Goal: Information Seeking & Learning: Check status

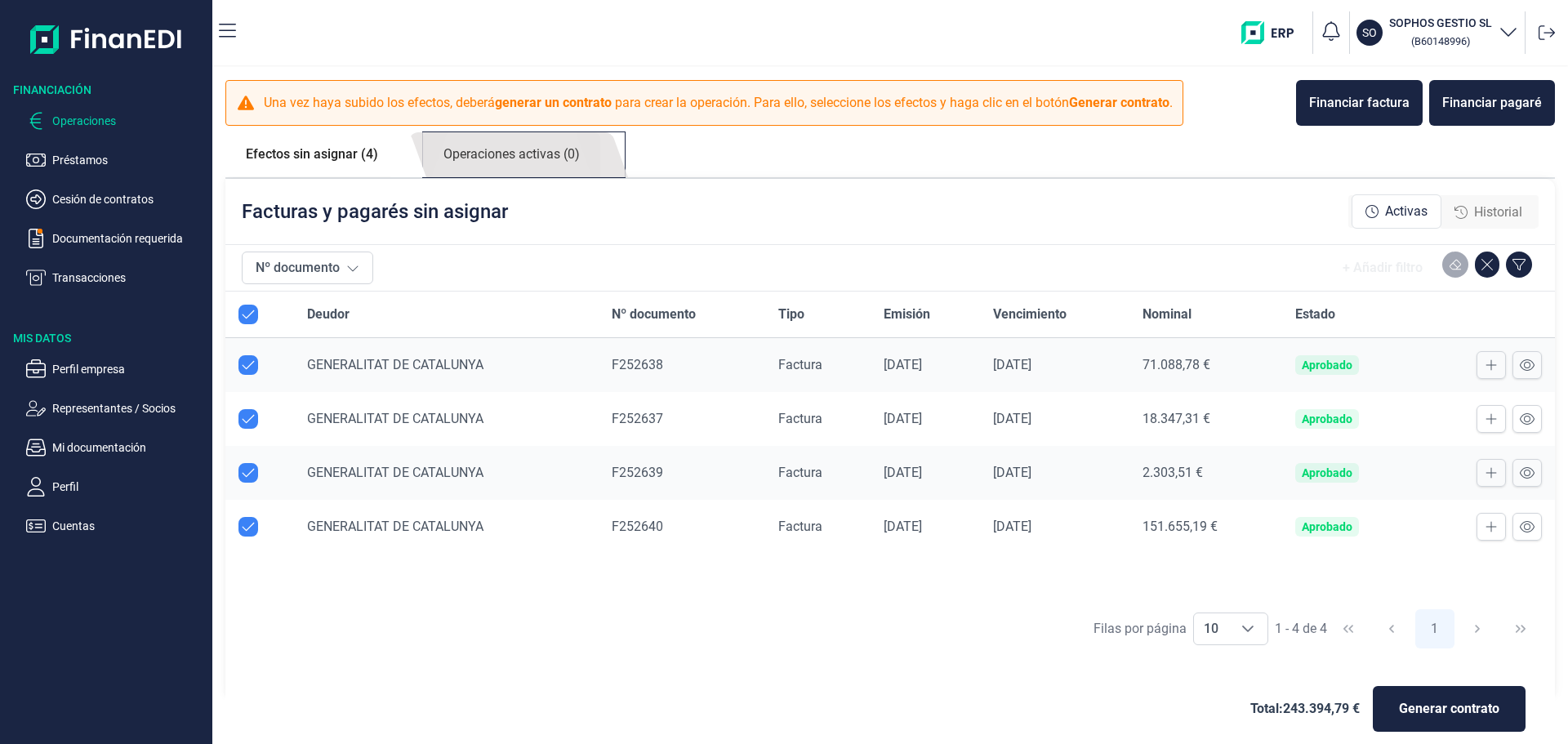
click at [490, 151] on link "Operaciones activas (0)" at bounding box center [512, 154] width 178 height 45
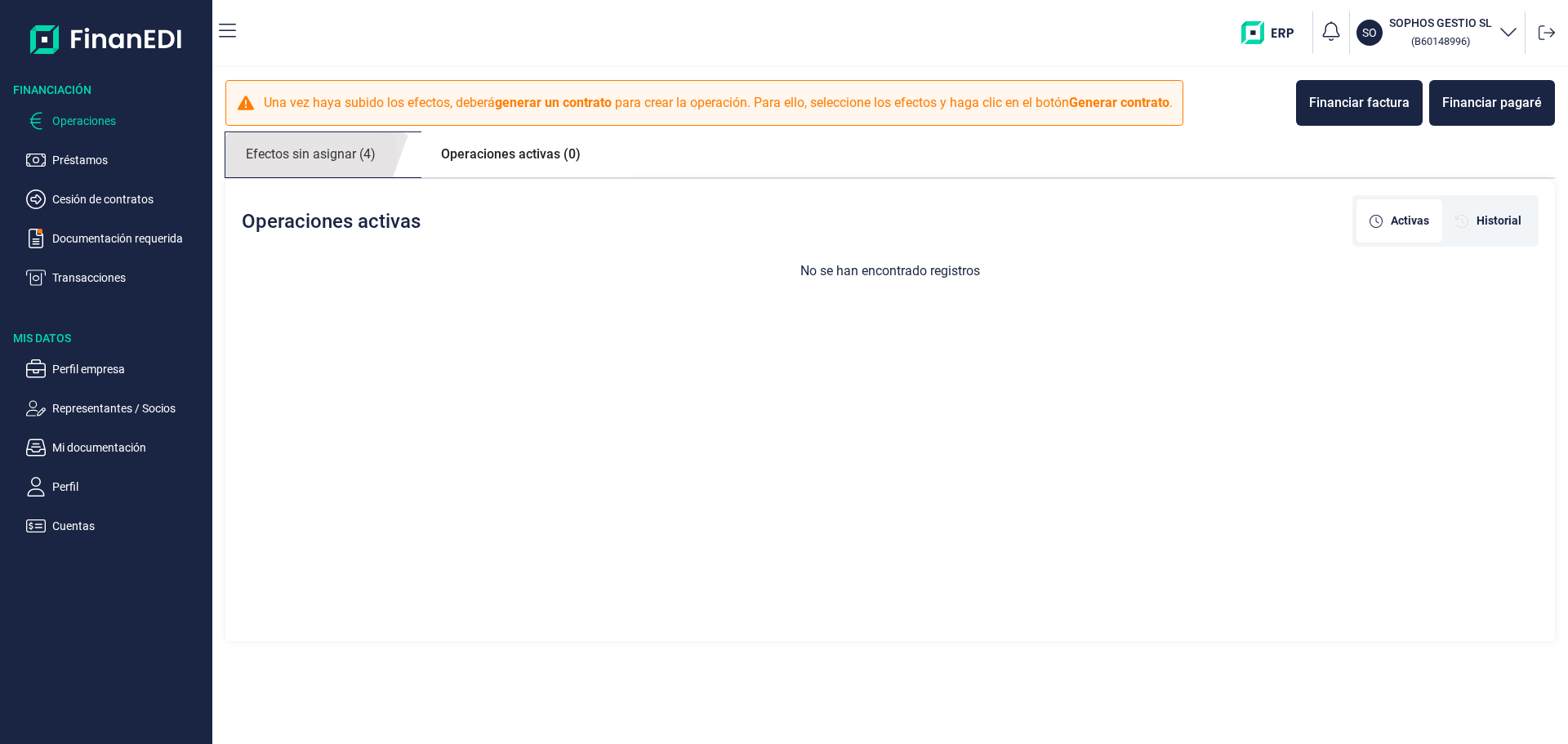
click at [334, 152] on link "Efectos sin asignar (4)" at bounding box center [311, 154] width 171 height 45
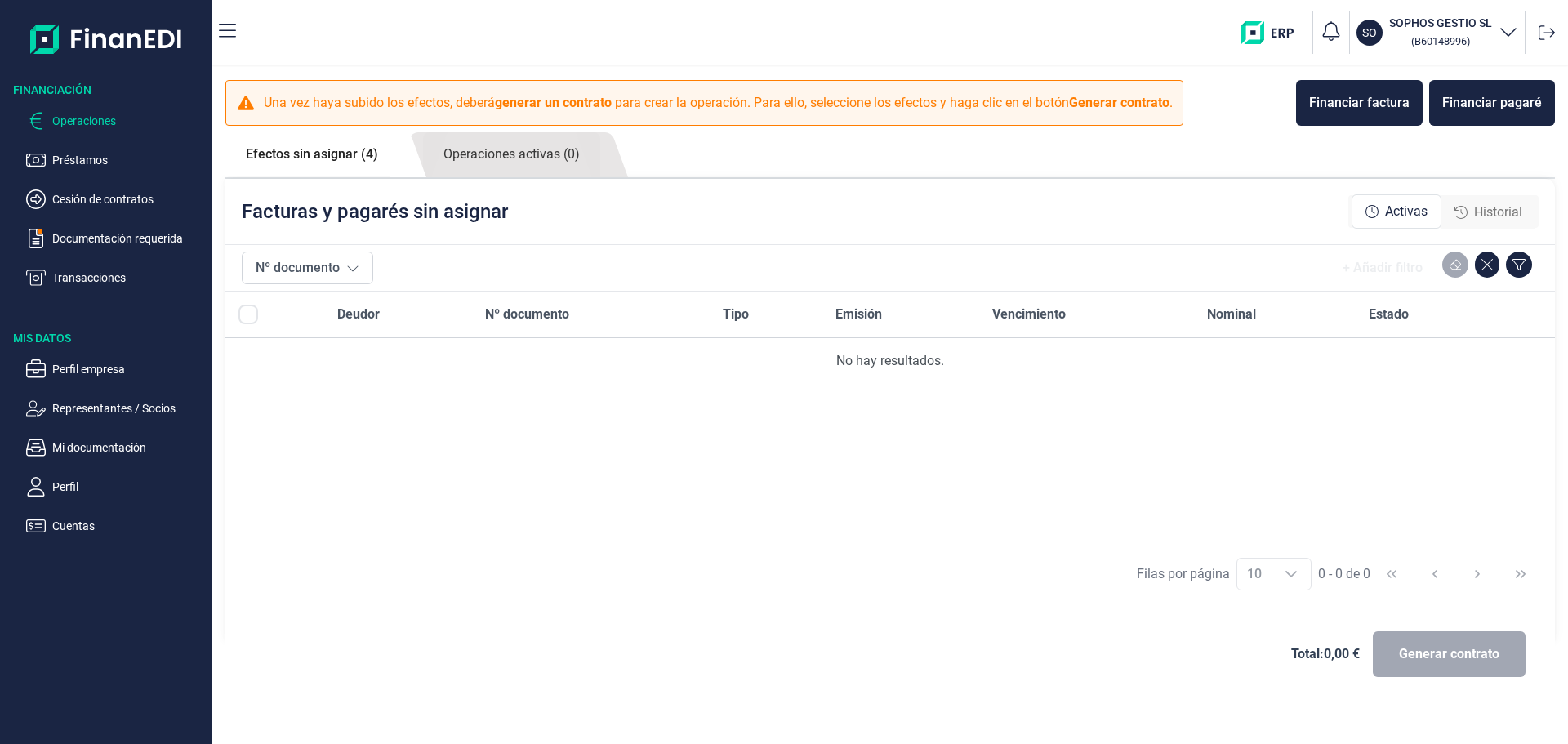
checkbox input "true"
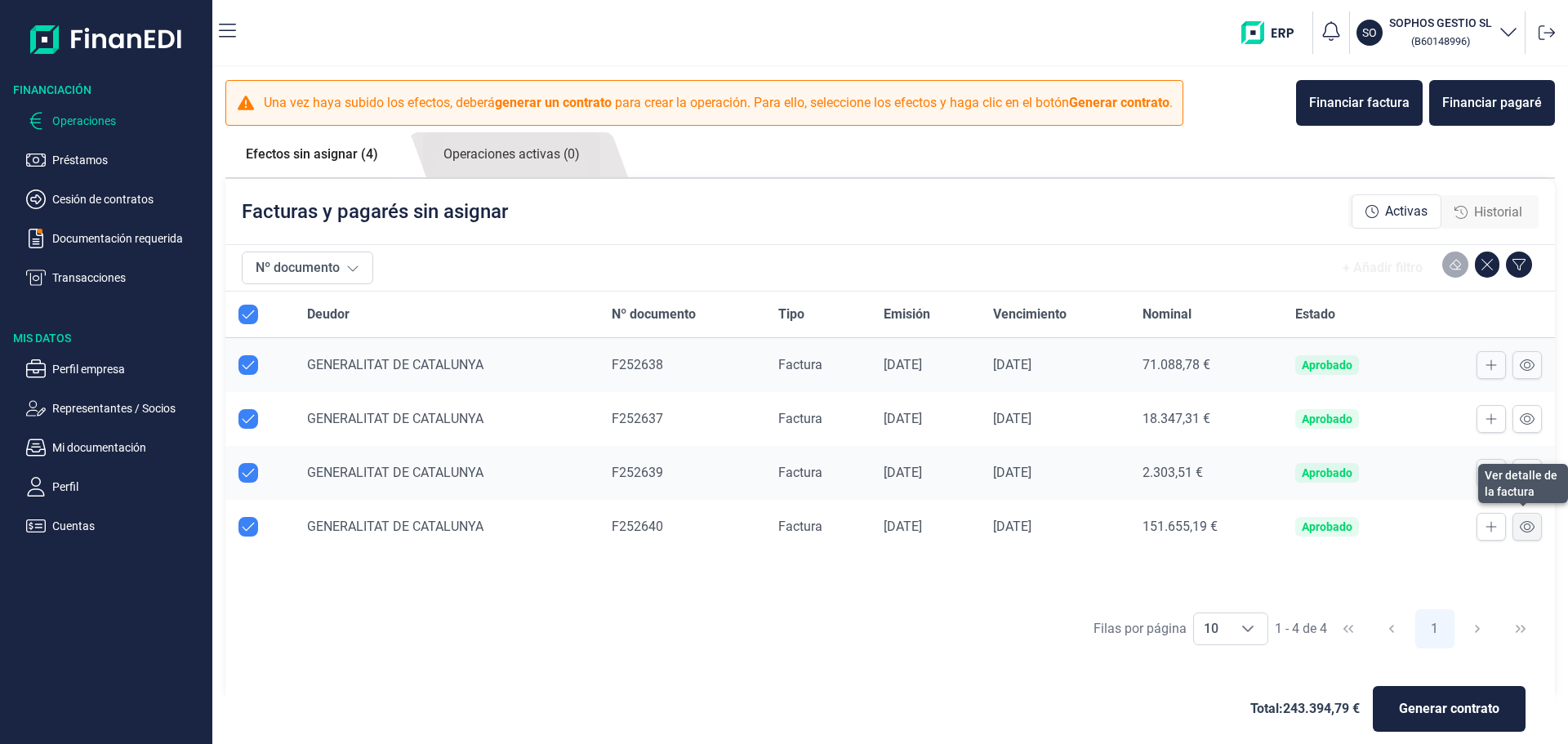
click at [1526, 523] on icon at bounding box center [1527, 527] width 15 height 13
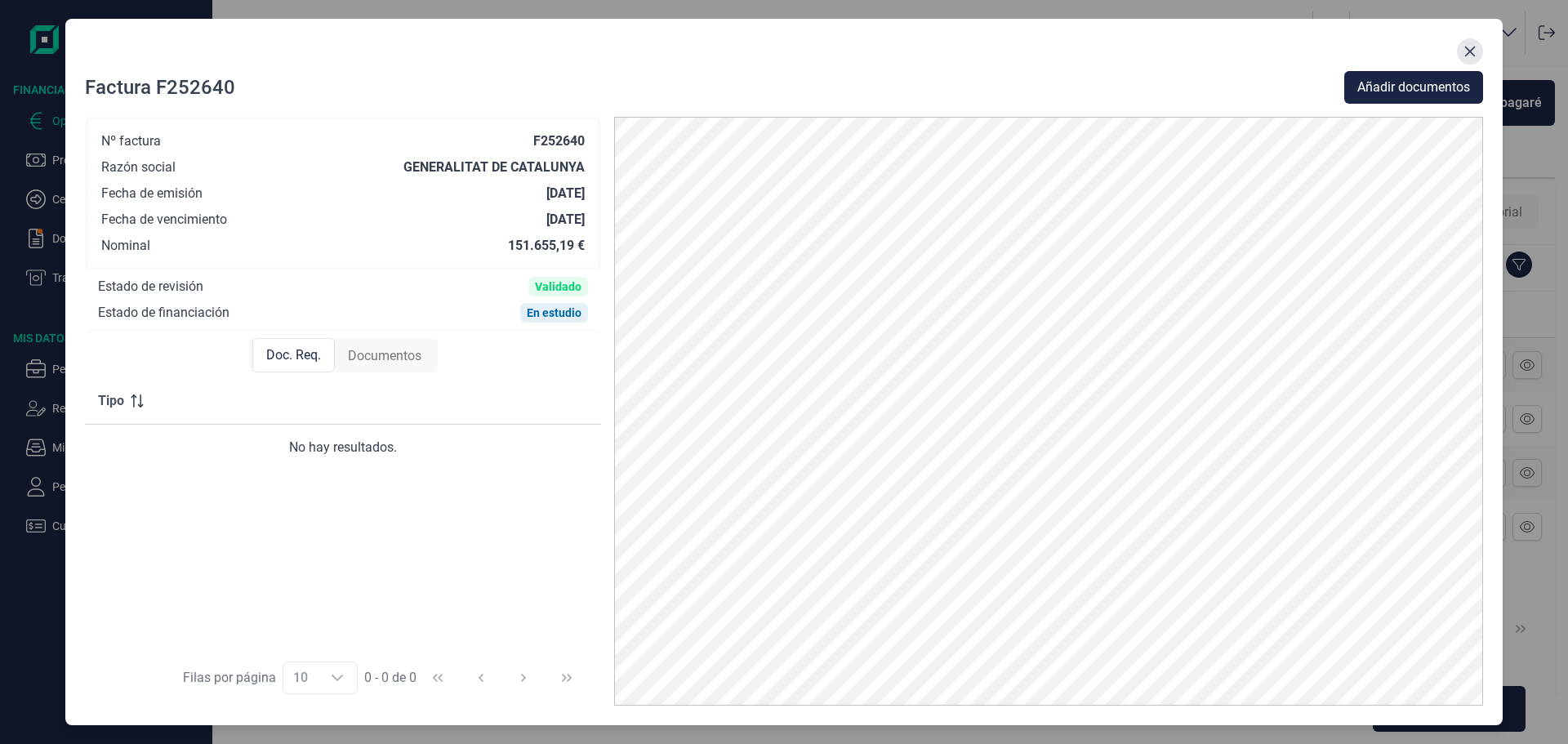
click at [1478, 48] on button "Close" at bounding box center [1470, 52] width 26 height 26
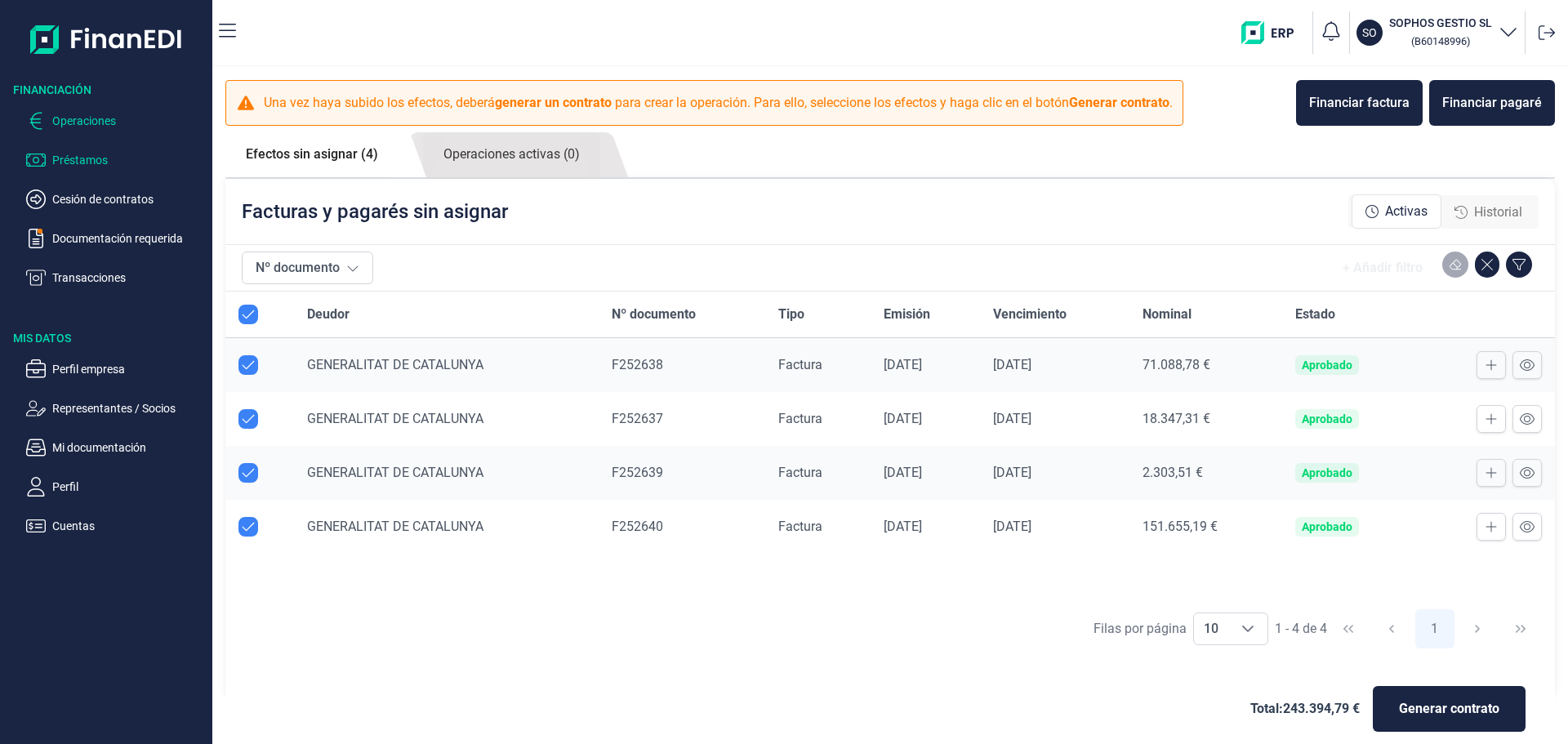
click at [79, 154] on p "Préstamos" at bounding box center [129, 160] width 153 height 19
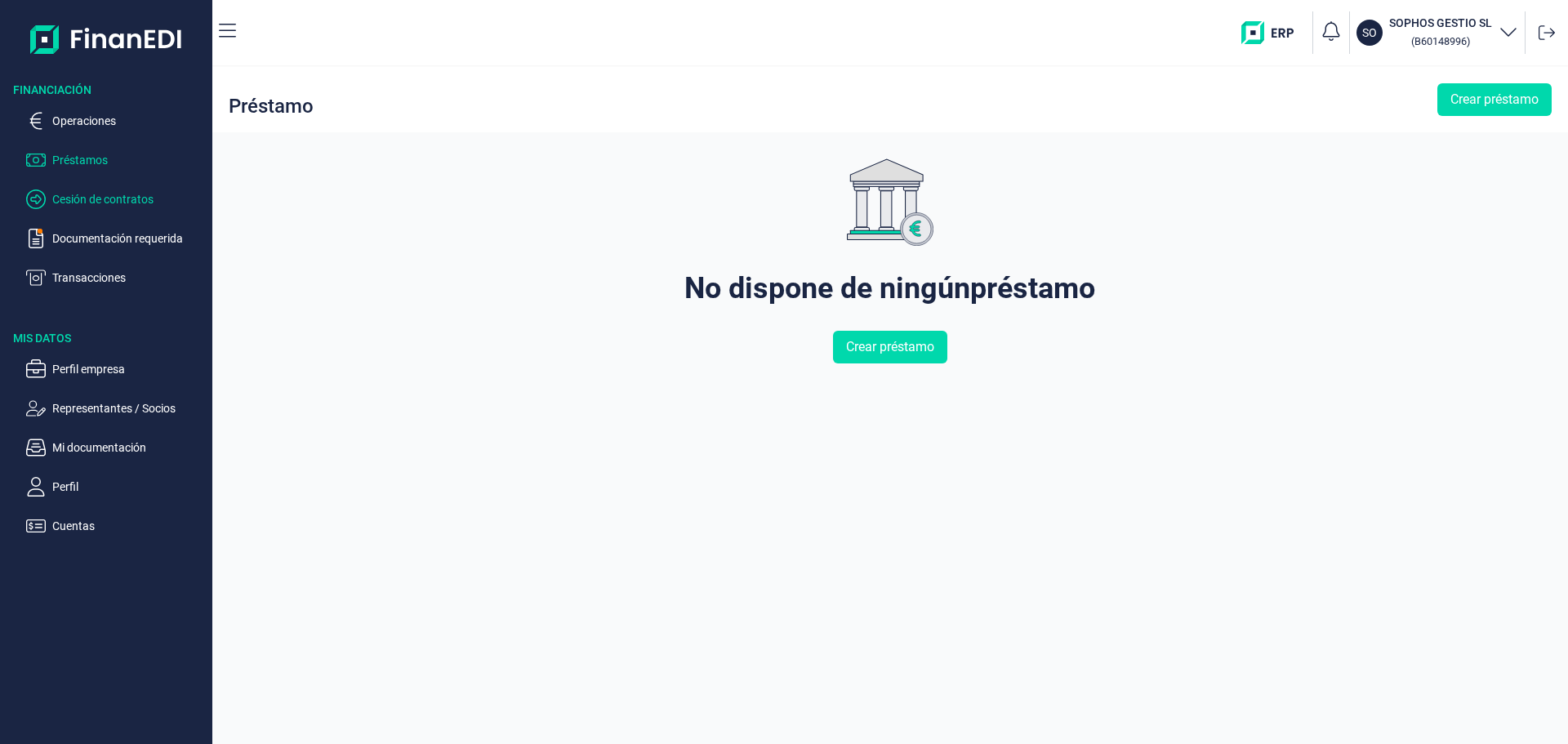
click at [85, 195] on p "Cesión de contratos" at bounding box center [129, 199] width 153 height 19
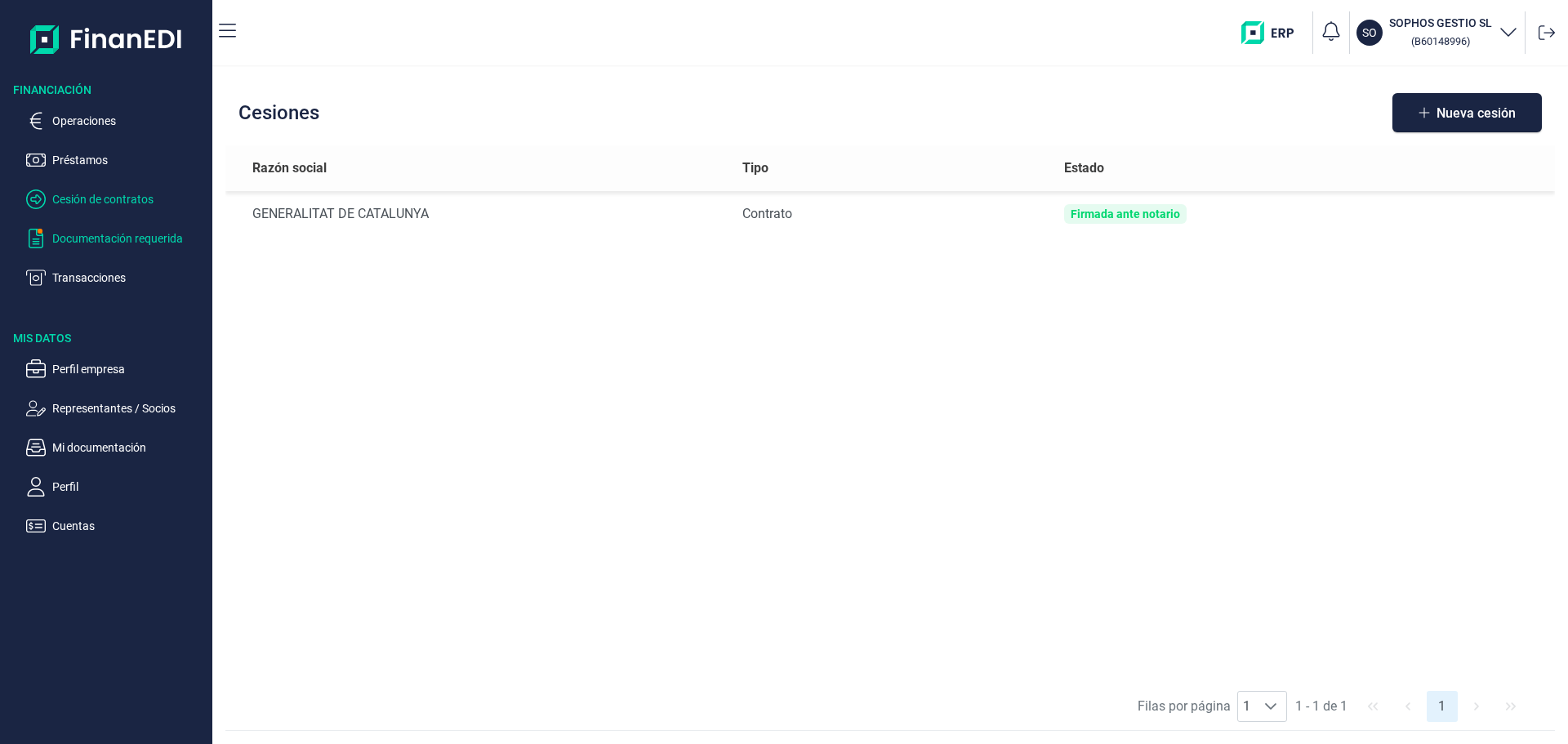
click at [135, 235] on p "Documentación requerida" at bounding box center [129, 238] width 153 height 19
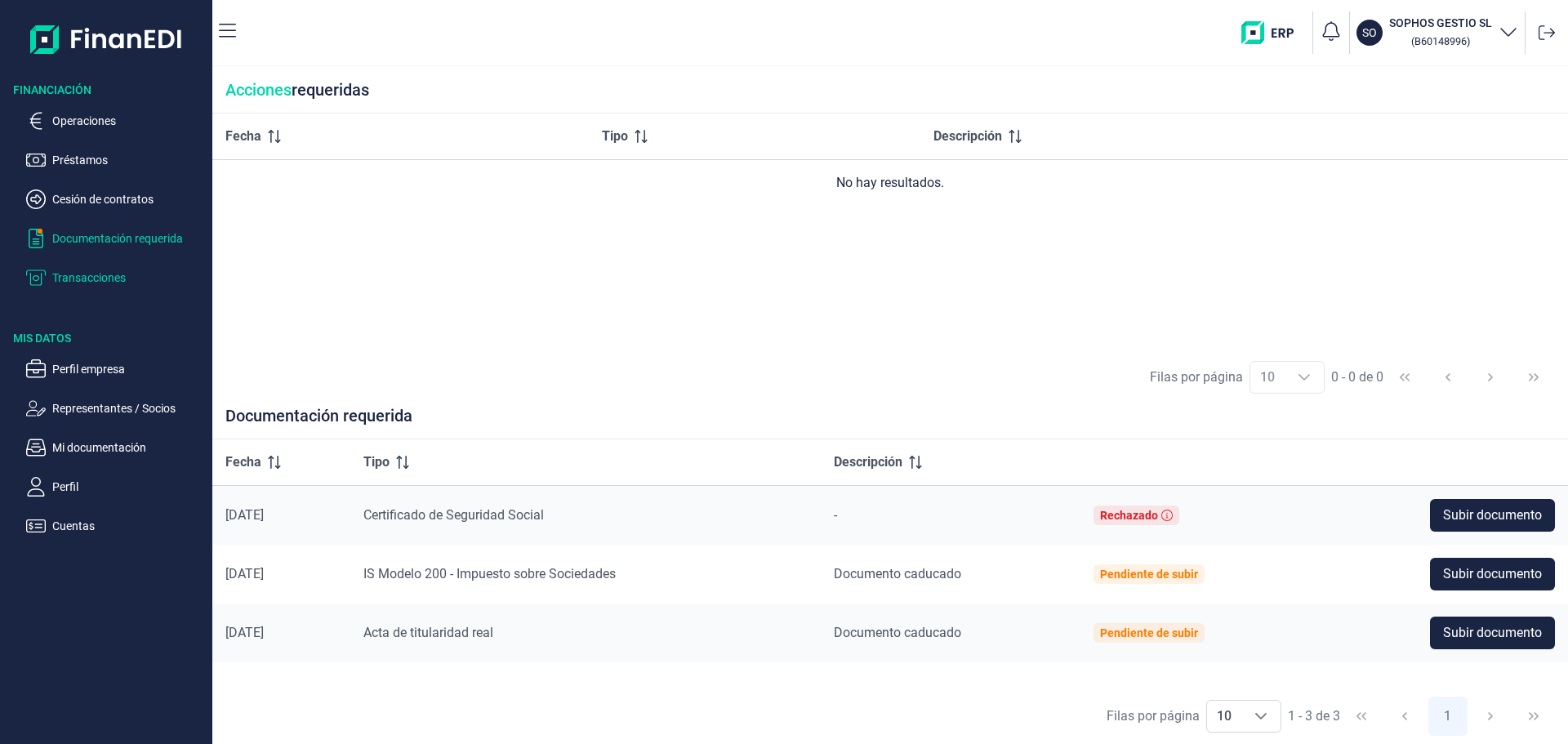
click at [98, 275] on p "Transacciones" at bounding box center [129, 277] width 153 height 19
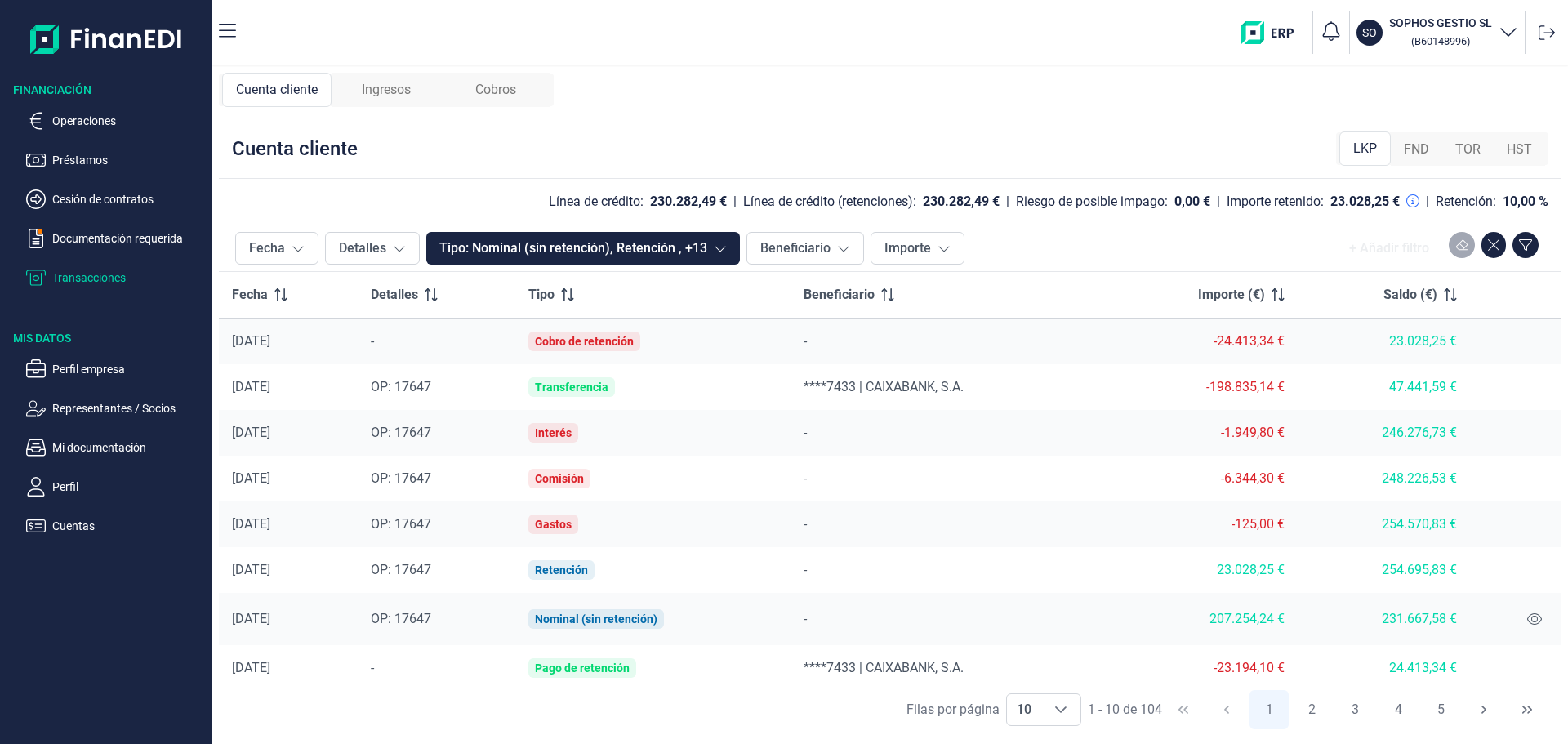
click at [1415, 389] on div "47.441,59 €" at bounding box center [1384, 387] width 146 height 17
click at [427, 387] on span "OP: 17647" at bounding box center [400, 386] width 60 height 16
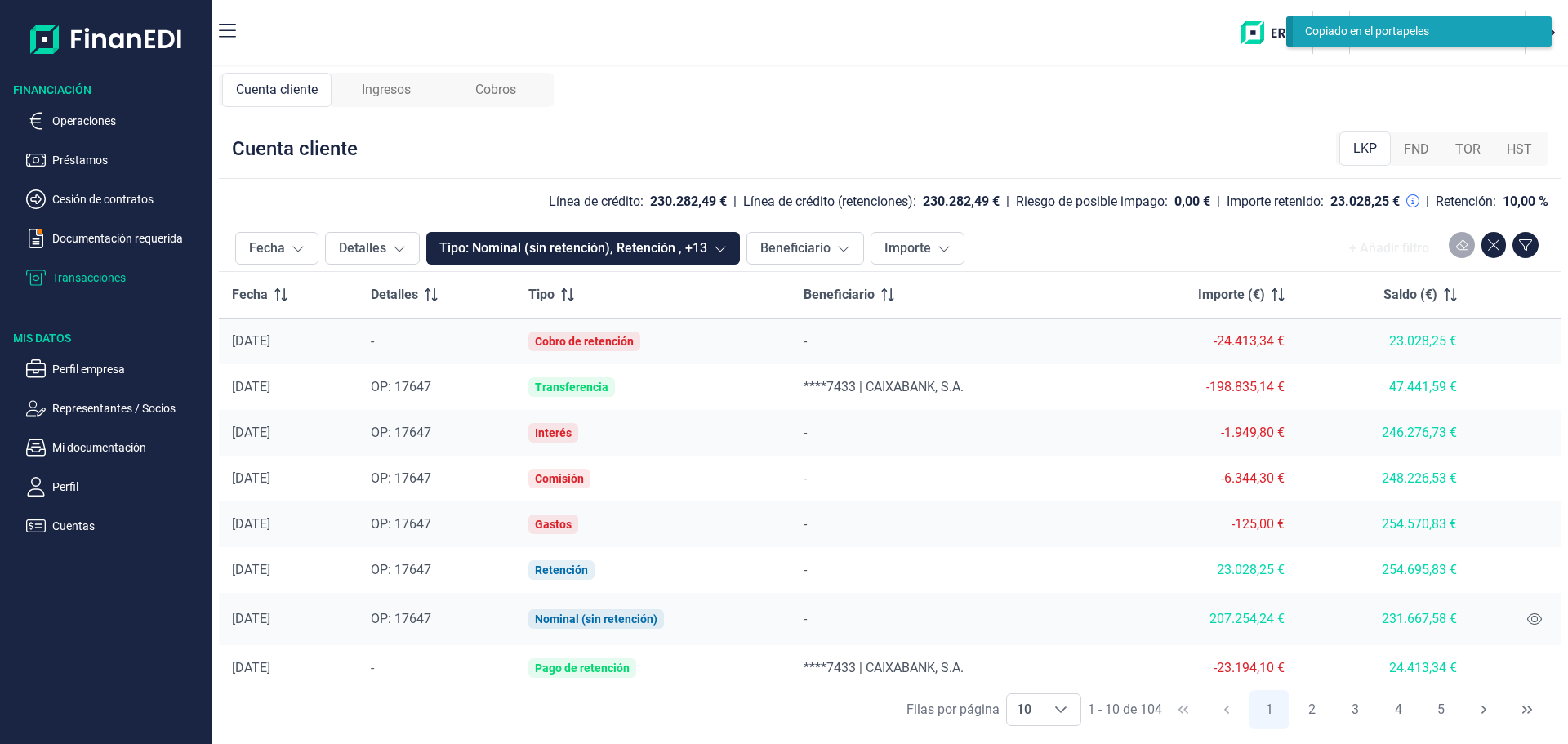
click at [998, 34] on div "SO SOPHOS GESTIO SL ( B60148996 )" at bounding box center [905, 32] width 1313 height 53
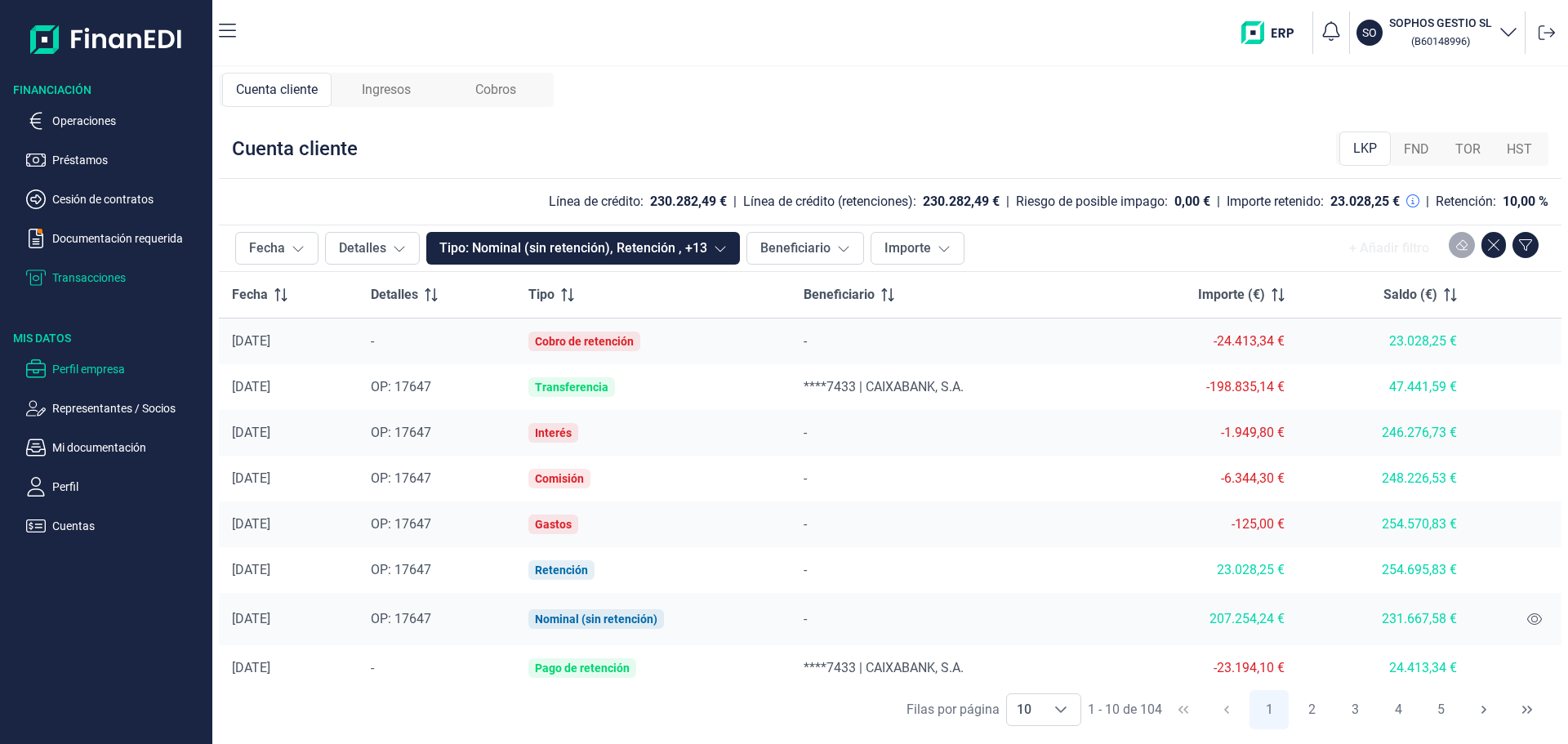
click at [94, 361] on p "Perfil empresa" at bounding box center [129, 369] width 153 height 19
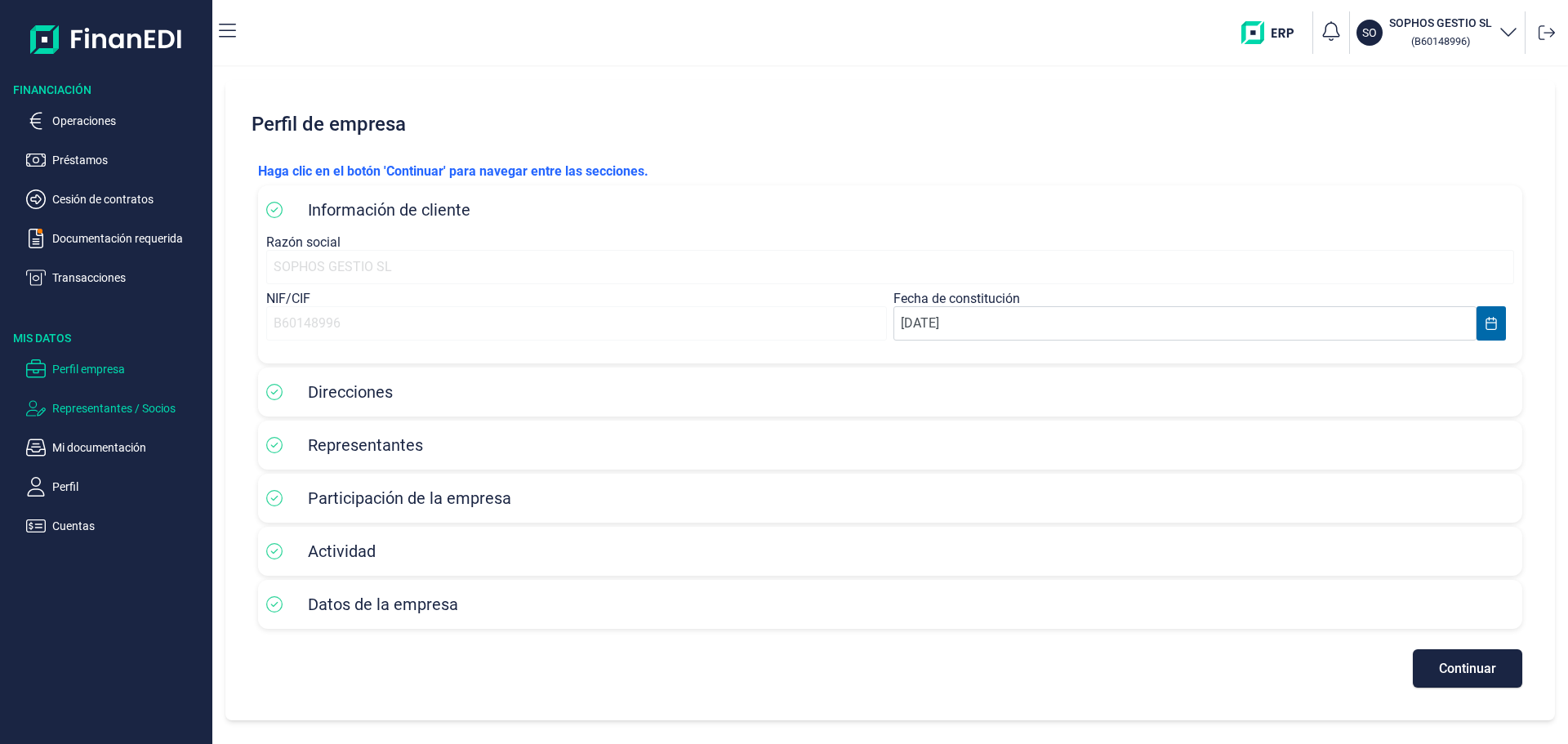
click at [98, 412] on p "Representantes / Socios" at bounding box center [129, 408] width 153 height 19
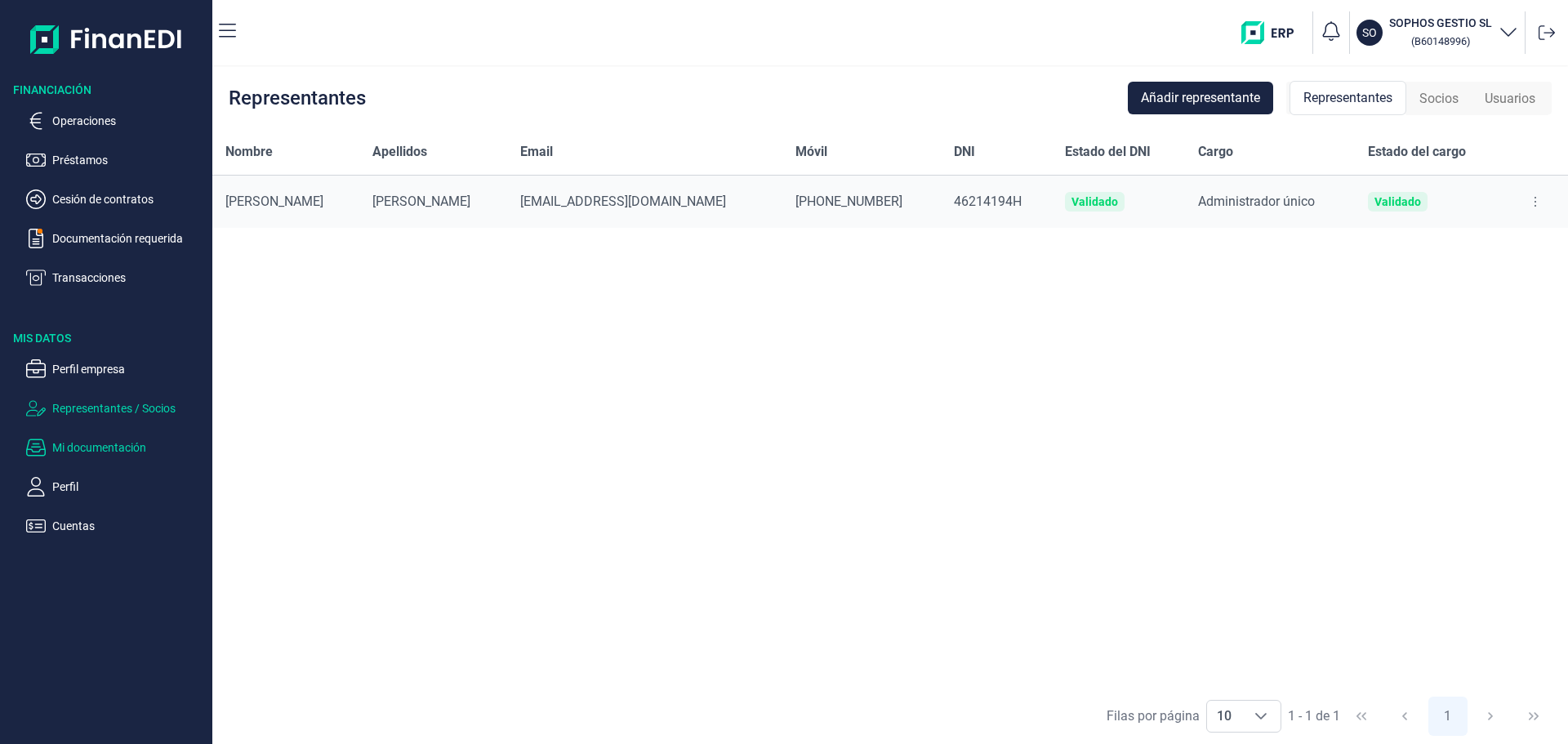
click at [89, 447] on p "Mi documentación" at bounding box center [129, 447] width 153 height 19
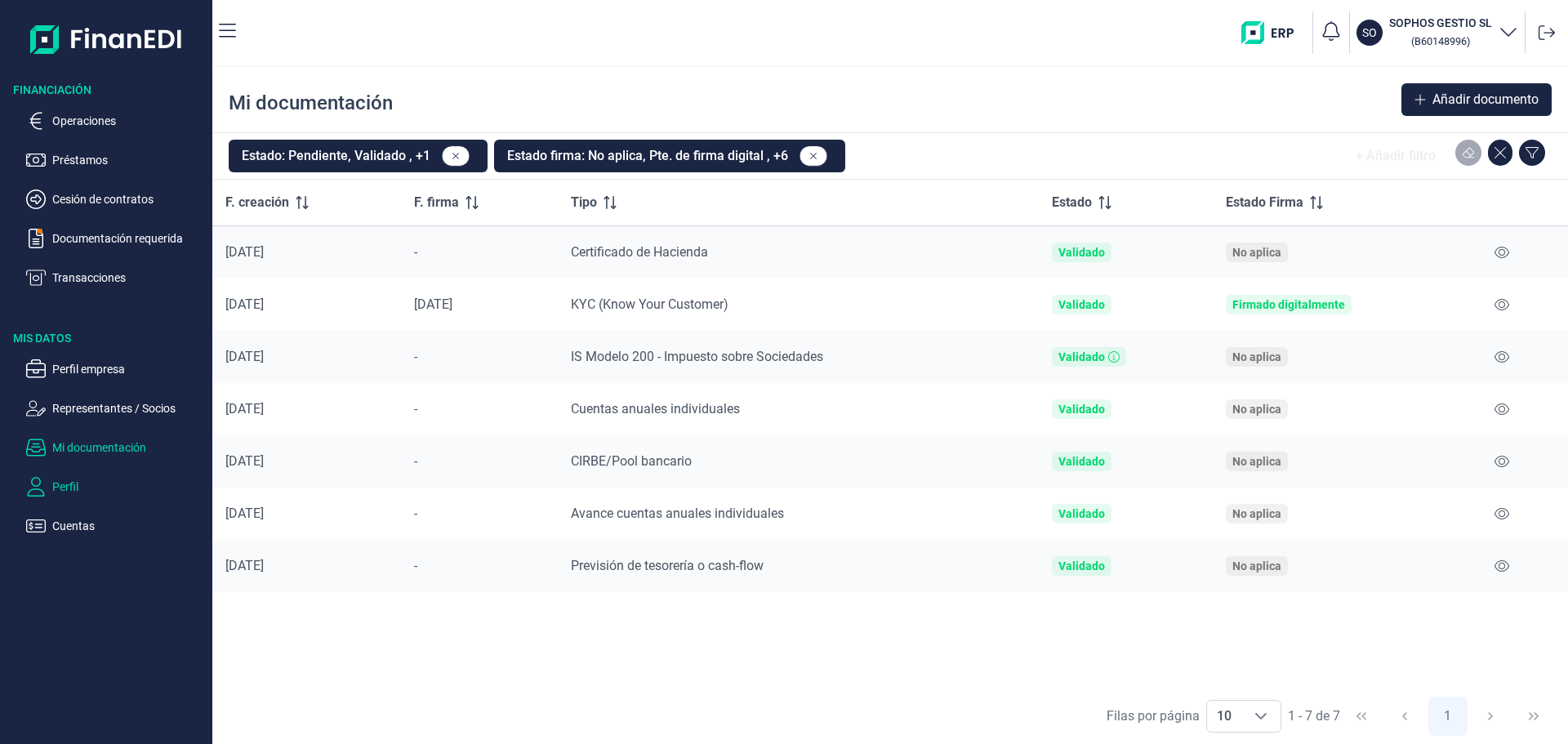
click at [80, 480] on p "Perfil" at bounding box center [129, 486] width 153 height 19
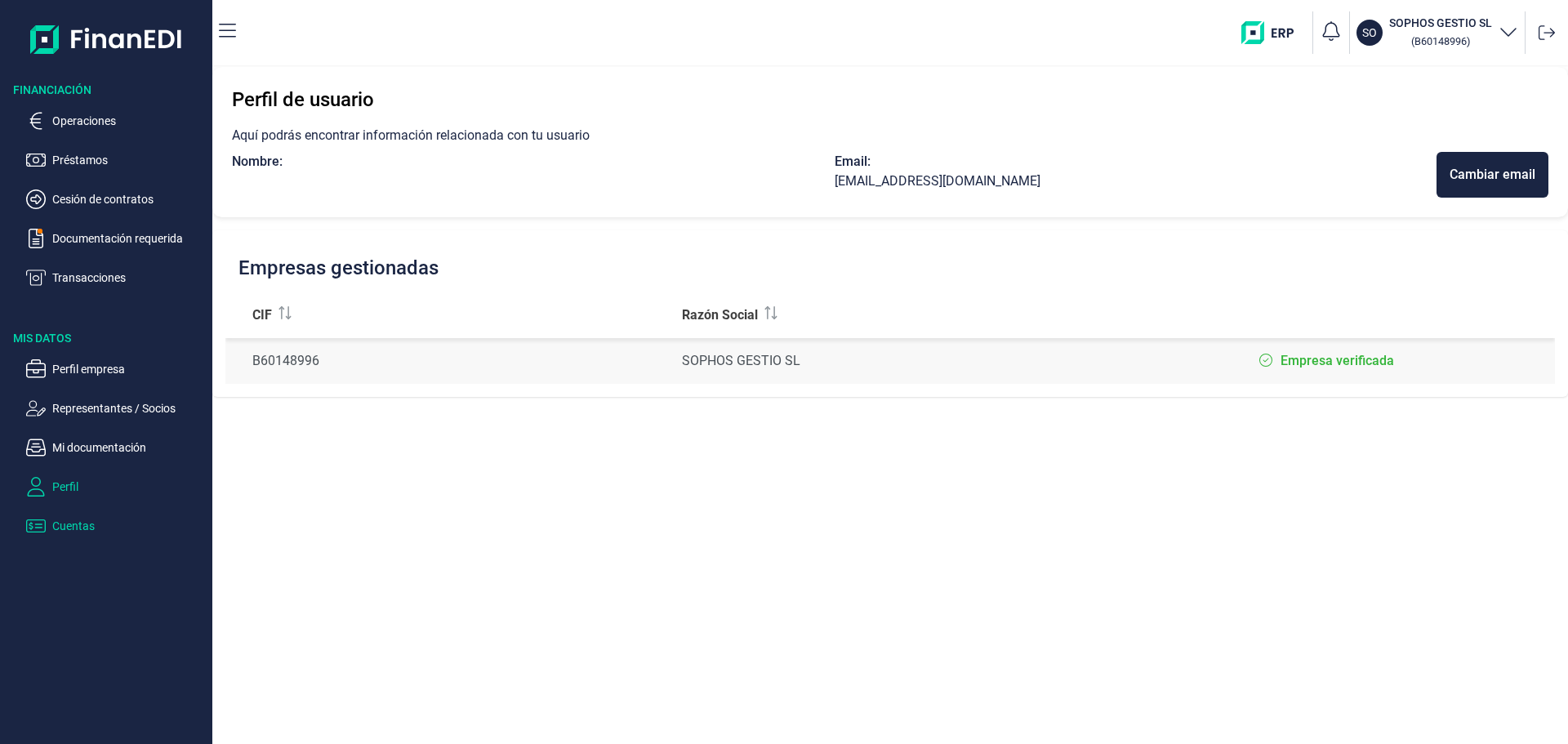
click at [73, 522] on p "Cuentas" at bounding box center [129, 525] width 153 height 19
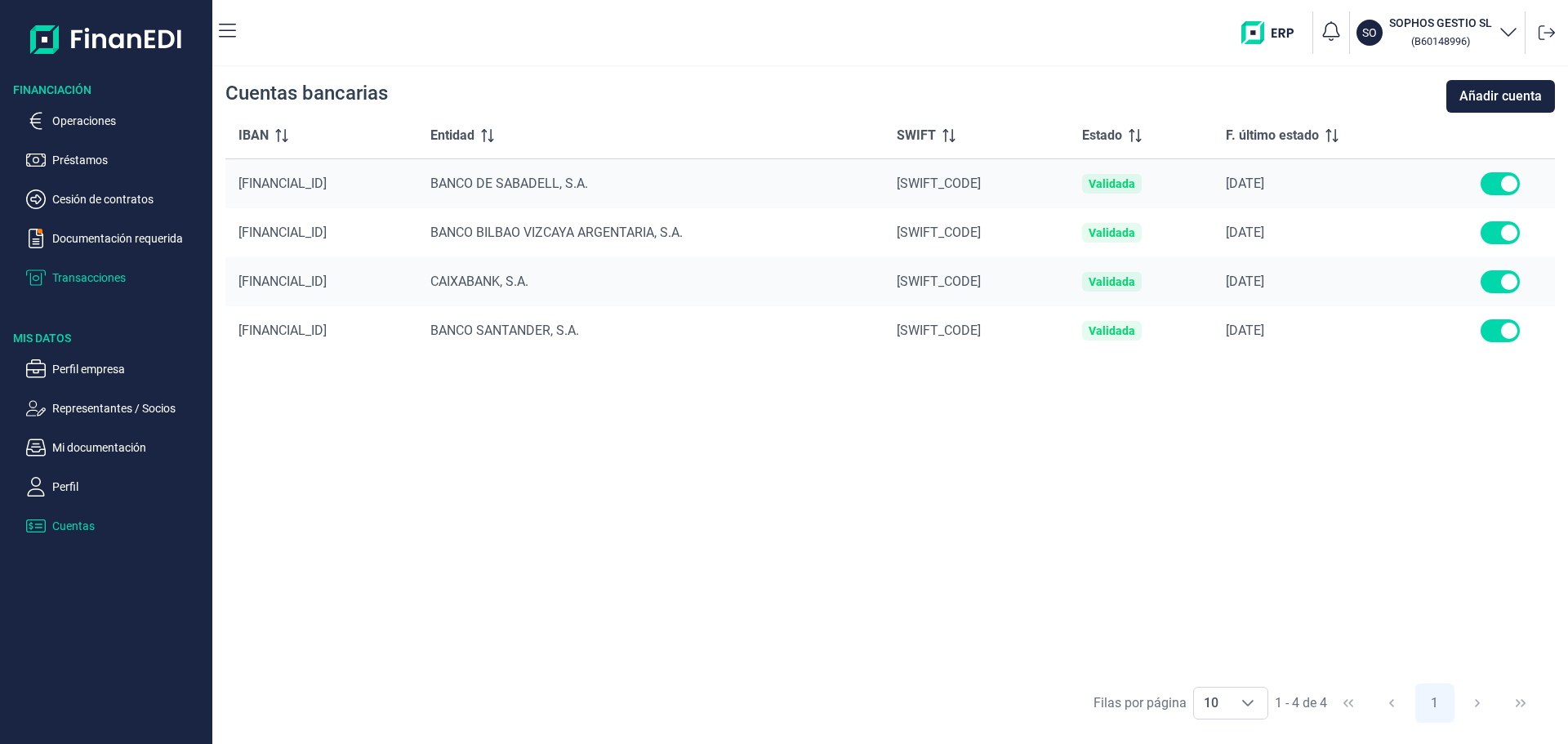
click at [102, 277] on p "Transacciones" at bounding box center [129, 277] width 153 height 19
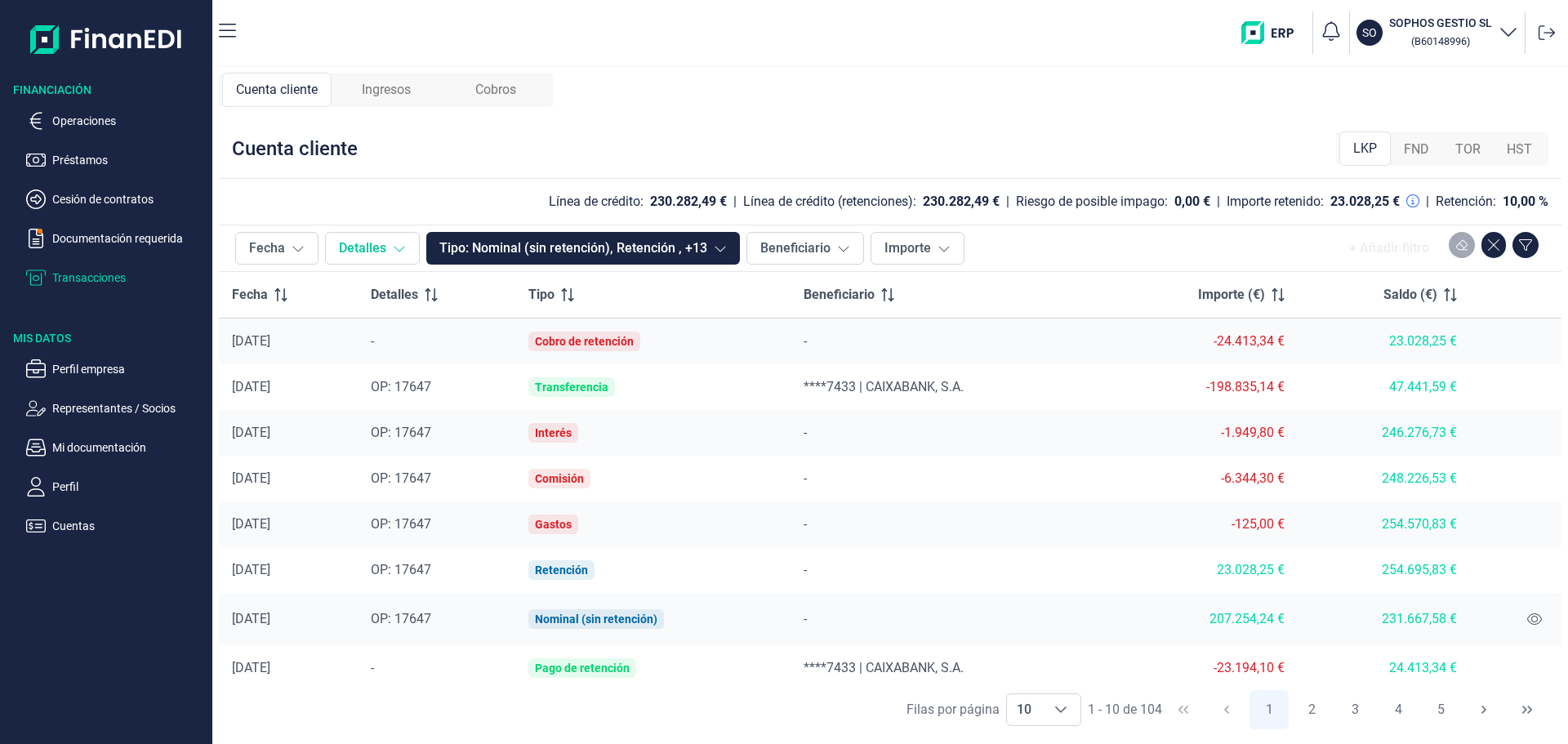
click at [394, 250] on icon at bounding box center [399, 249] width 13 height 13
click at [397, 250] on icon at bounding box center [399, 250] width 10 height 6
click at [1416, 149] on span "FND" at bounding box center [1416, 149] width 25 height 19
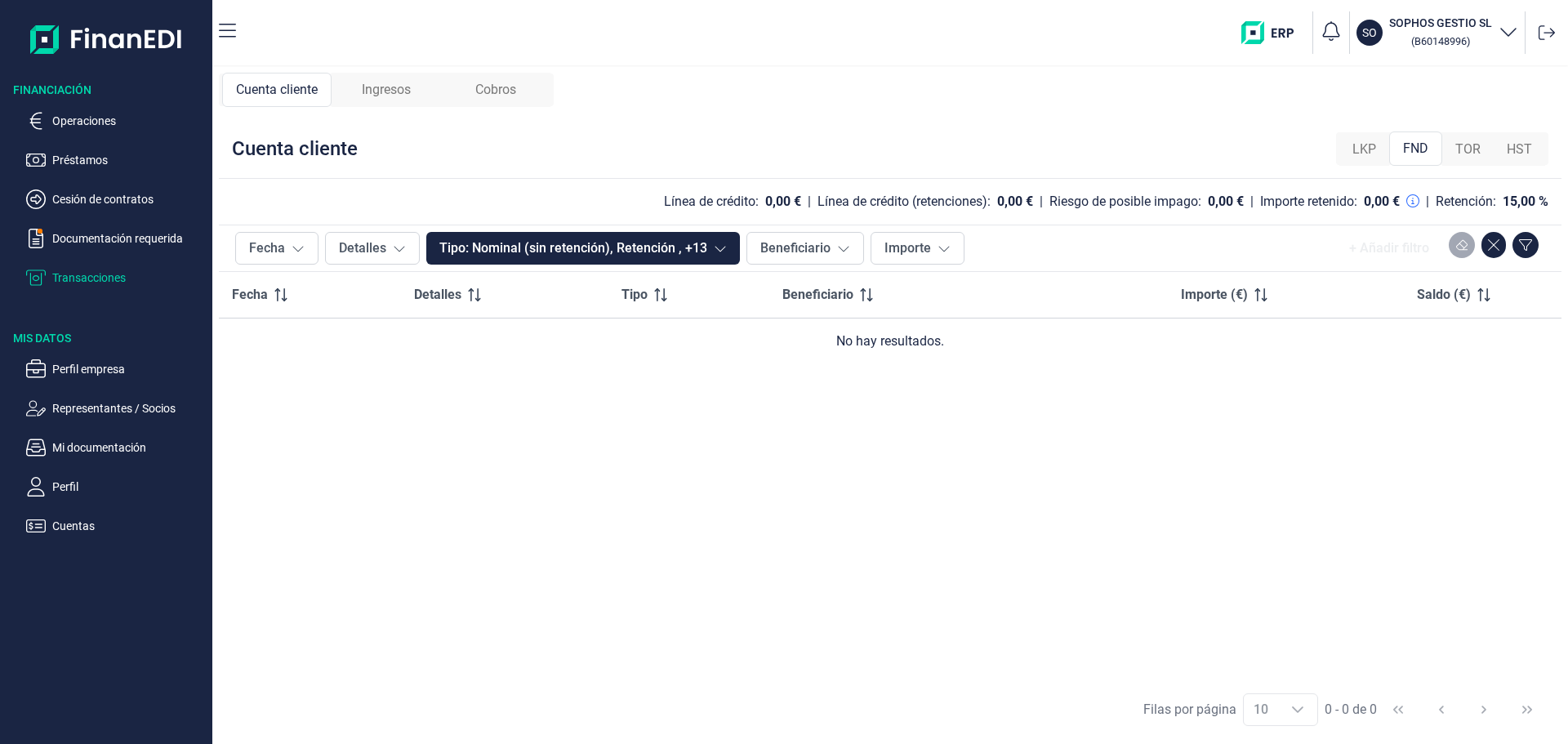
click at [1479, 144] on span "TOR" at bounding box center [1468, 149] width 25 height 19
click at [1514, 148] on span "HST" at bounding box center [1519, 149] width 25 height 19
click at [1368, 152] on span "LKP" at bounding box center [1365, 149] width 24 height 19
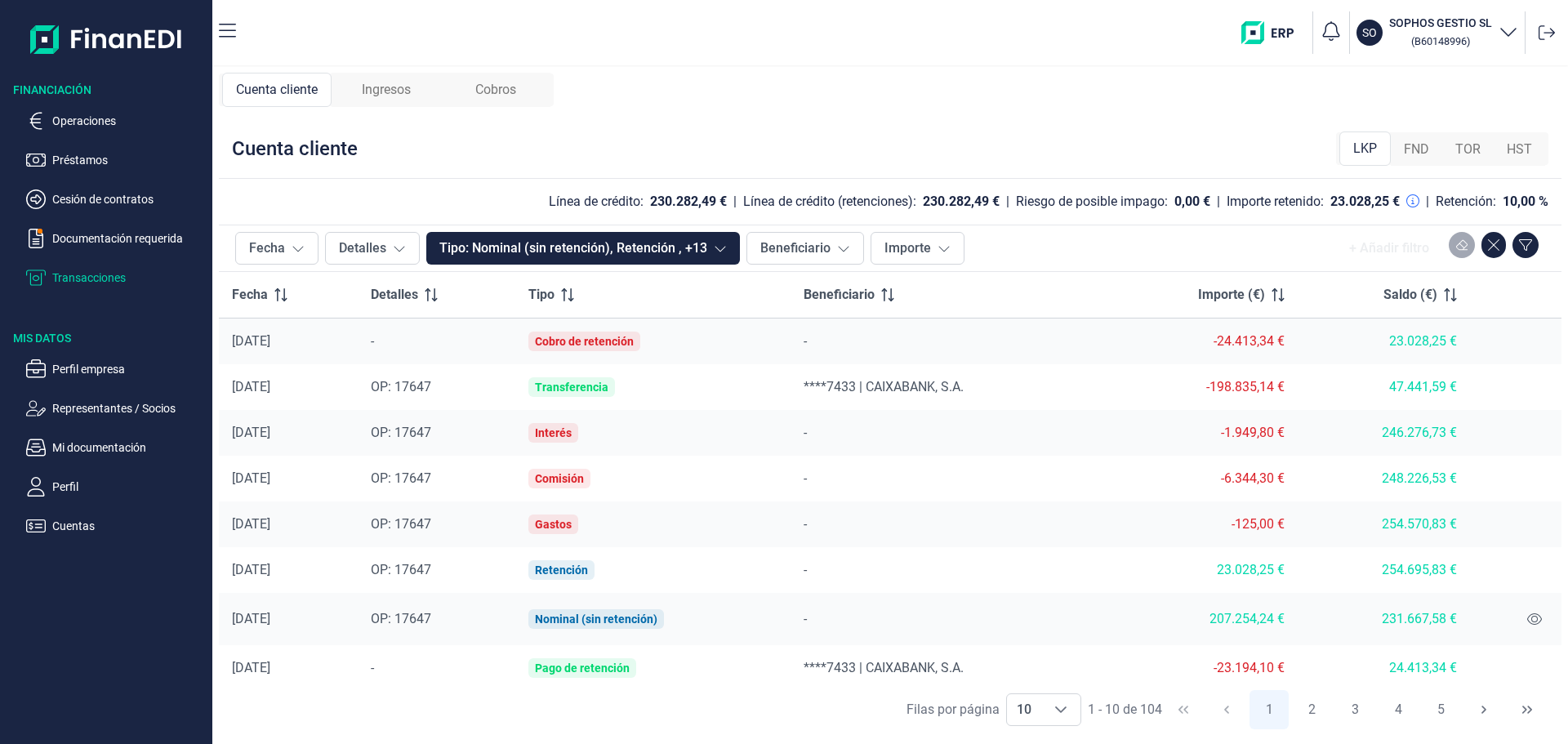
click at [391, 84] on span "Ingresos" at bounding box center [386, 90] width 49 height 19
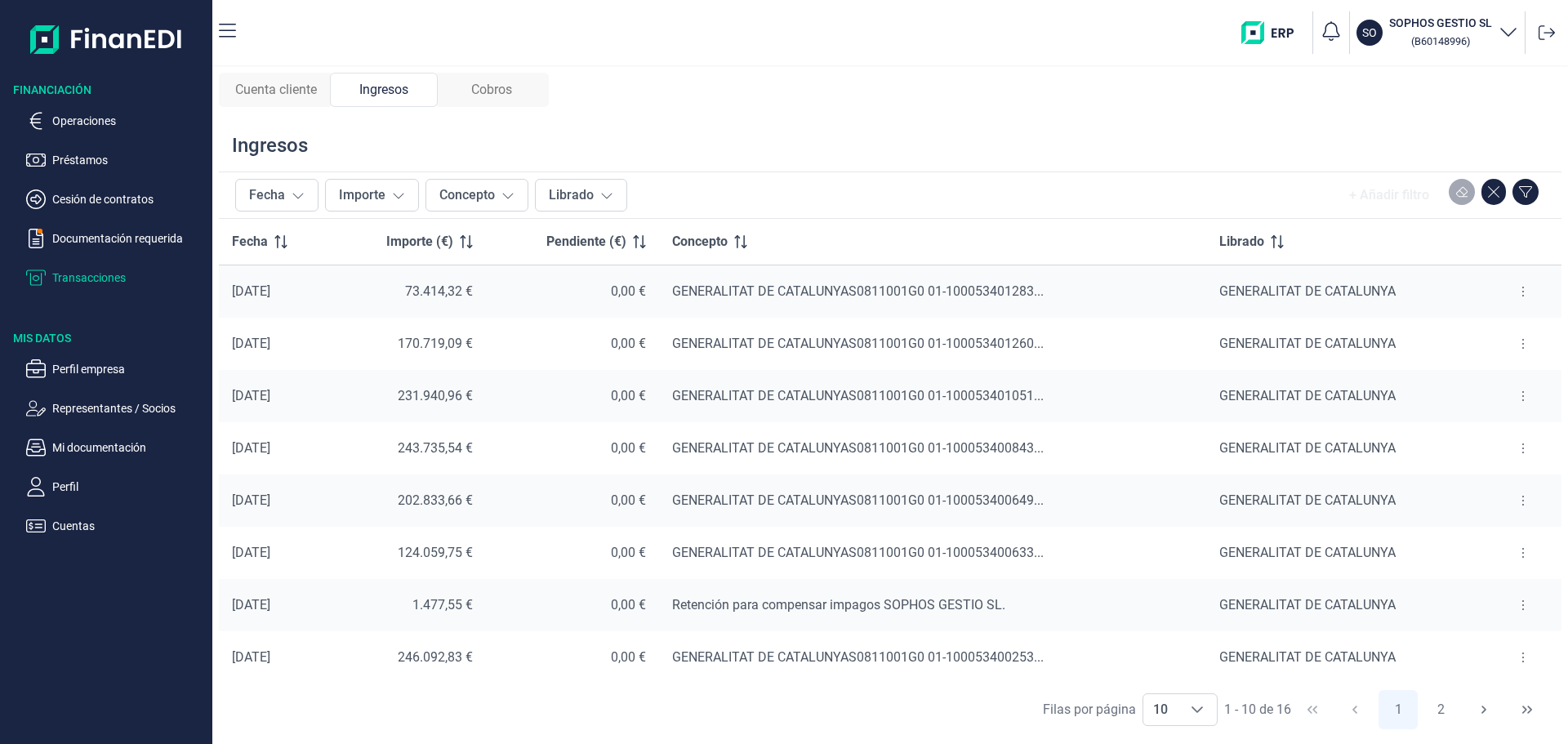
click at [1515, 295] on button at bounding box center [1524, 291] width 30 height 26
click at [1497, 334] on span "Ver cobros" at bounding box center [1491, 333] width 55 height 17
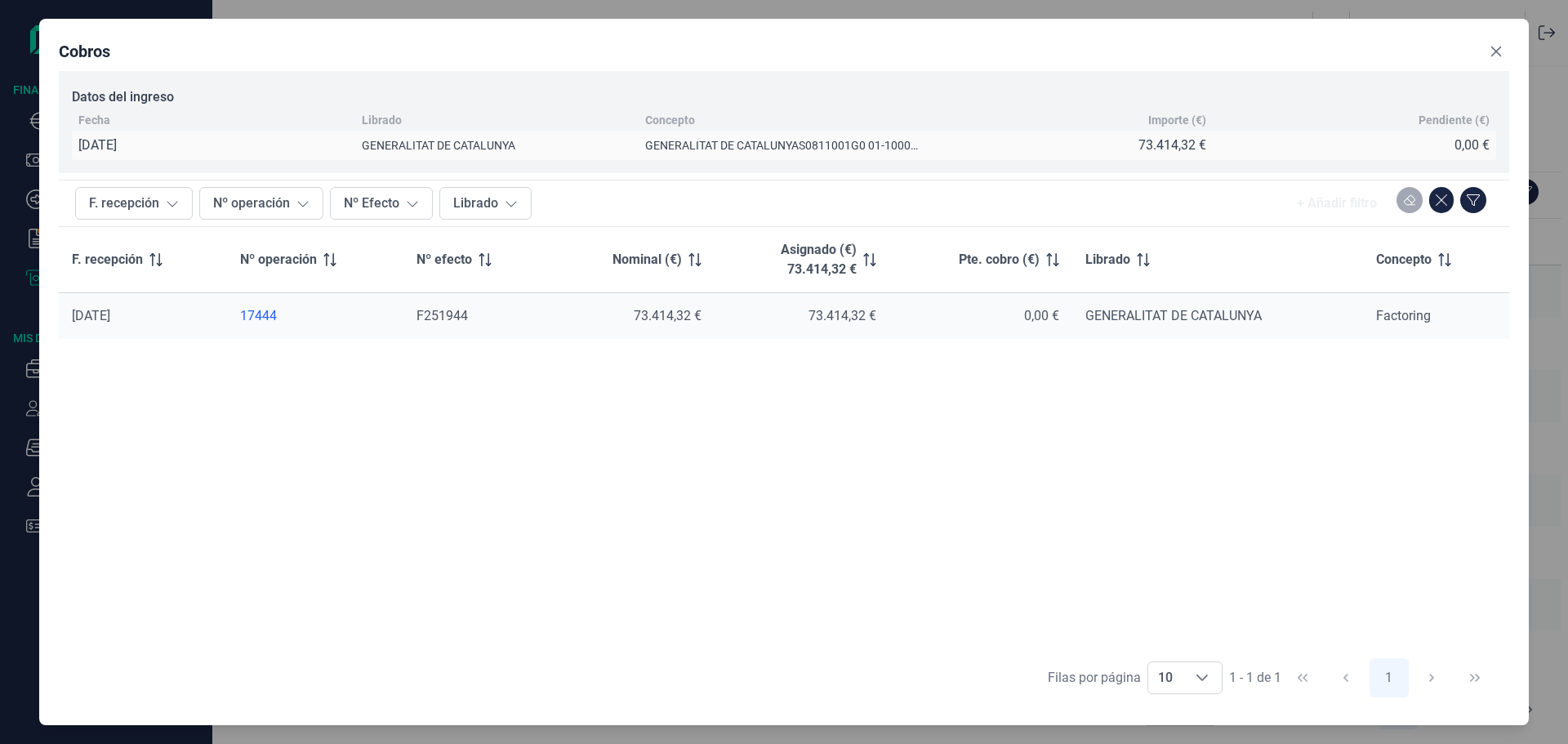
click at [264, 319] on div "17444" at bounding box center [315, 316] width 151 height 17
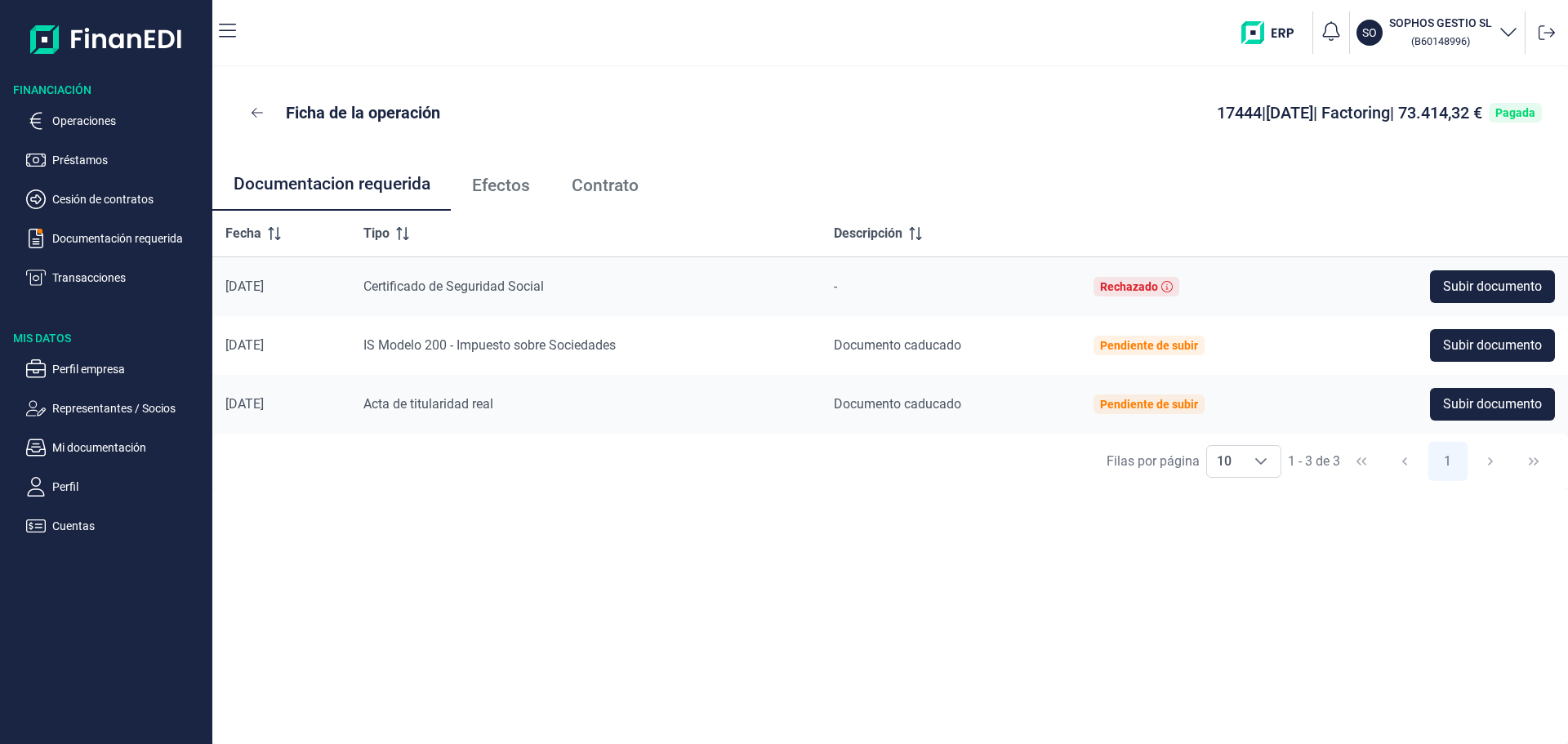
click at [486, 179] on span "Efectos" at bounding box center [501, 186] width 58 height 18
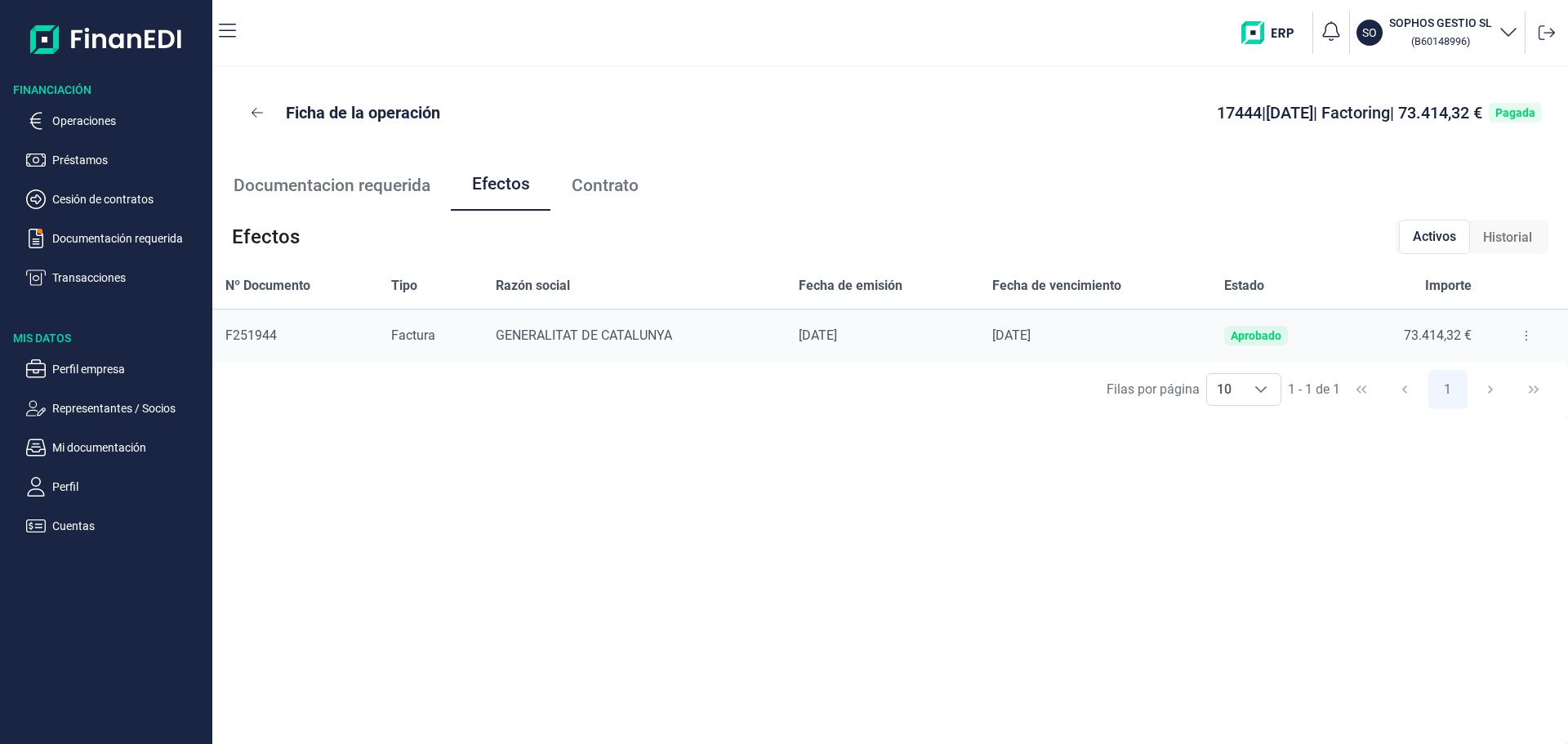
click at [1512, 340] on button at bounding box center [1526, 335] width 30 height 26
click at [1452, 375] on span "Detalles efecto" at bounding box center [1472, 376] width 74 height 17
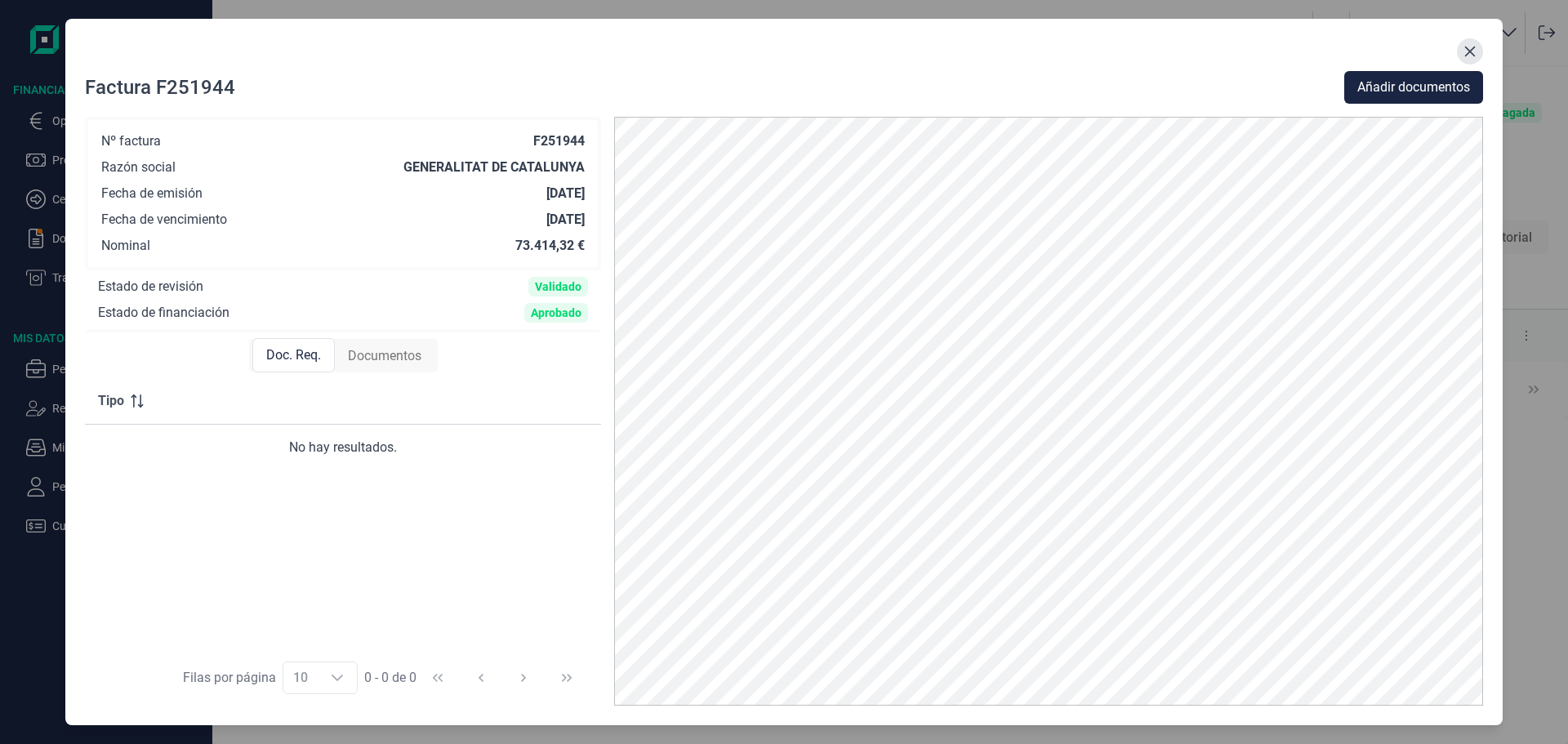
click at [1468, 48] on icon "Close" at bounding box center [1470, 50] width 10 height 10
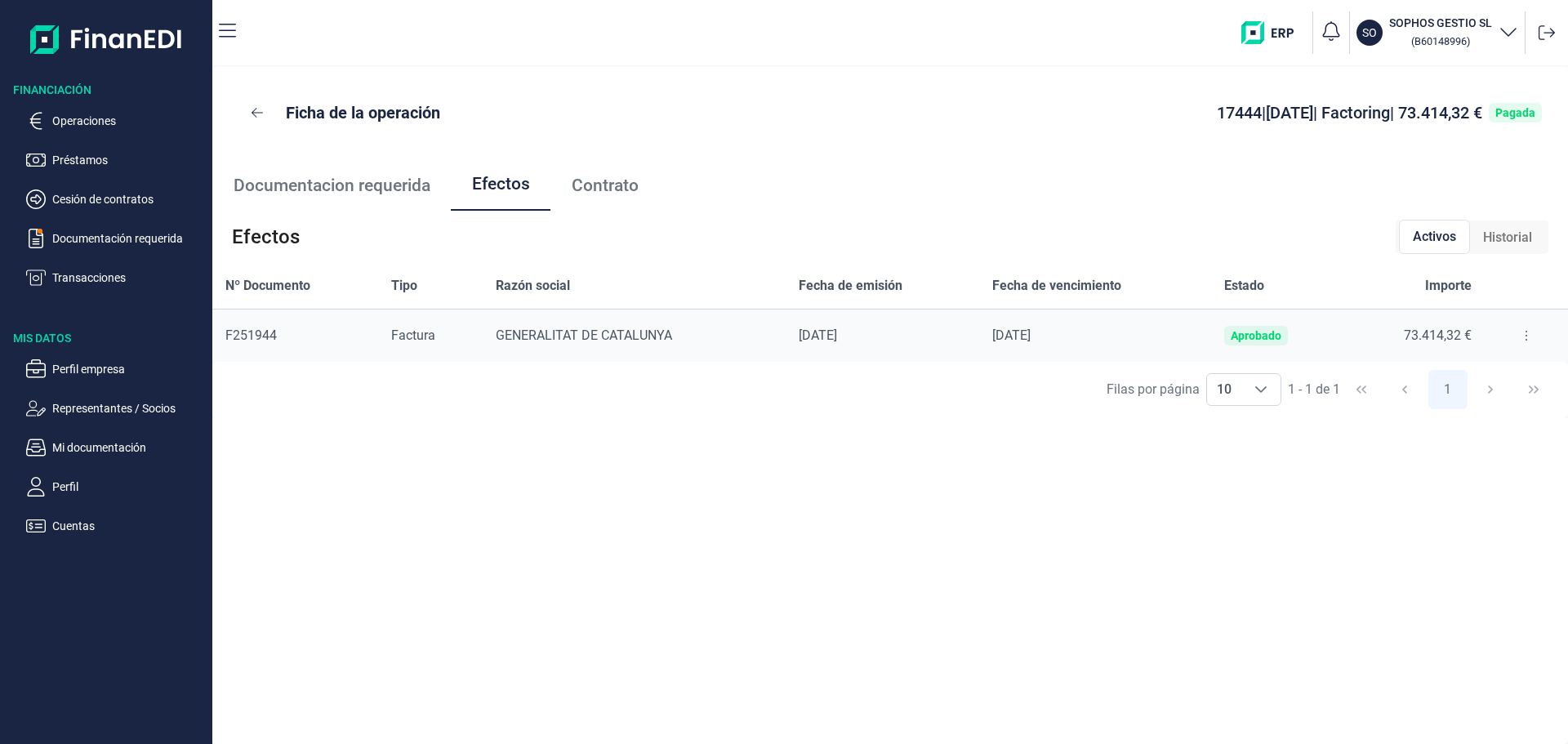
click at [615, 185] on span "Contrato" at bounding box center [605, 186] width 67 height 18
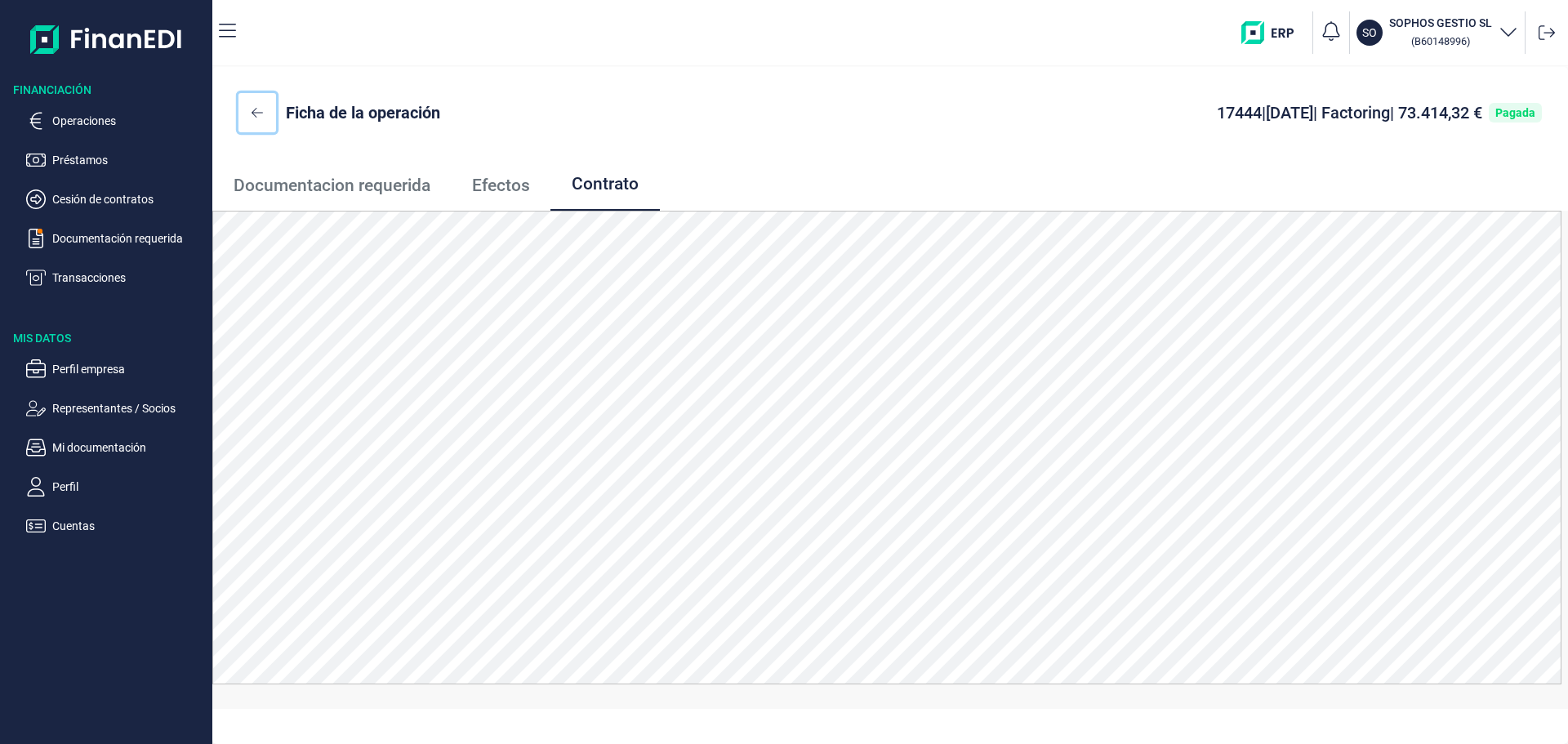
click at [263, 110] on icon at bounding box center [257, 113] width 11 height 13
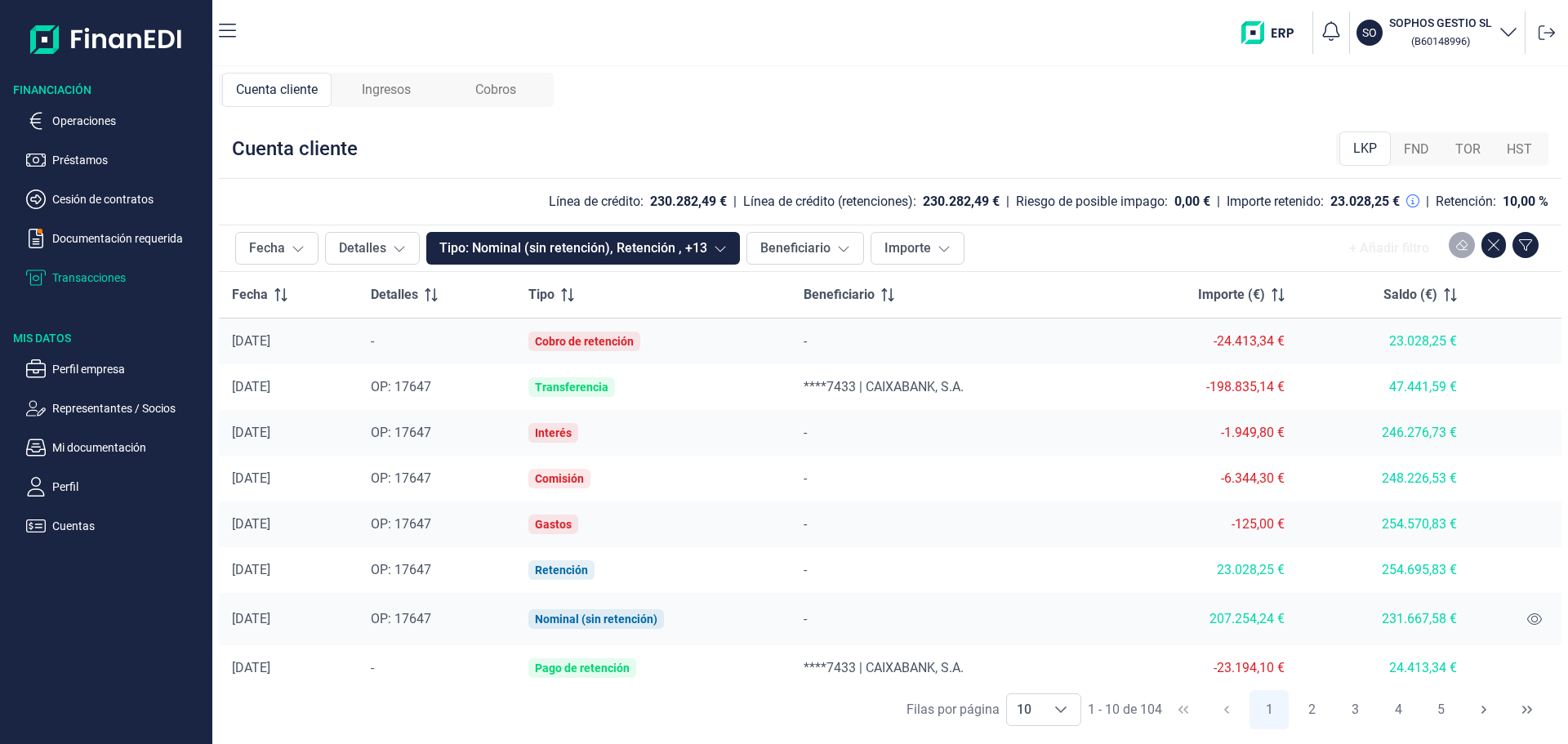
click at [96, 274] on p "Transacciones" at bounding box center [129, 277] width 153 height 19
click at [391, 90] on span "Ingresos" at bounding box center [386, 90] width 49 height 19
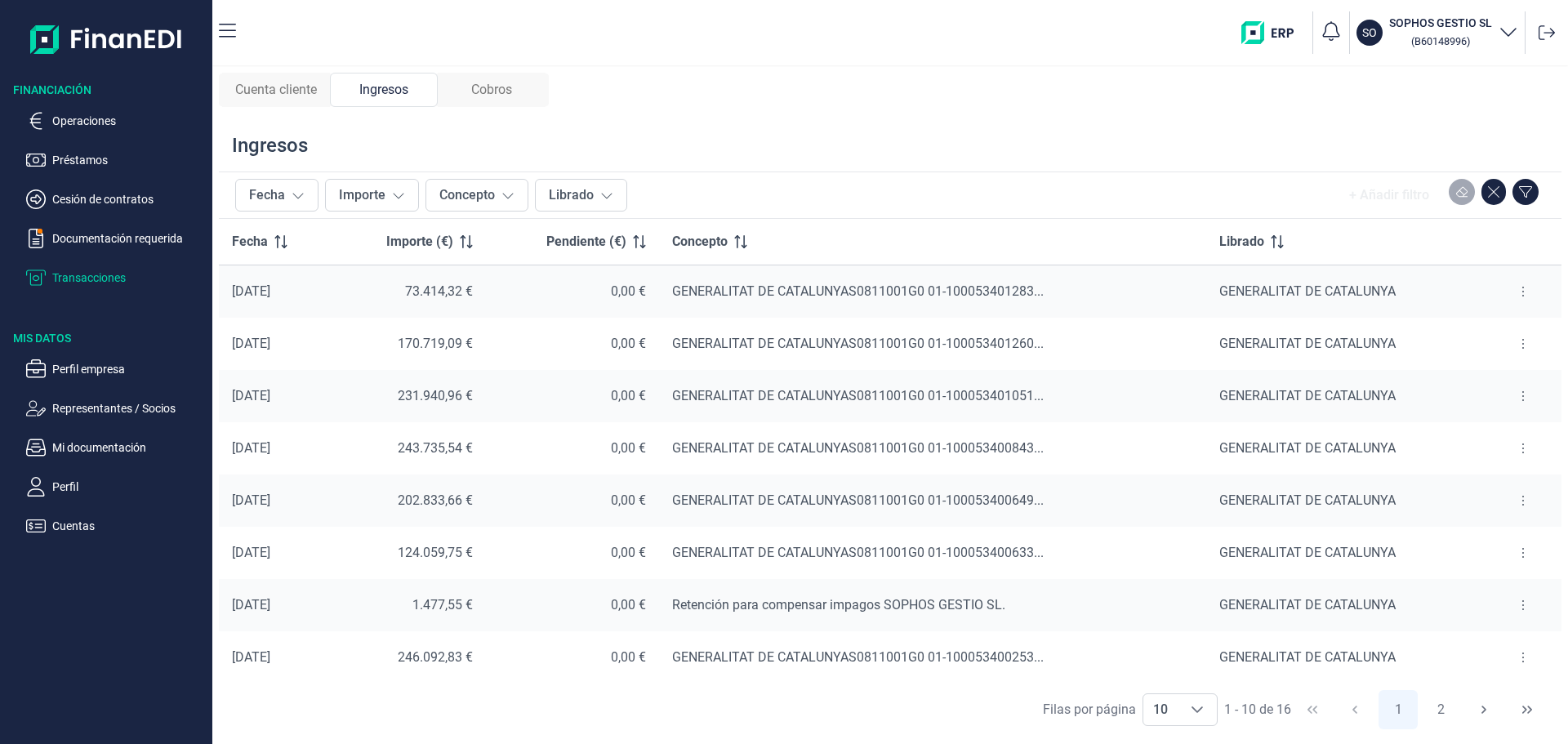
click at [1522, 604] on icon at bounding box center [1524, 605] width 4 height 13
click at [1498, 645] on span "Ver cobros" at bounding box center [1491, 646] width 55 height 17
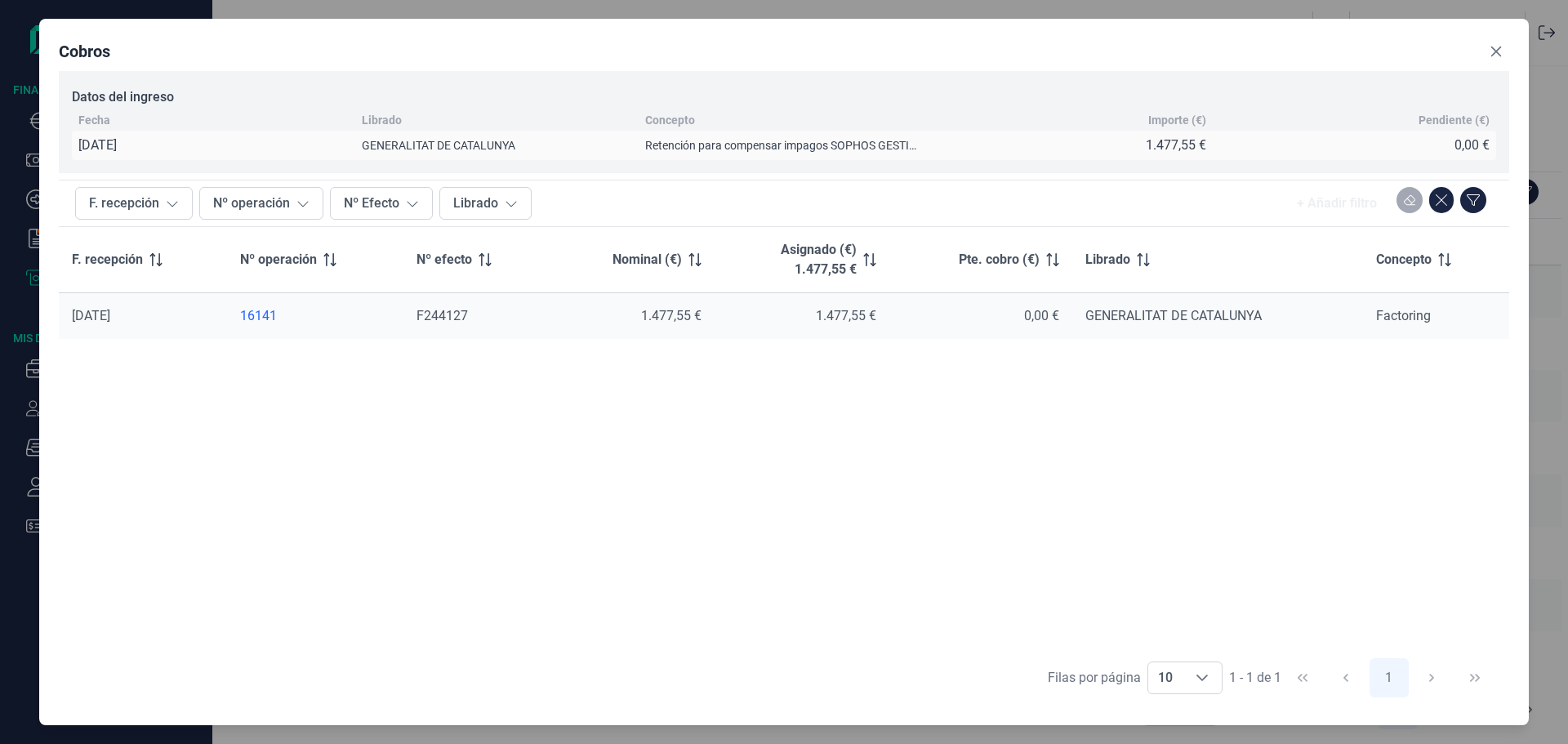
click at [261, 311] on div "16141" at bounding box center [315, 316] width 151 height 17
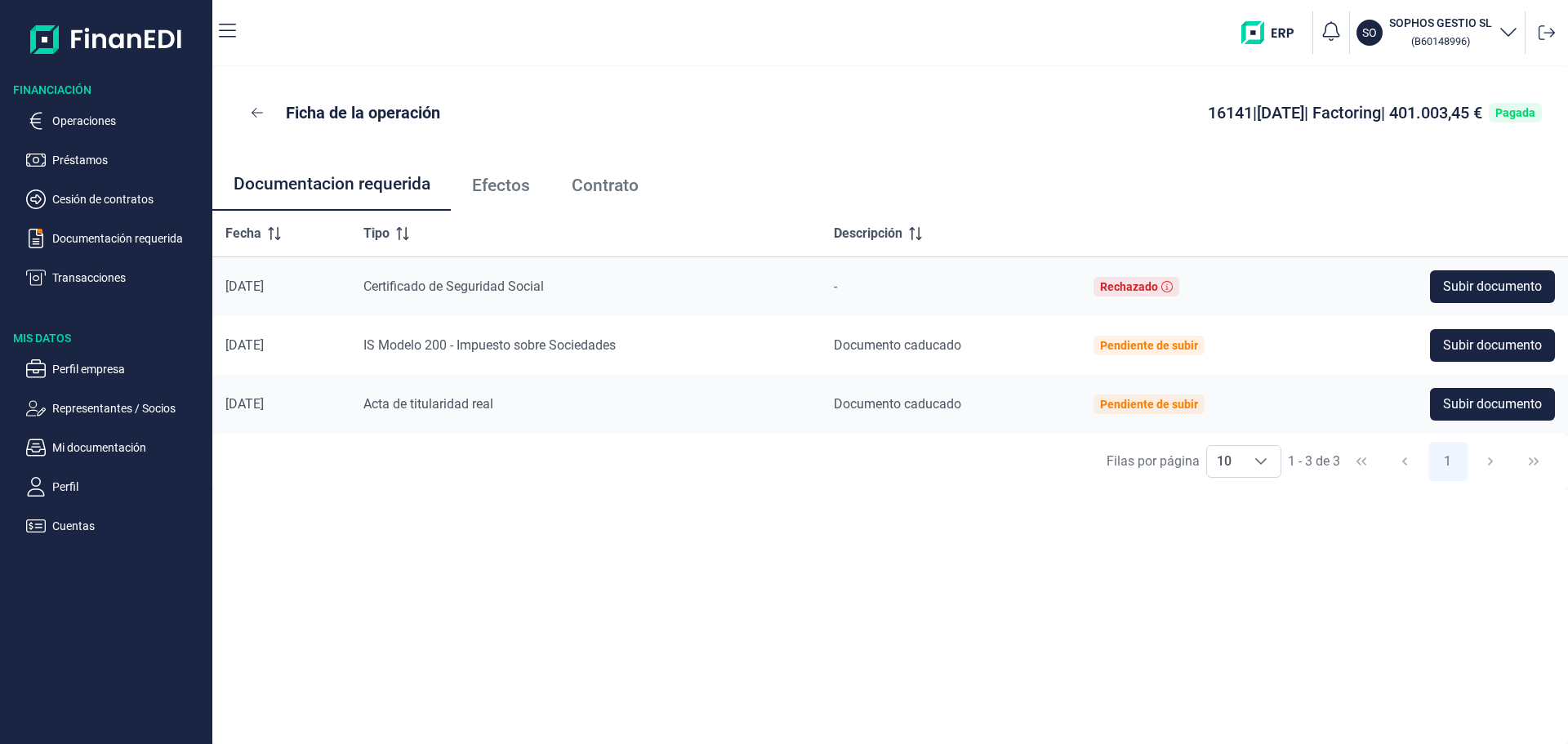
click at [622, 181] on span "Contrato" at bounding box center [605, 186] width 67 height 18
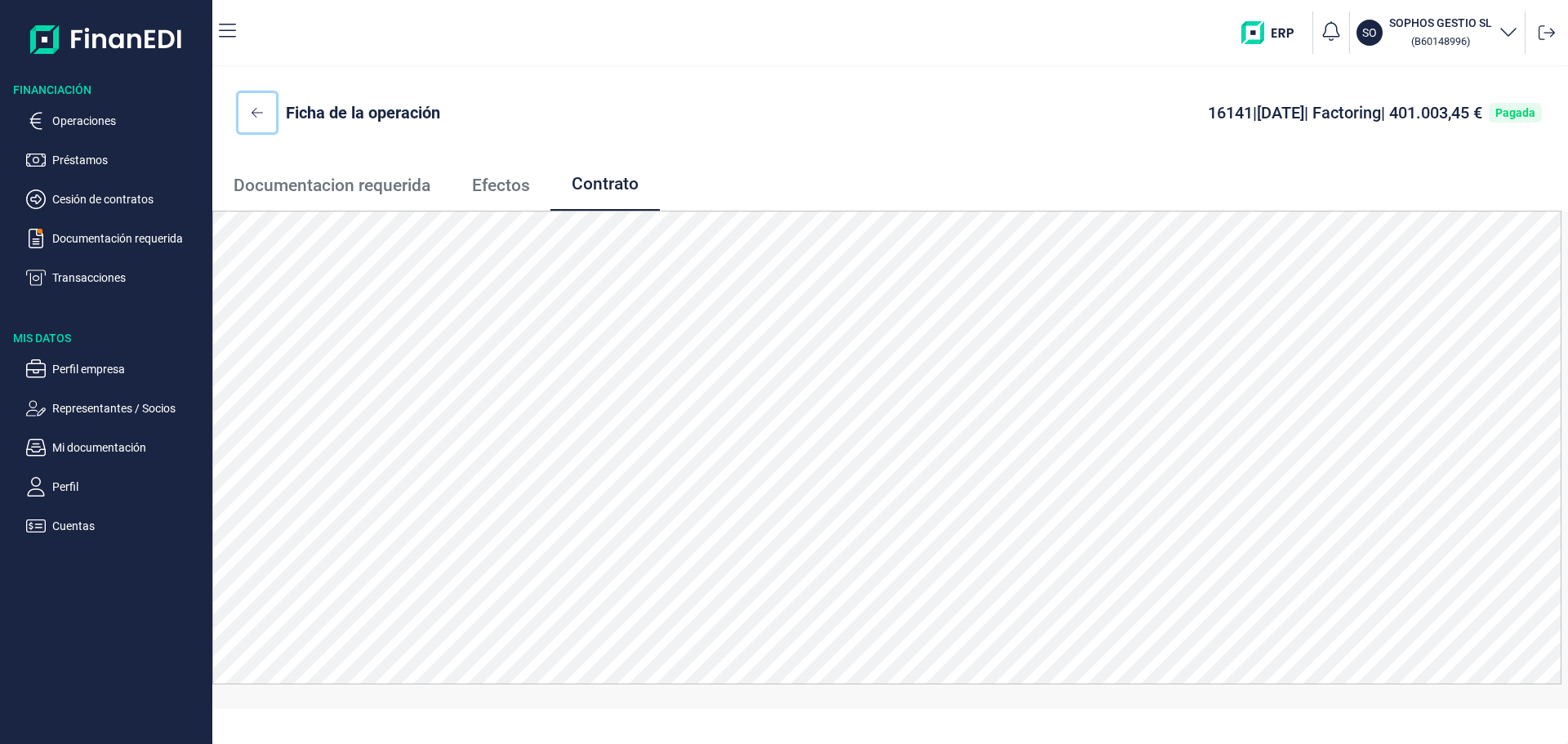
click at [251, 112] on icon at bounding box center [257, 113] width 11 height 13
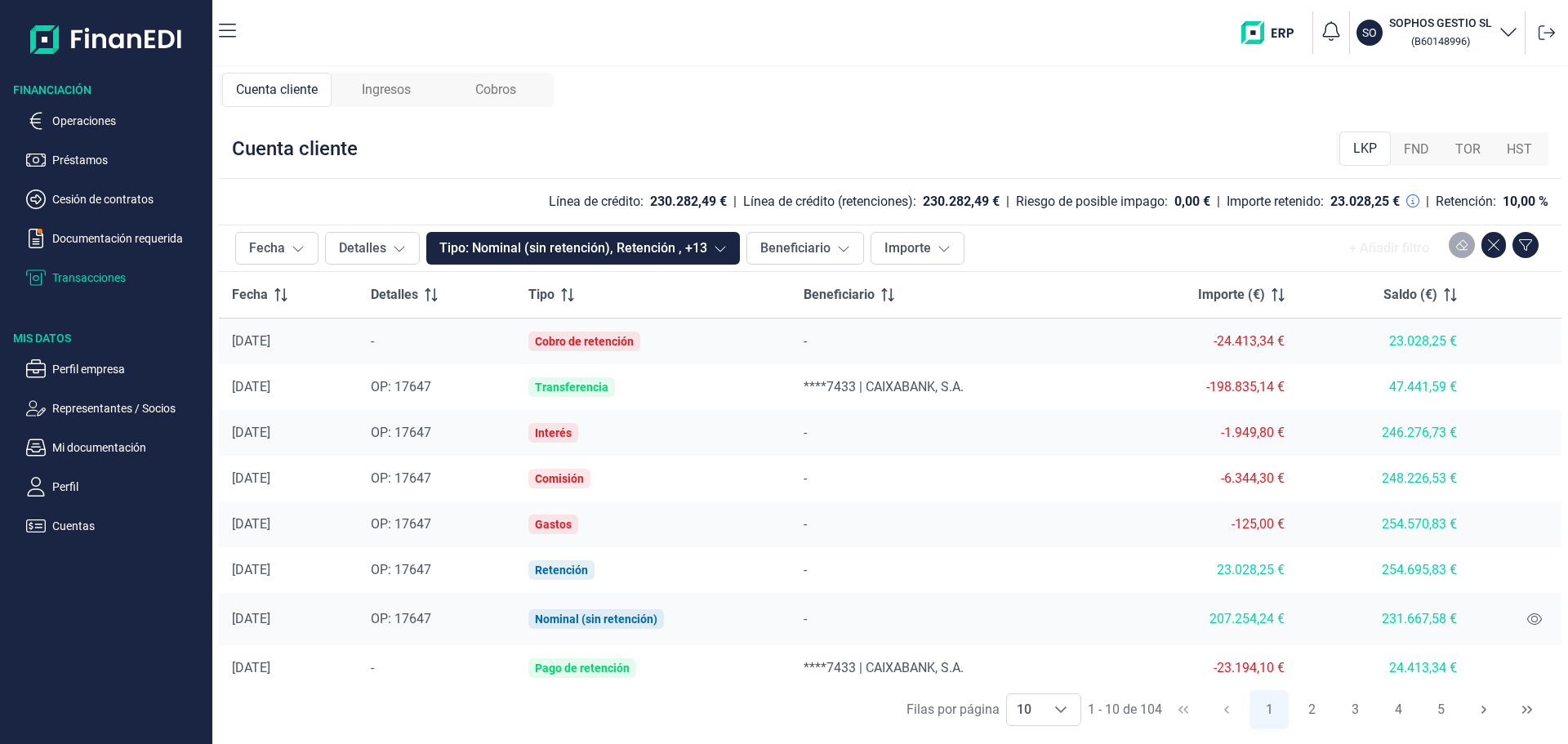
click at [419, 94] on div "Ingresos" at bounding box center [386, 90] width 109 height 34
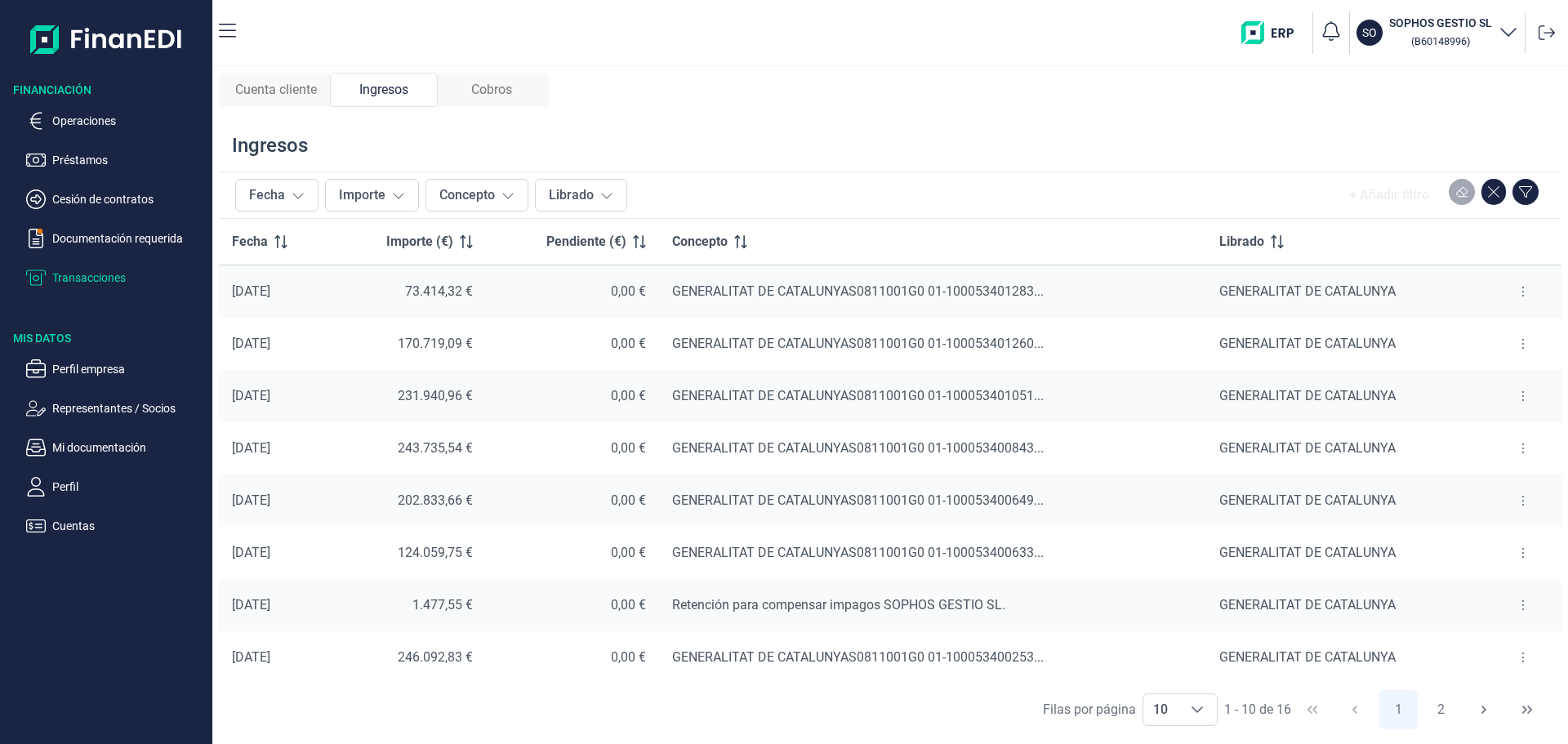
click at [1465, 544] on div "GENERALITAT DE CATALUNYA" at bounding box center [1345, 553] width 252 height 19
click at [1520, 555] on button at bounding box center [1524, 553] width 30 height 26
click at [1511, 594] on span "Ver cobros" at bounding box center [1491, 594] width 55 height 17
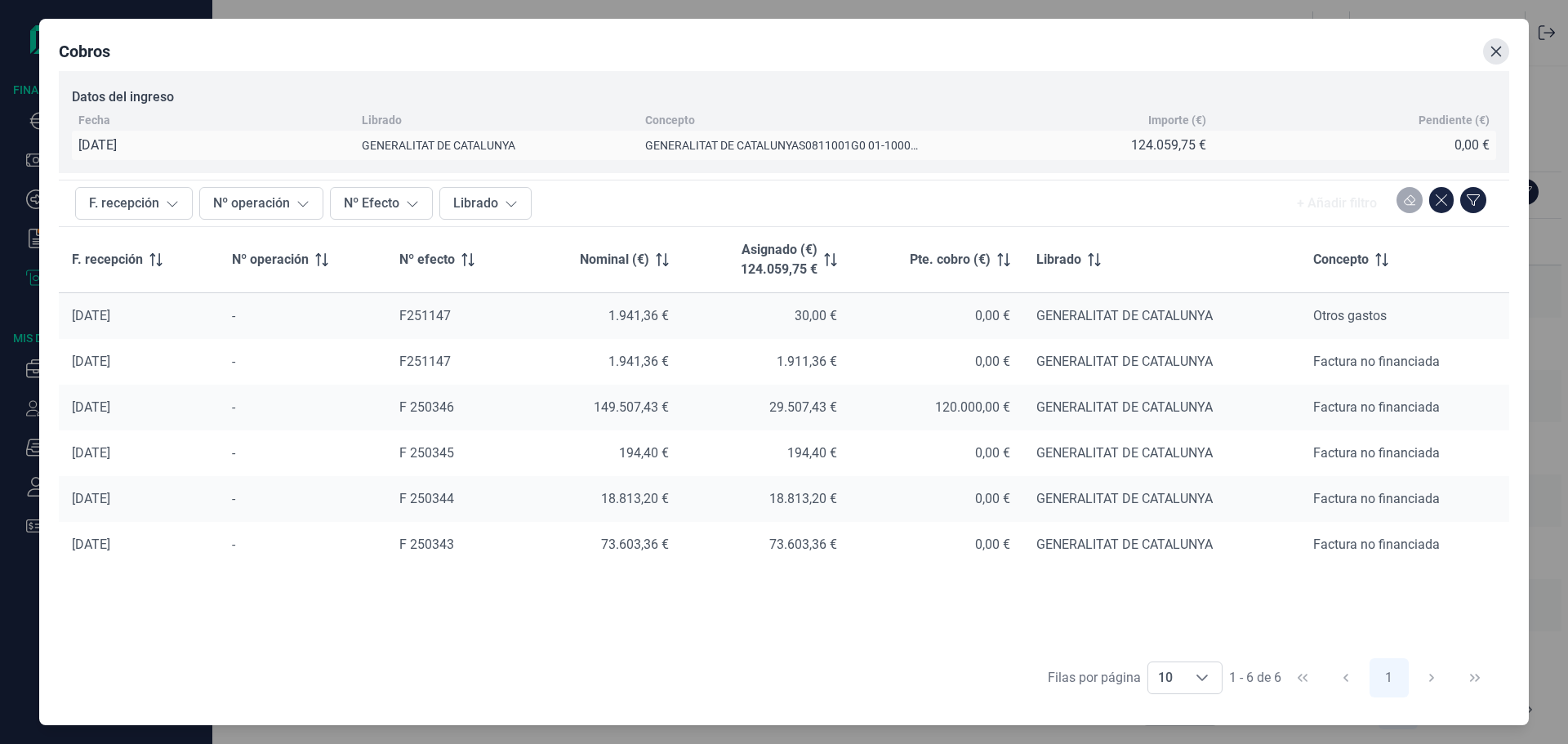
click at [1500, 52] on icon "Close" at bounding box center [1497, 52] width 13 height 13
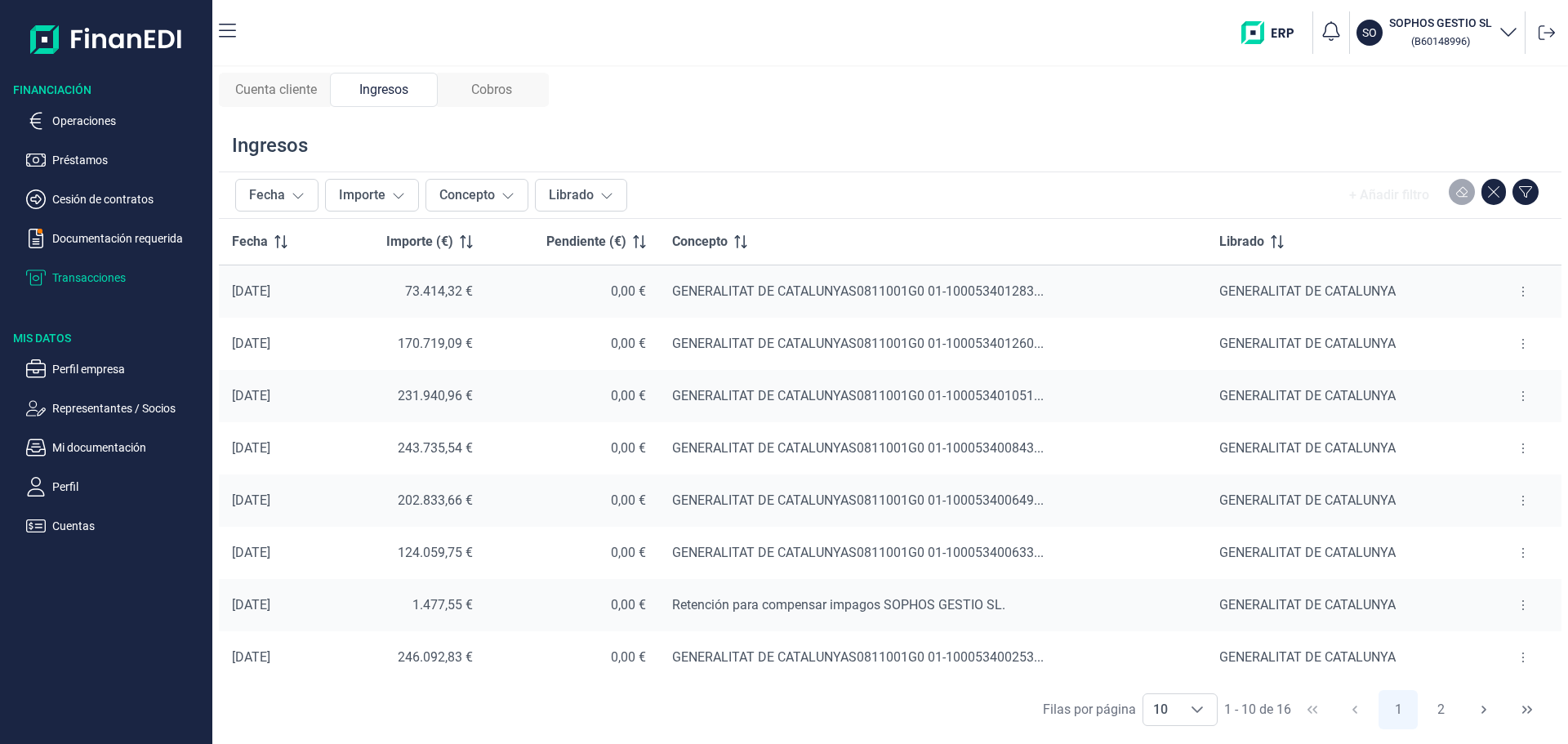
click at [1522, 504] on icon at bounding box center [1524, 501] width 4 height 13
click at [1477, 540] on span "Ver cobros" at bounding box center [1491, 542] width 55 height 17
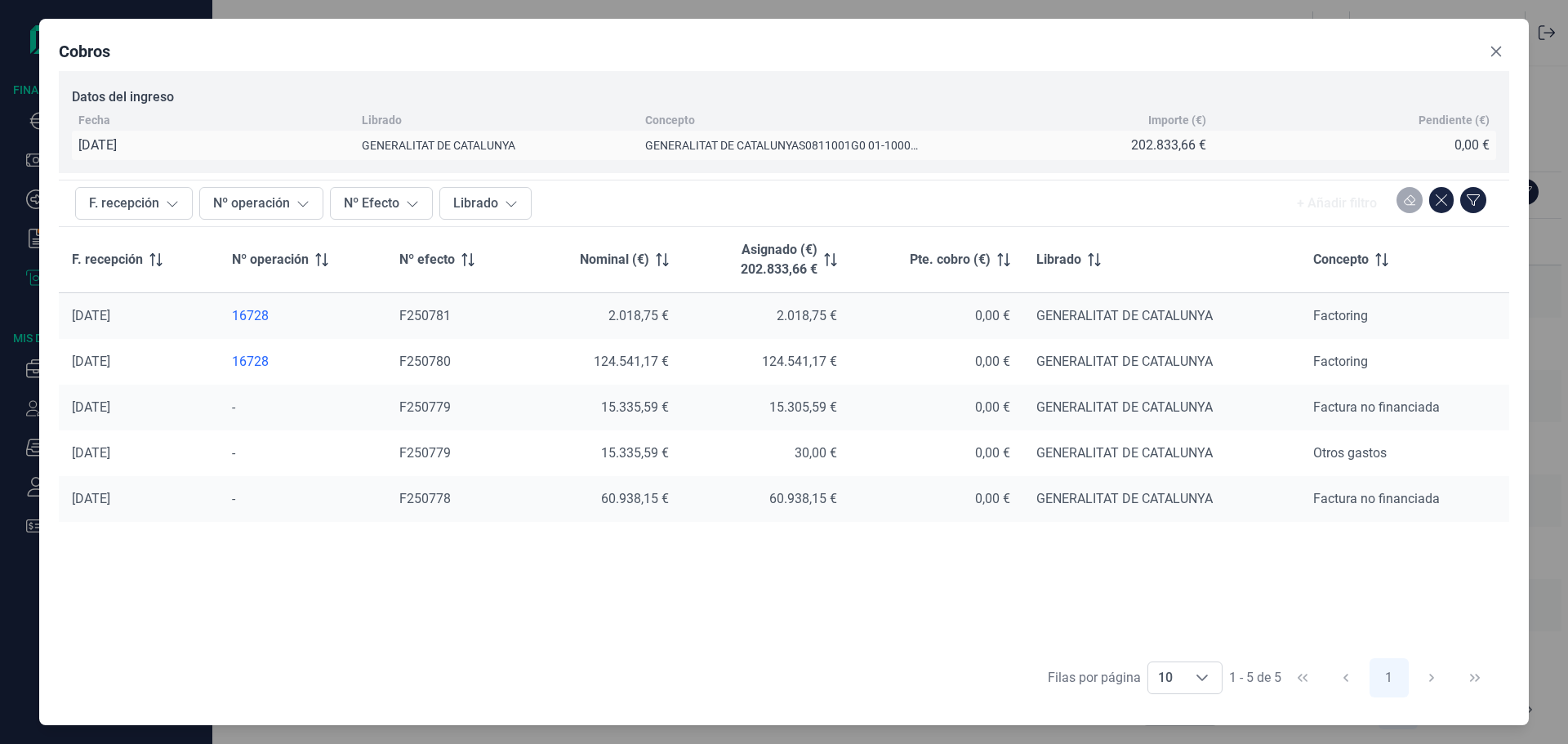
click at [251, 361] on div "16728" at bounding box center [302, 362] width 141 height 17
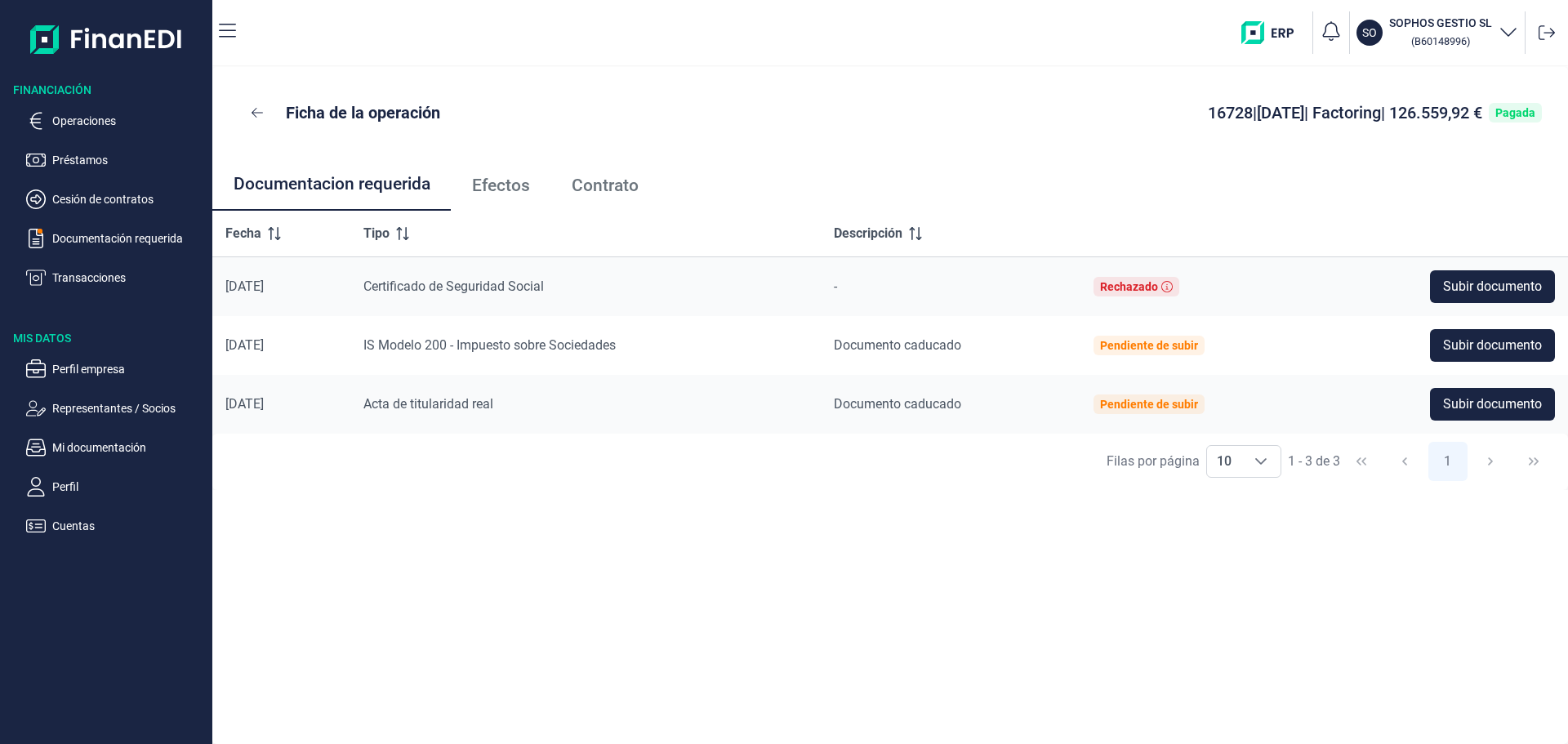
click at [609, 187] on span "Contrato" at bounding box center [605, 186] width 67 height 18
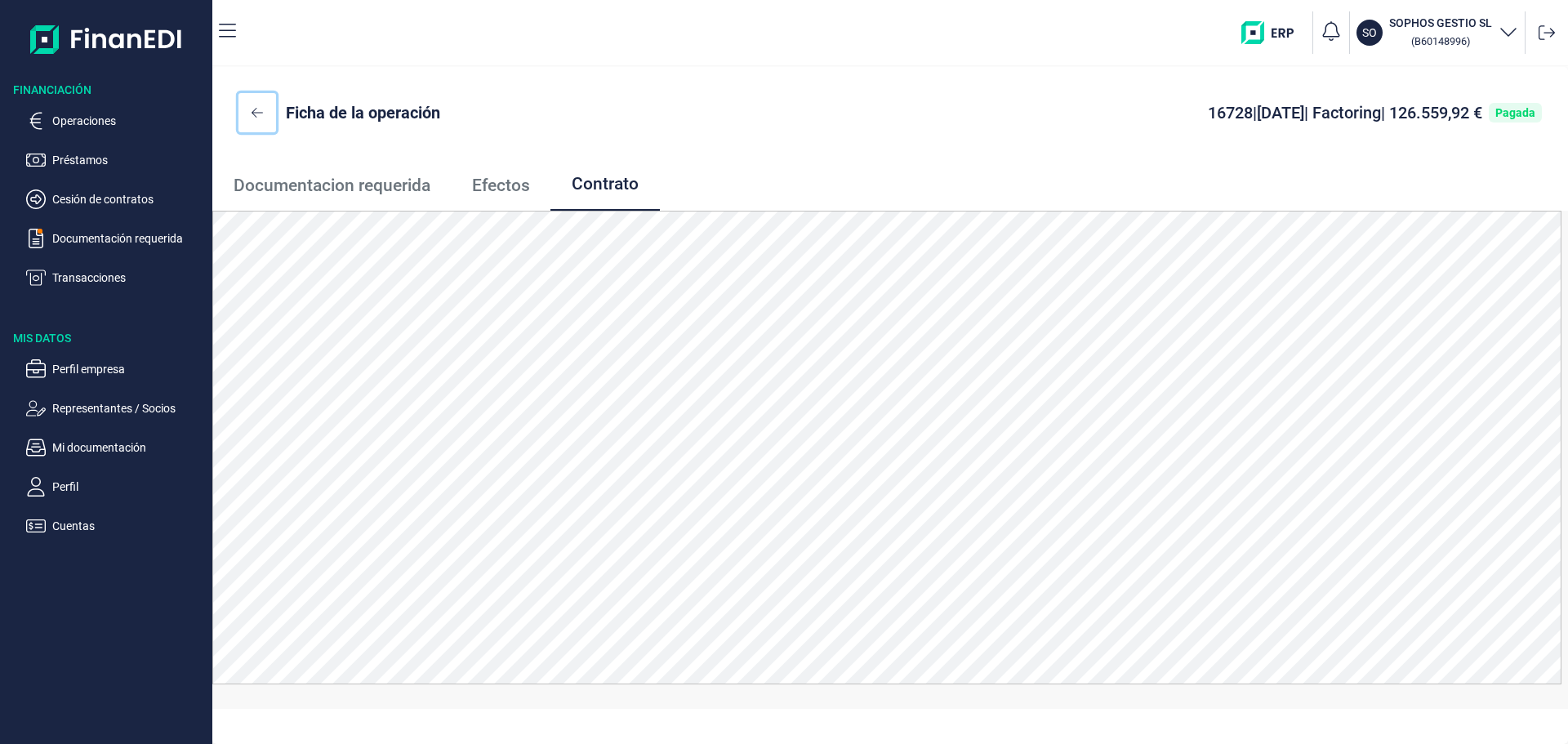
click at [258, 105] on button at bounding box center [257, 113] width 38 height 39
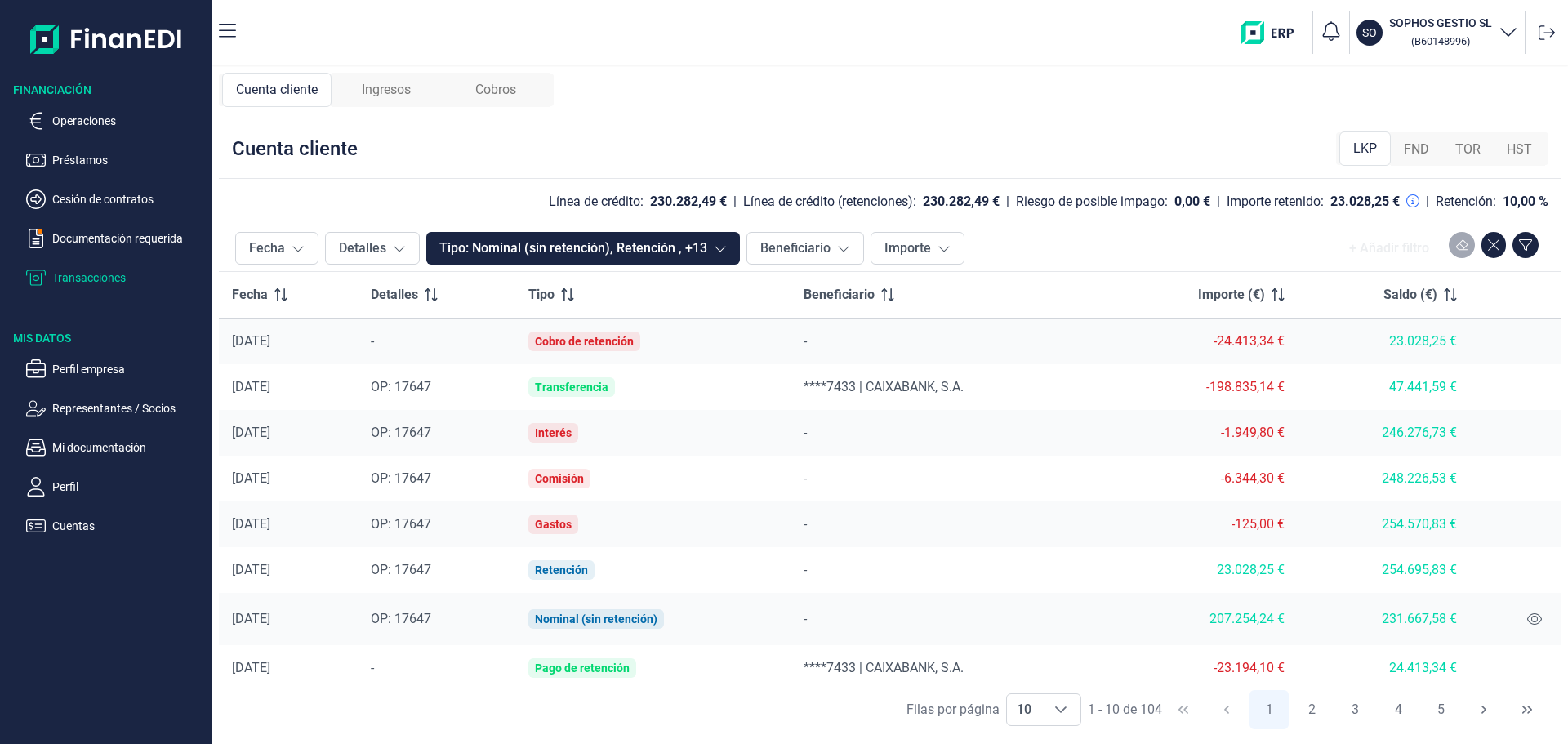
click at [402, 88] on span "Ingresos" at bounding box center [386, 90] width 49 height 19
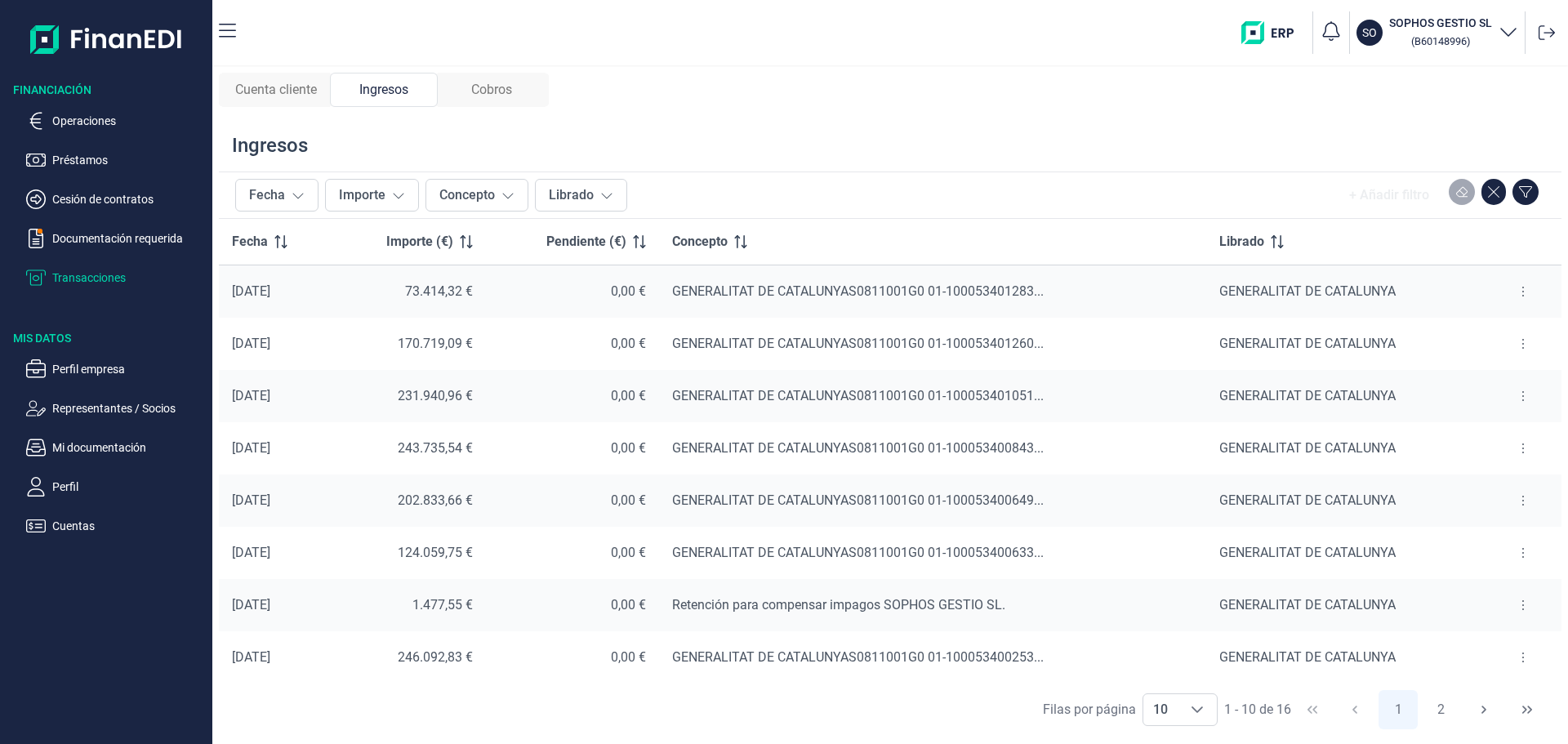
click at [1515, 450] on button at bounding box center [1524, 448] width 30 height 26
click at [1498, 491] on span "Ver cobros" at bounding box center [1491, 489] width 55 height 17
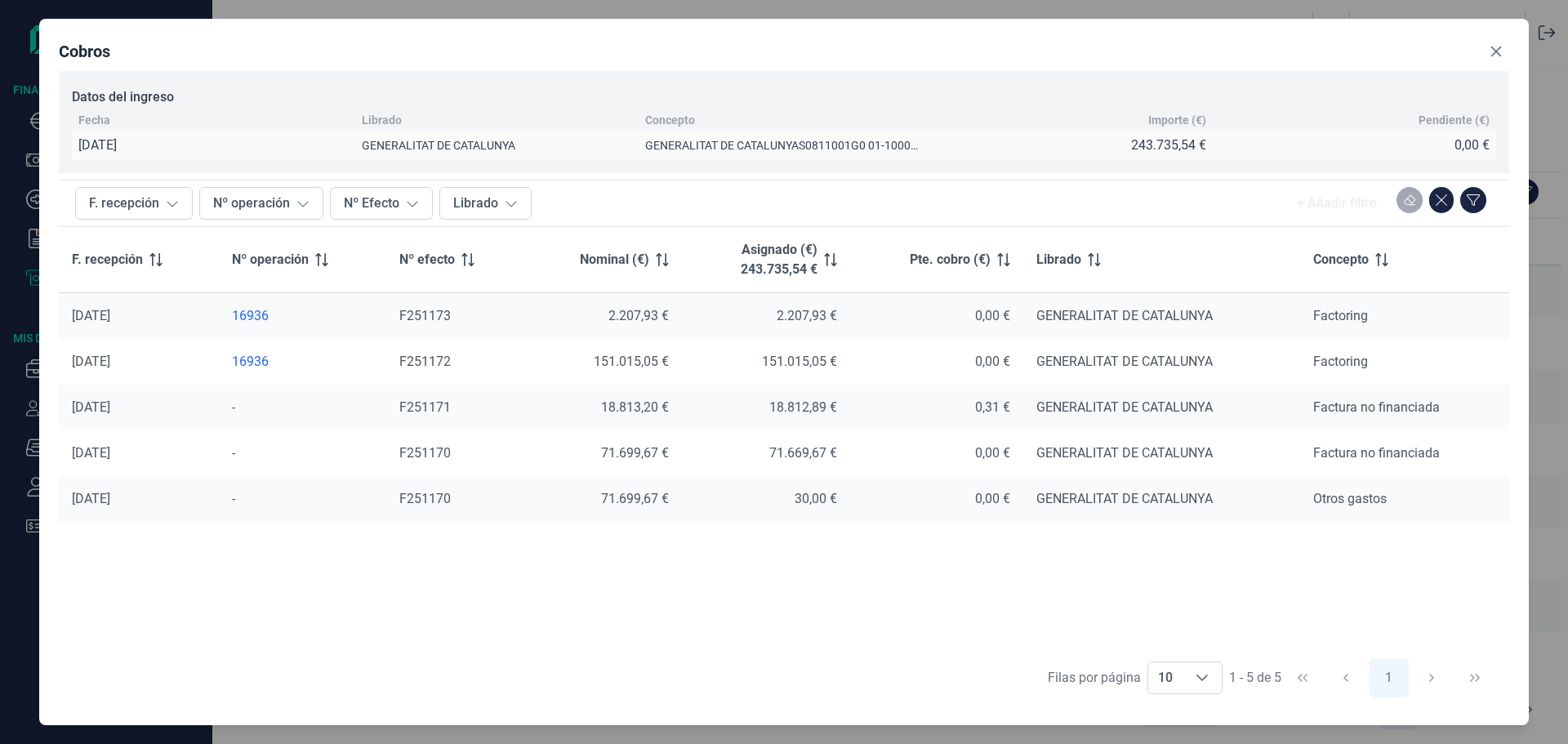
click at [250, 362] on div "16936" at bounding box center [302, 362] width 141 height 17
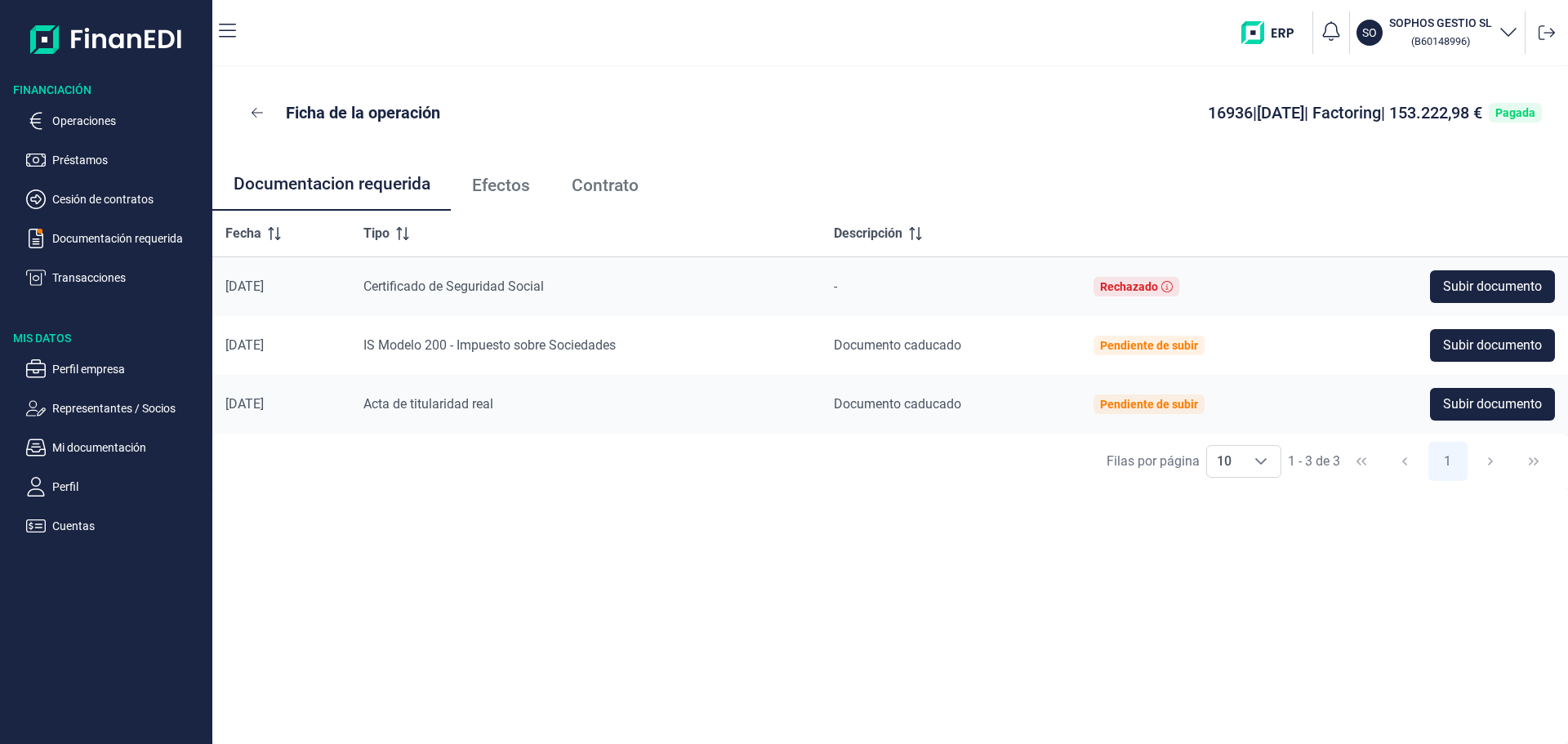
click at [624, 192] on span "Contrato" at bounding box center [605, 186] width 67 height 18
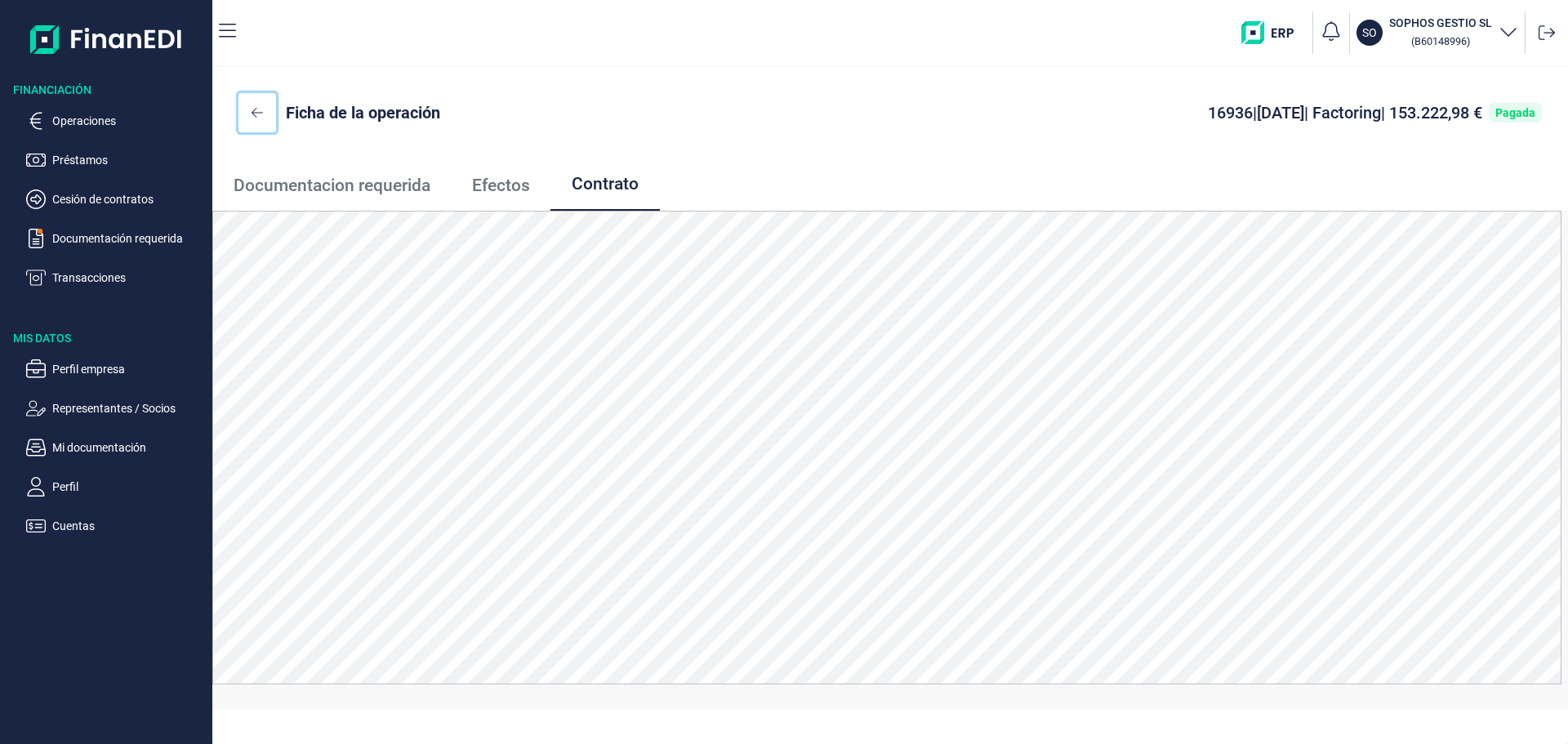
click at [254, 112] on icon at bounding box center [257, 113] width 11 height 13
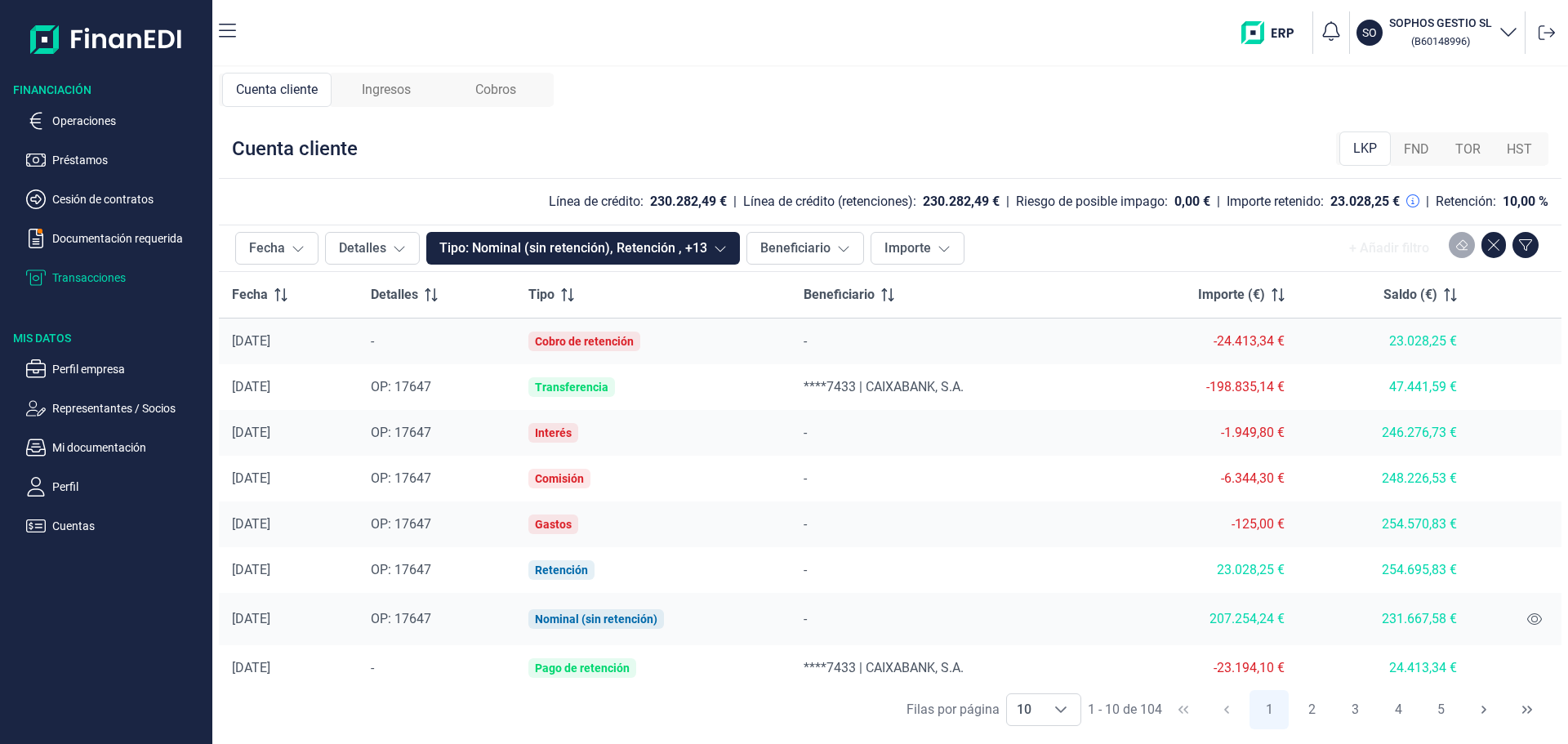
click at [291, 98] on span "Cuenta cliente" at bounding box center [276, 90] width 81 height 19
drag, startPoint x: 385, startPoint y: 96, endPoint x: 386, endPoint y: 112, distance: 16.0
click at [384, 96] on span "Ingresos" at bounding box center [386, 90] width 49 height 19
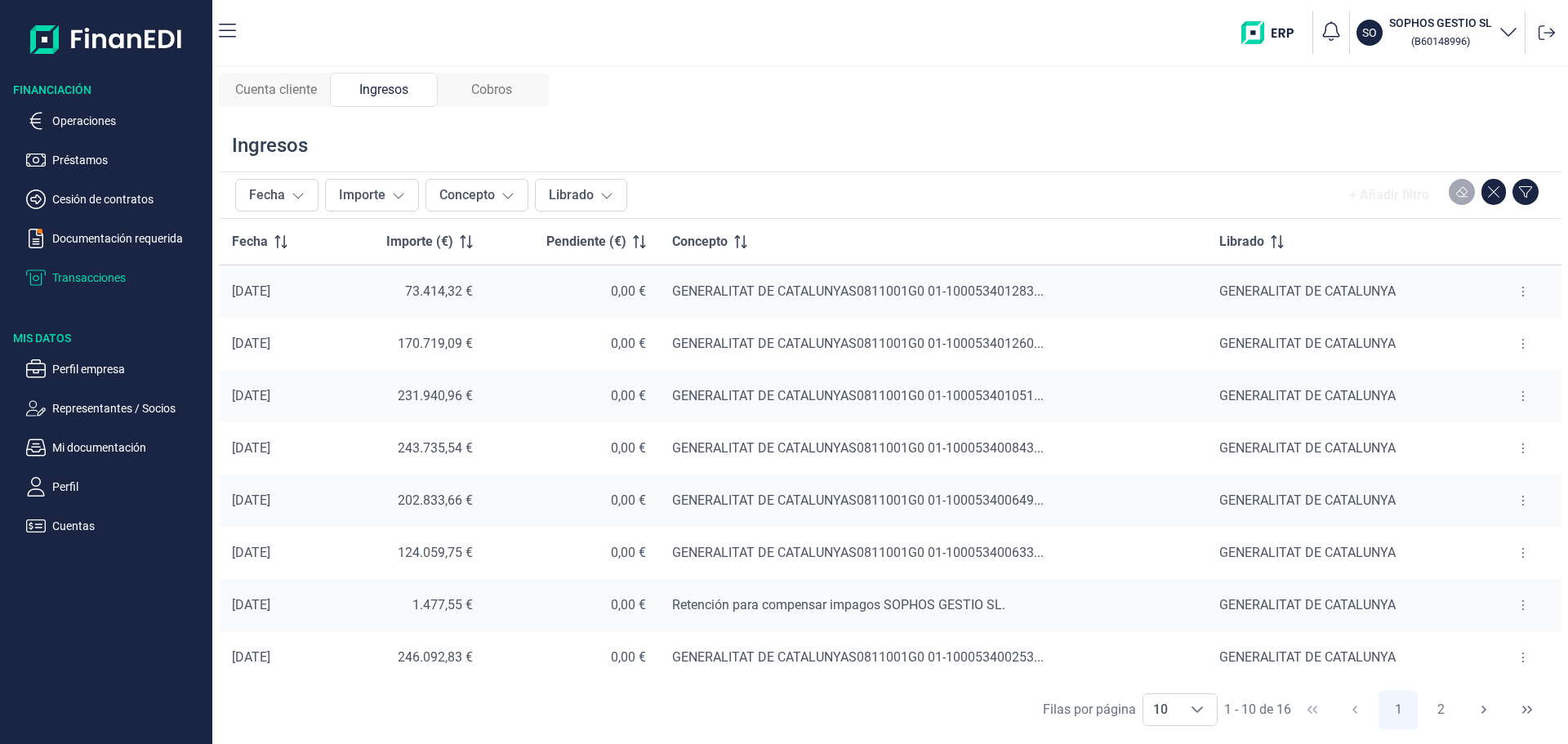
click at [1523, 392] on icon at bounding box center [1524, 396] width 2 height 10
click at [1497, 432] on span "Ver cobros" at bounding box center [1491, 437] width 55 height 17
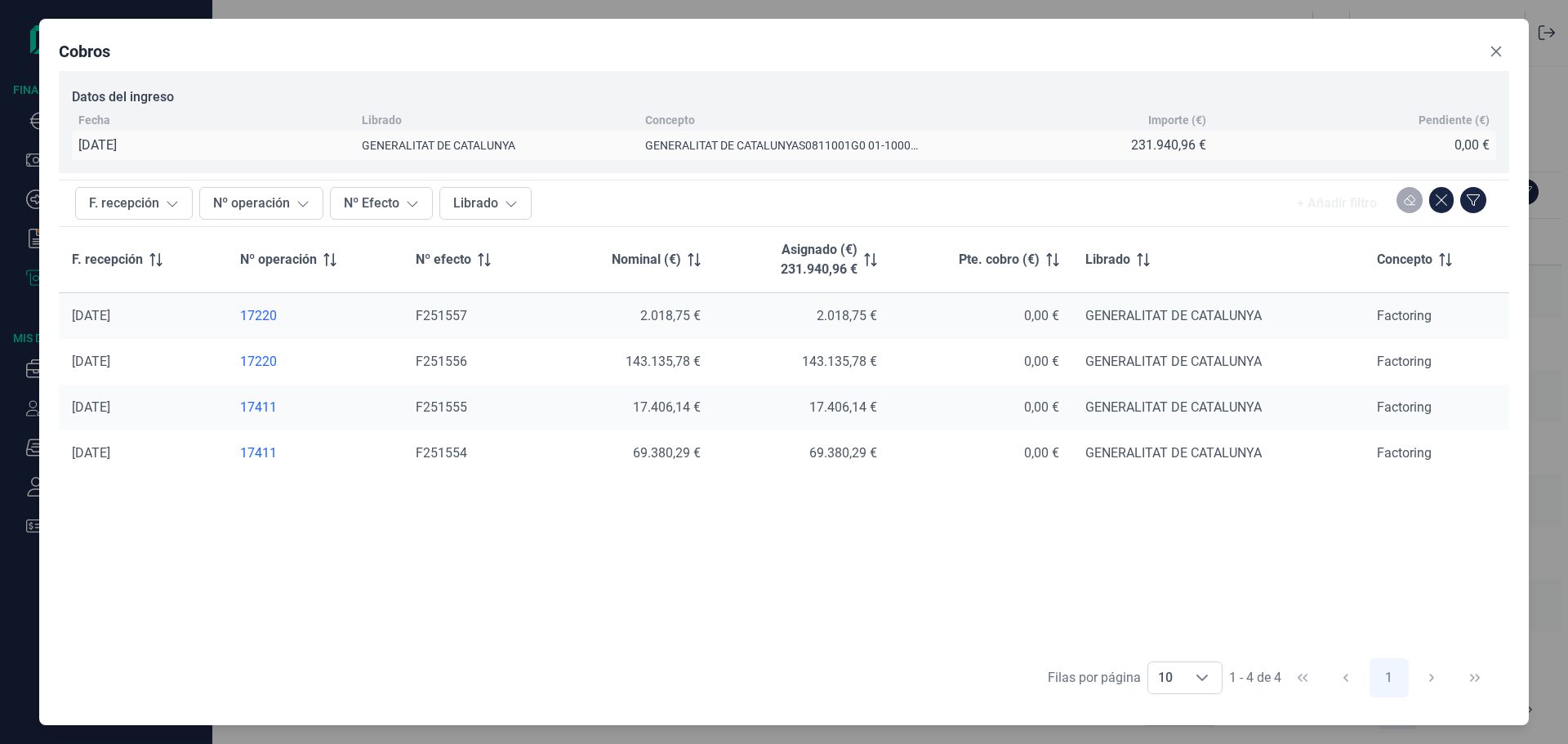
click at [250, 451] on div "17411" at bounding box center [315, 454] width 151 height 17
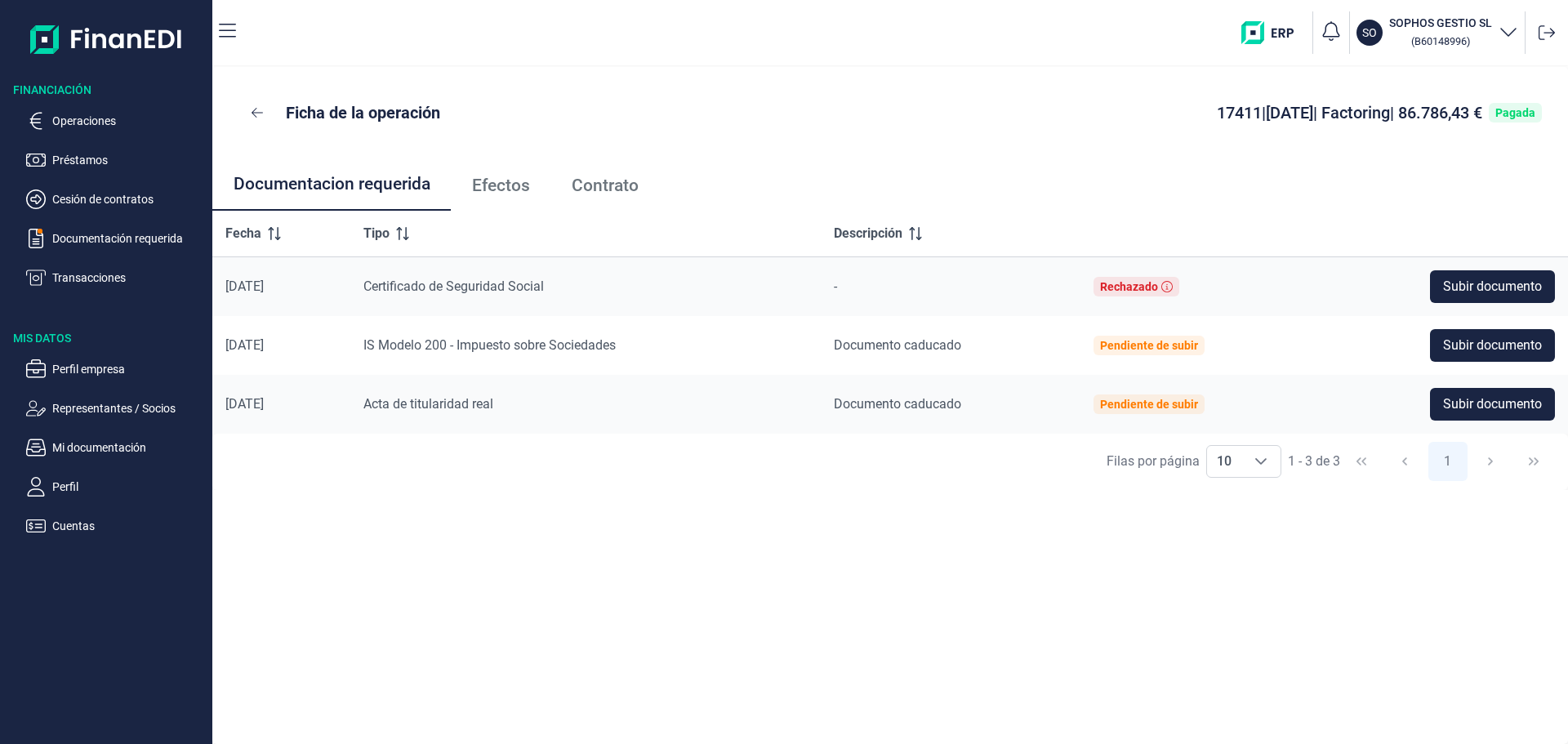
click at [621, 183] on span "Contrato" at bounding box center [605, 186] width 67 height 18
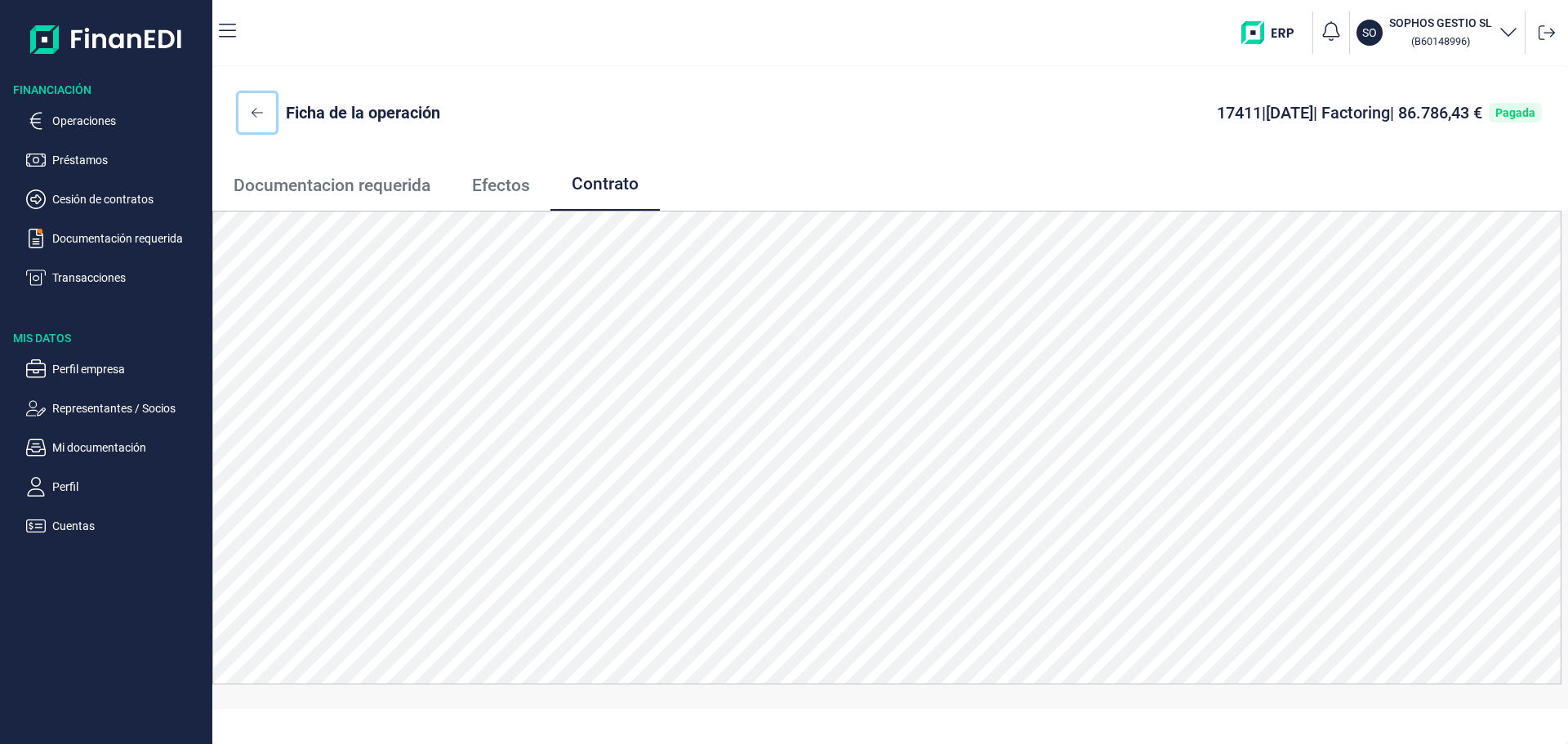
click at [259, 112] on icon at bounding box center [257, 113] width 11 height 13
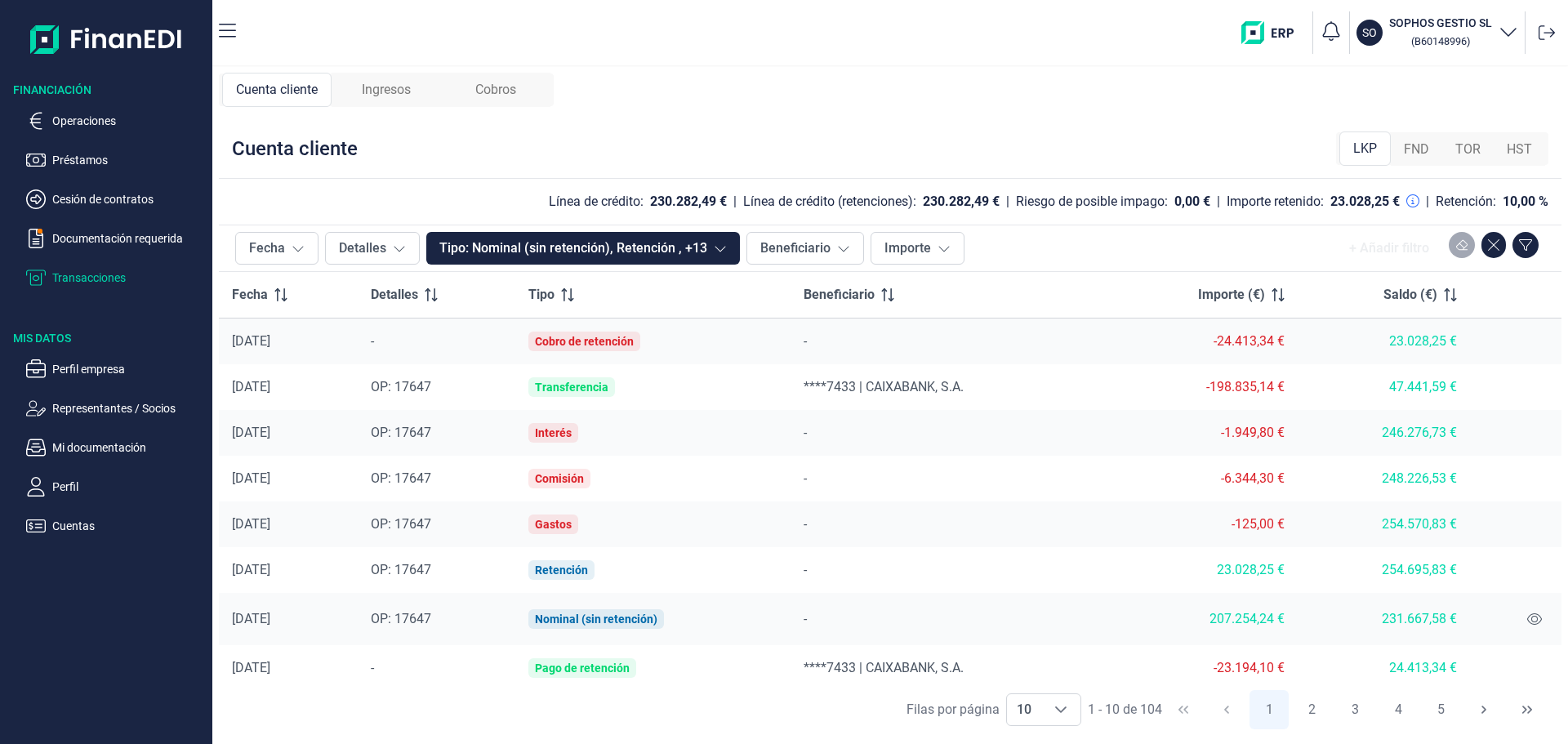
click at [418, 77] on div "Ingresos" at bounding box center [386, 90] width 109 height 34
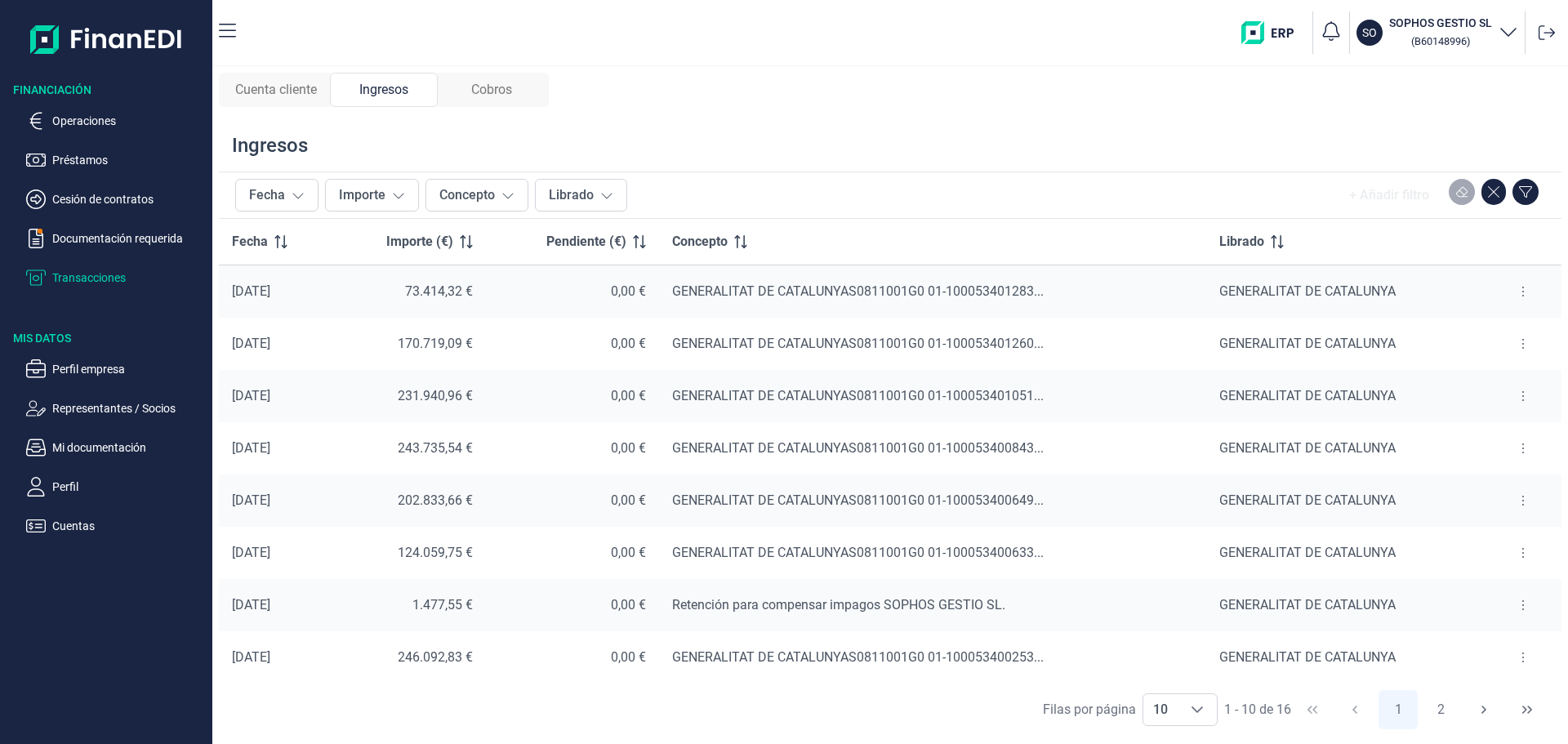
click at [1522, 396] on icon at bounding box center [1524, 396] width 4 height 13
click at [1484, 432] on span "Ver cobros" at bounding box center [1491, 437] width 55 height 17
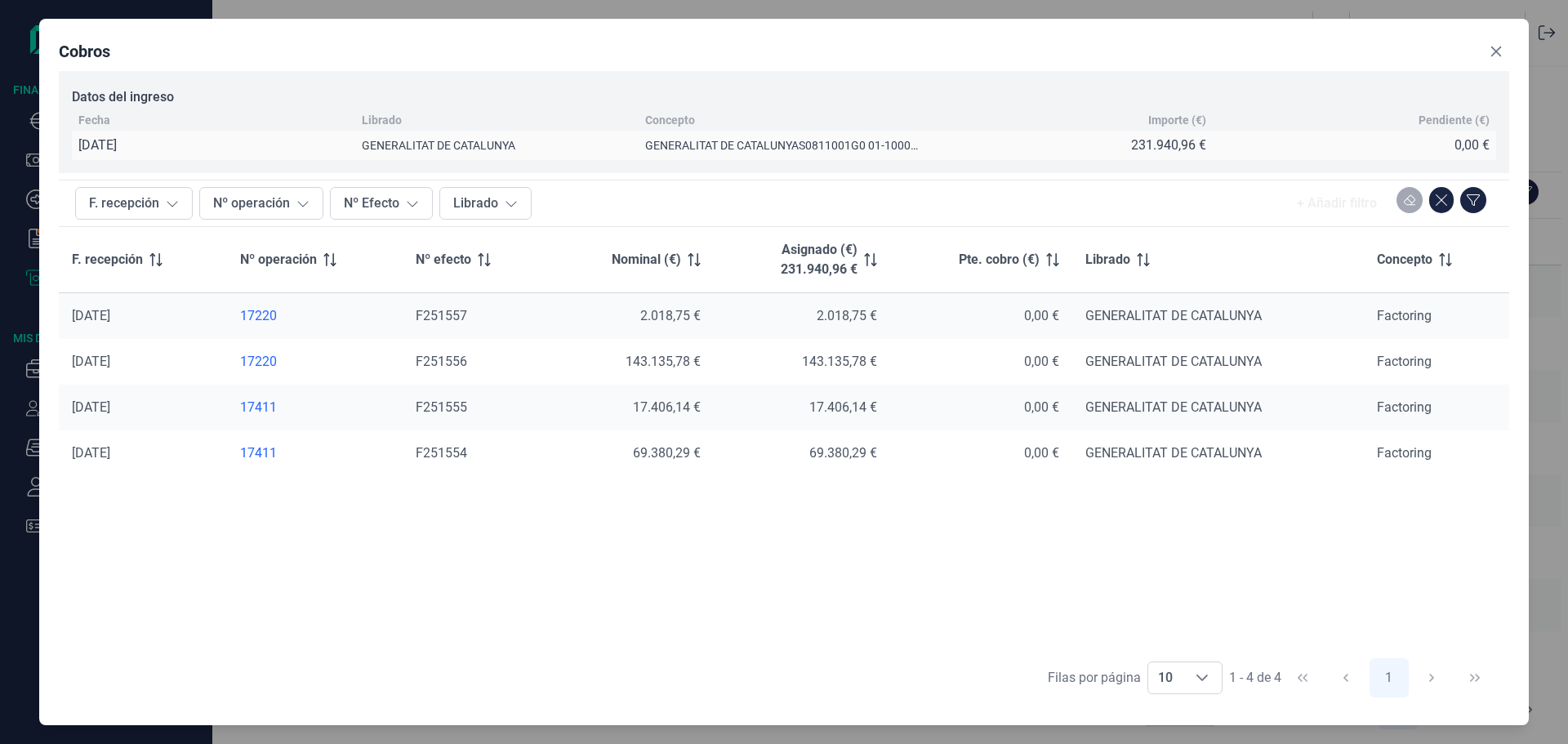
click at [261, 410] on div "17411" at bounding box center [315, 408] width 151 height 17
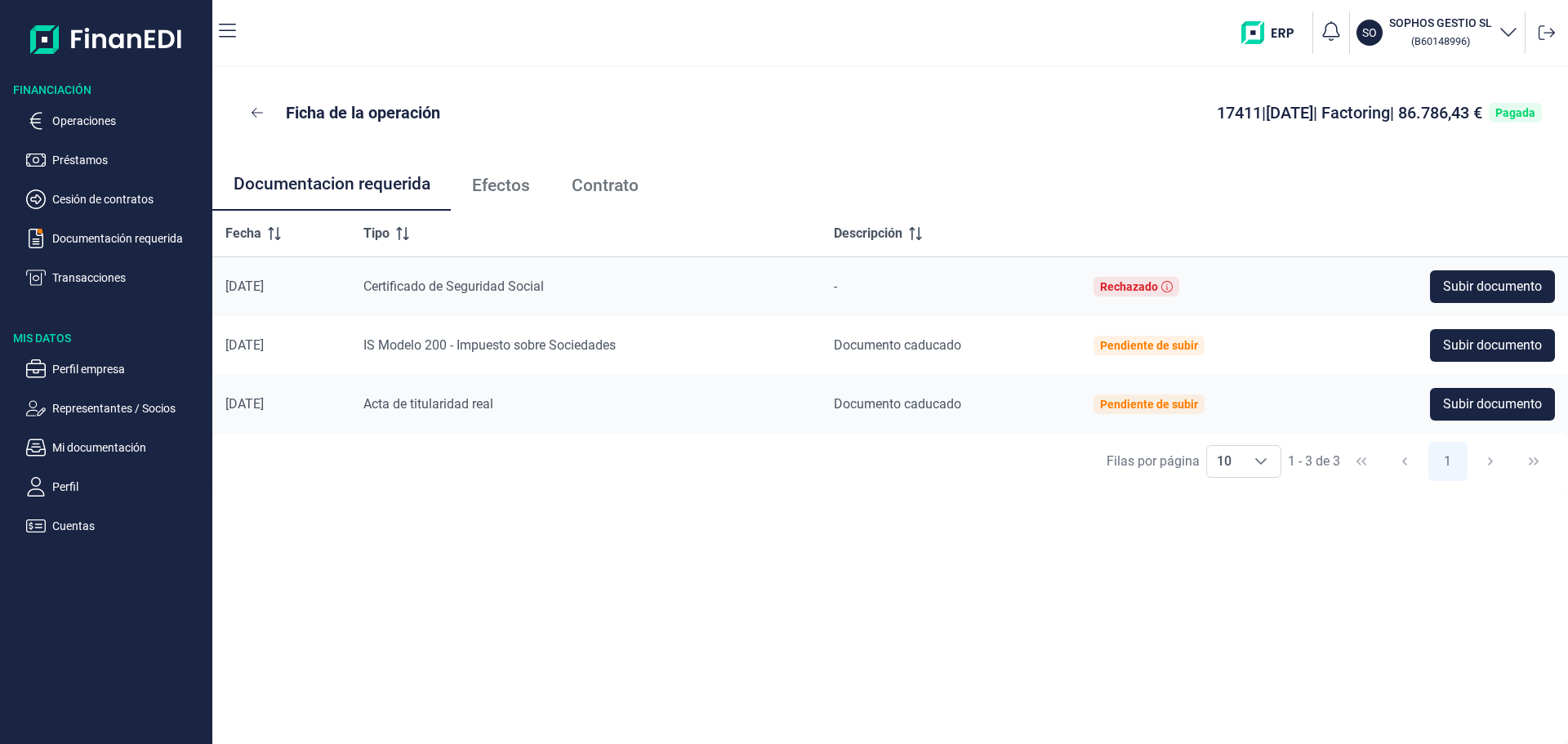
click at [614, 186] on span "Contrato" at bounding box center [605, 186] width 67 height 18
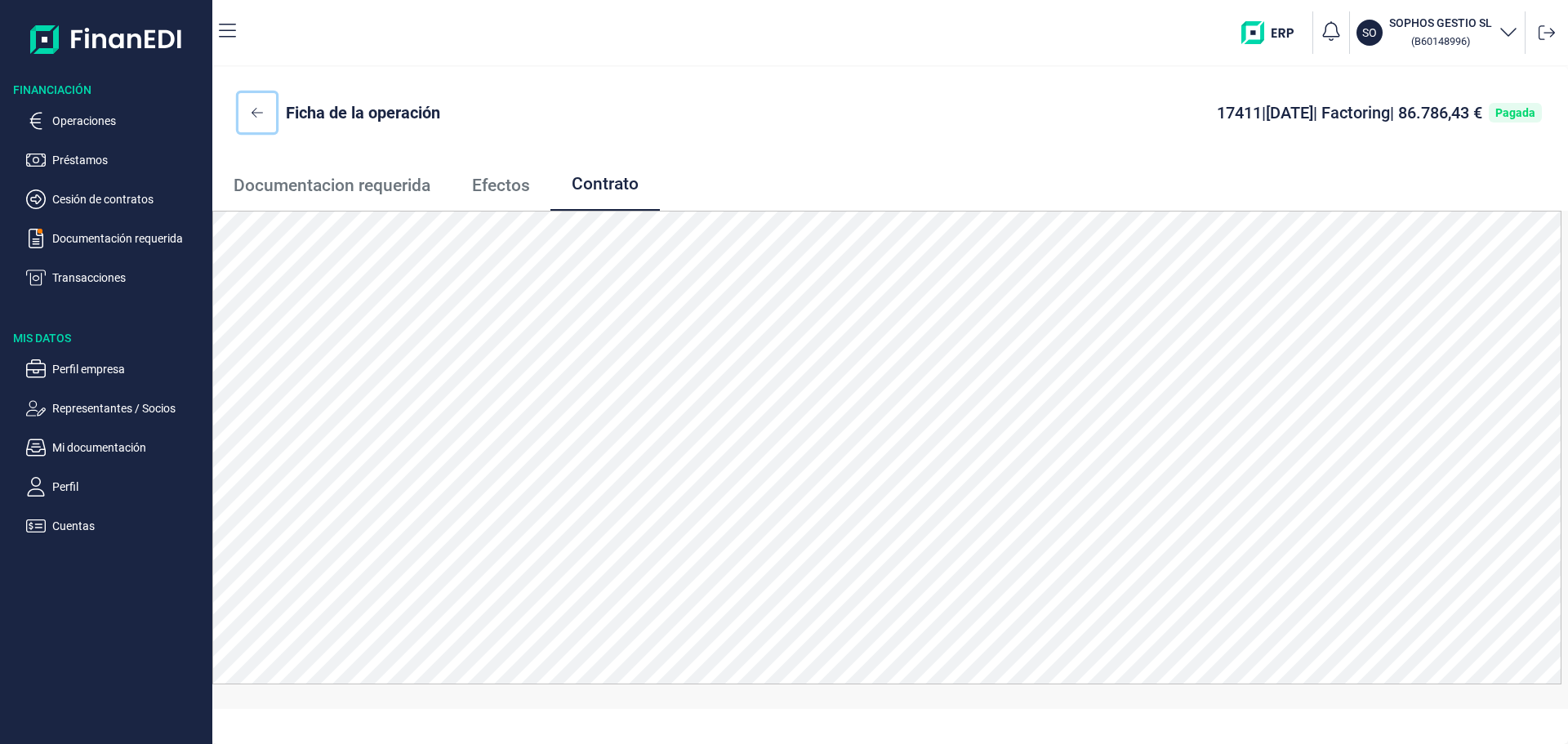
click at [261, 104] on button at bounding box center [257, 113] width 38 height 39
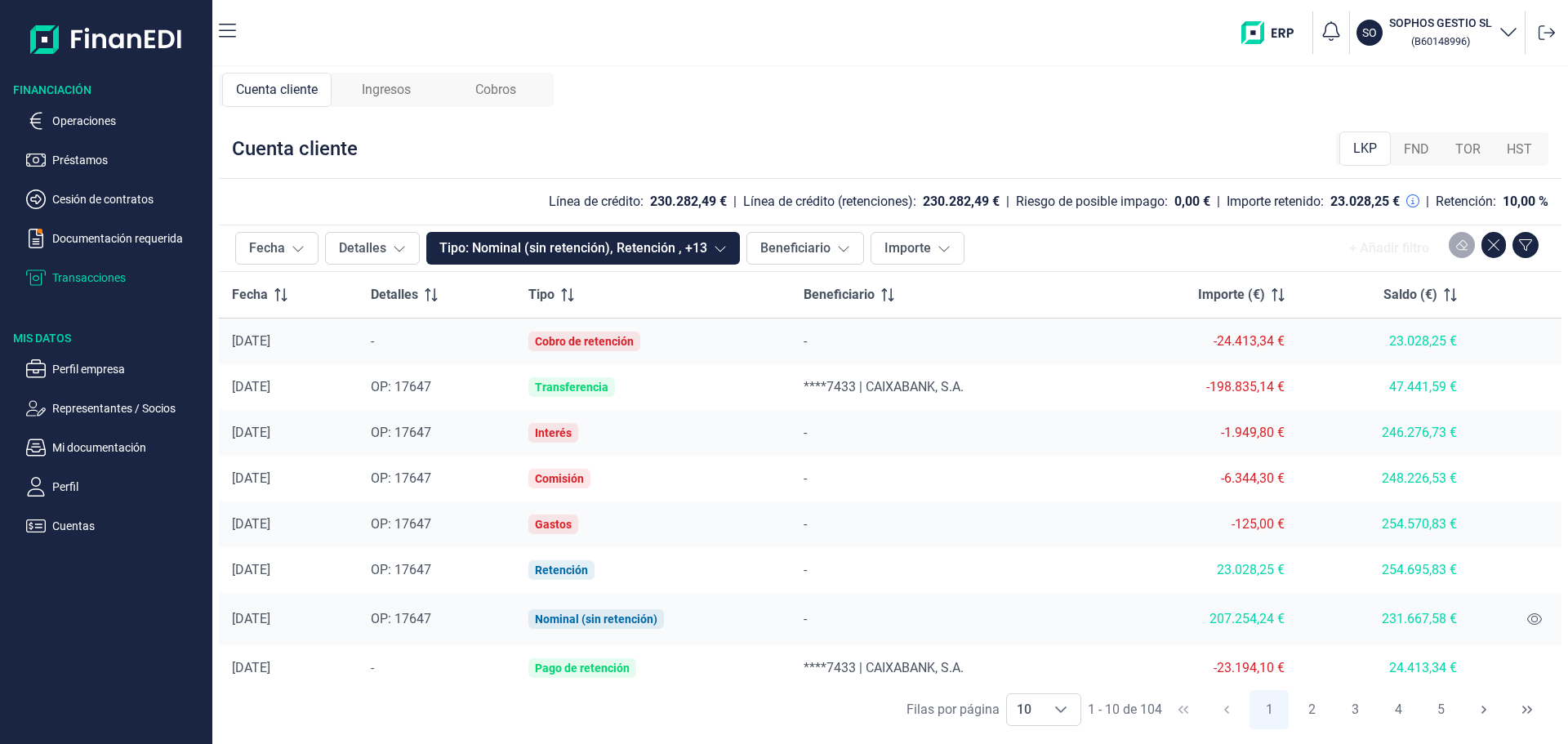
click at [383, 94] on span "Ingresos" at bounding box center [386, 90] width 49 height 19
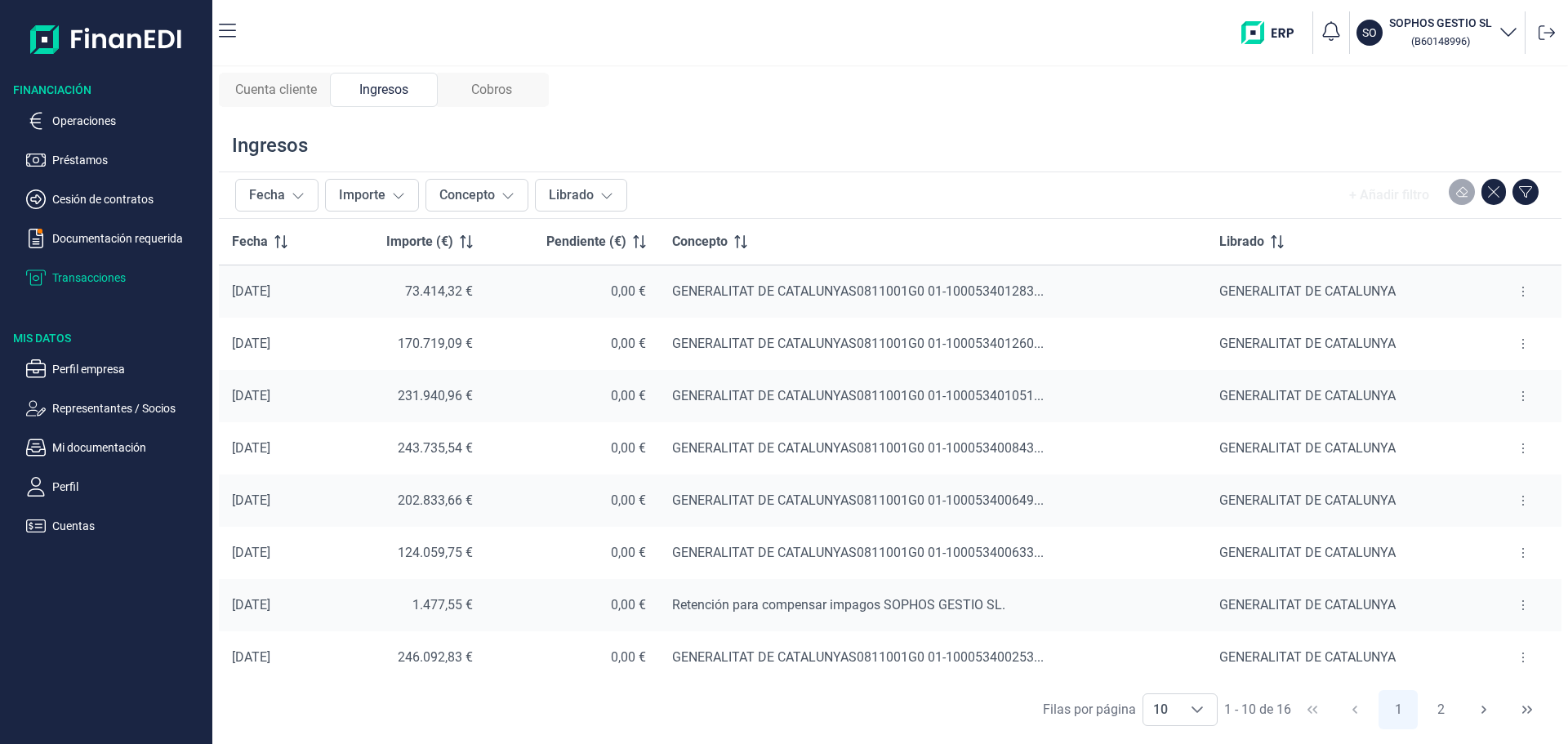
click at [1520, 449] on button at bounding box center [1524, 448] width 30 height 26
click at [1489, 483] on span "Ver cobros" at bounding box center [1491, 489] width 55 height 17
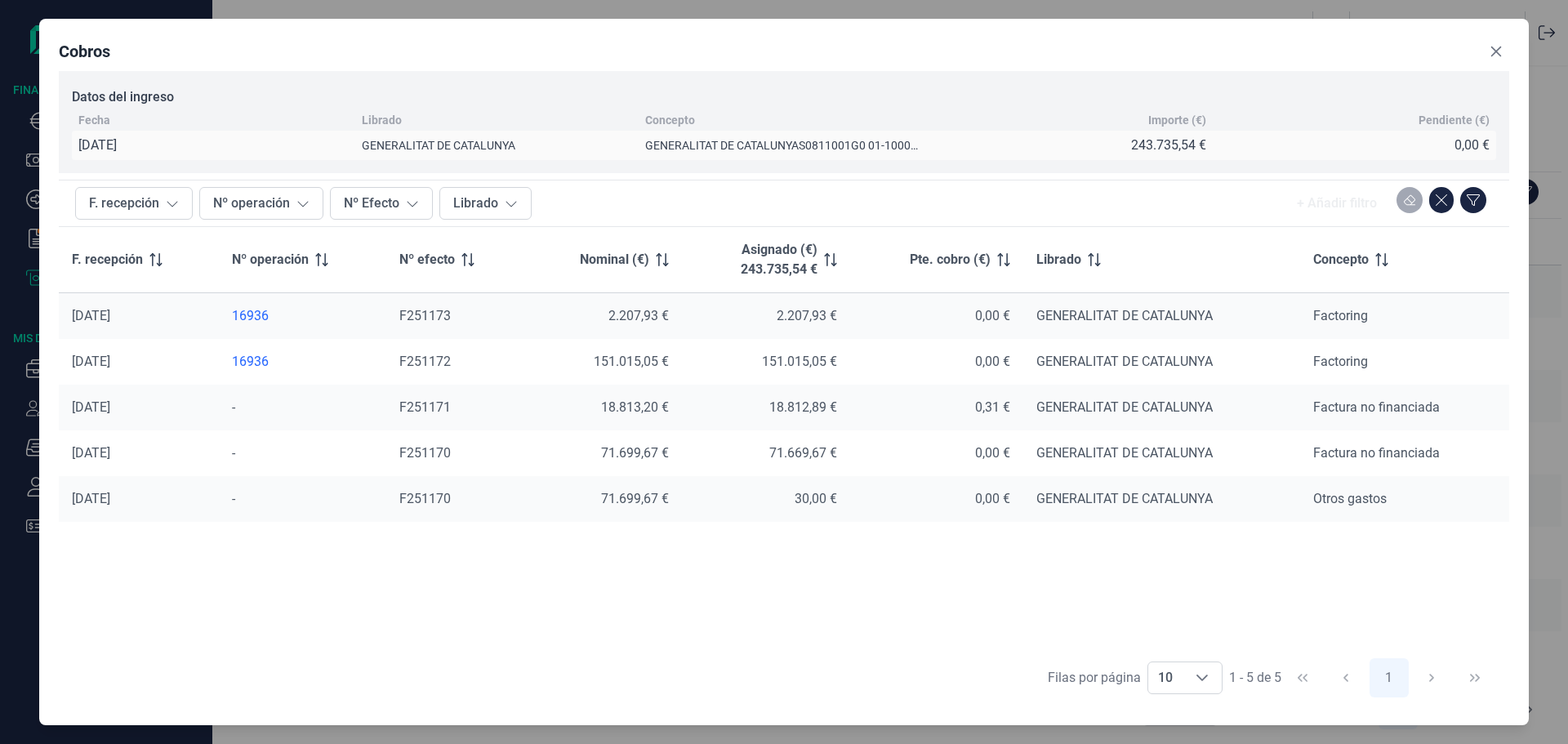
click at [249, 361] on div "16936" at bounding box center [302, 362] width 141 height 17
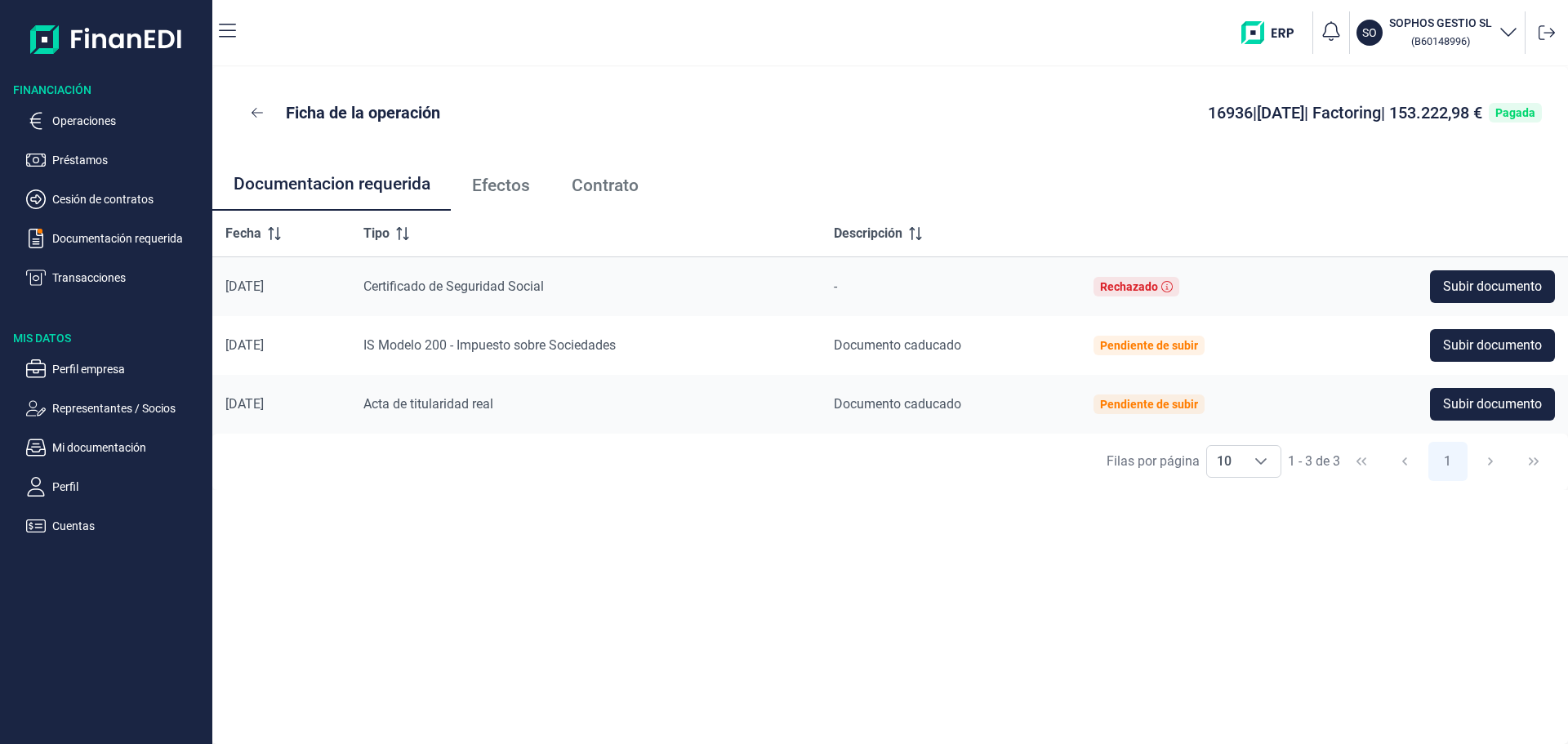
click at [612, 180] on span "Contrato" at bounding box center [605, 186] width 67 height 18
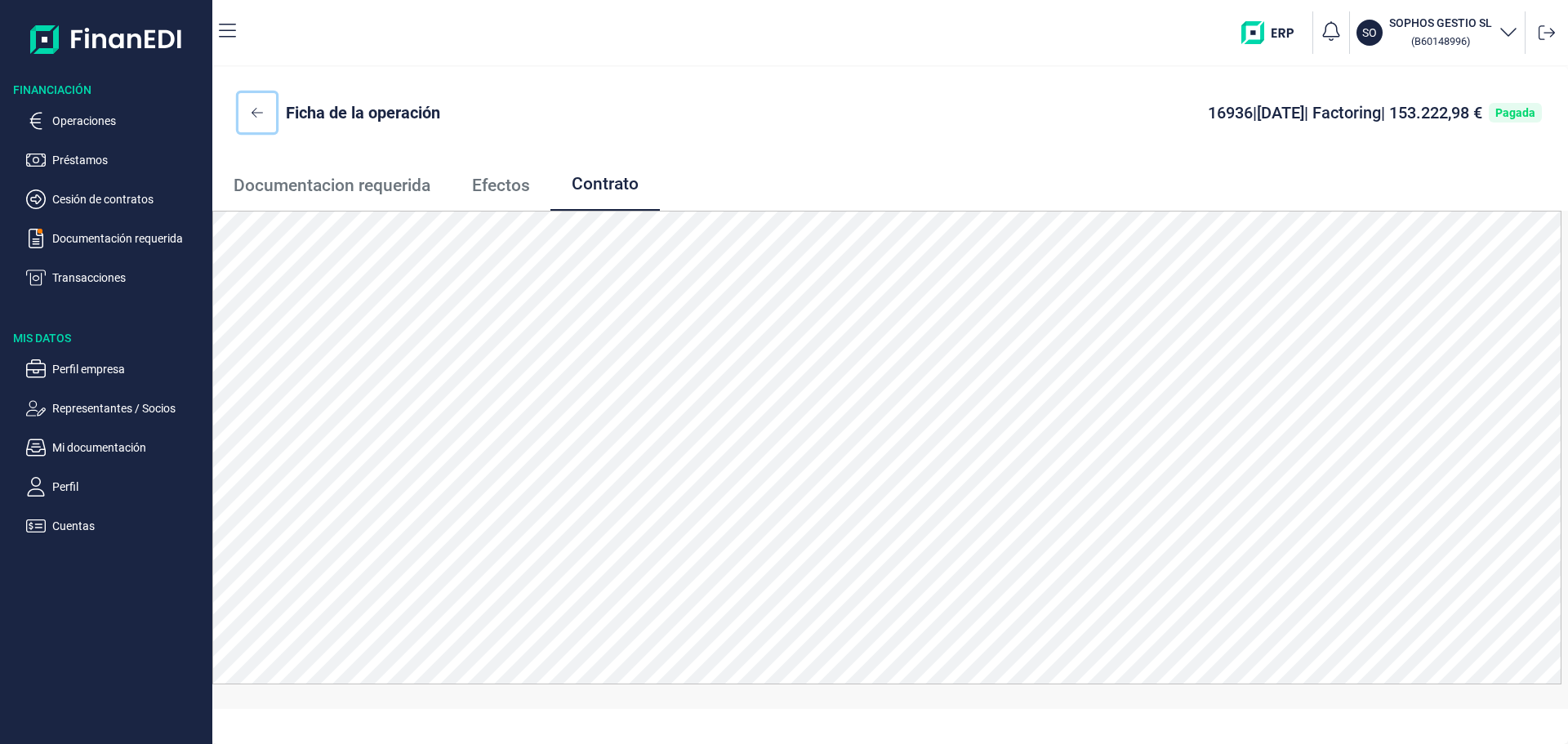
click at [250, 112] on button at bounding box center [257, 113] width 38 height 39
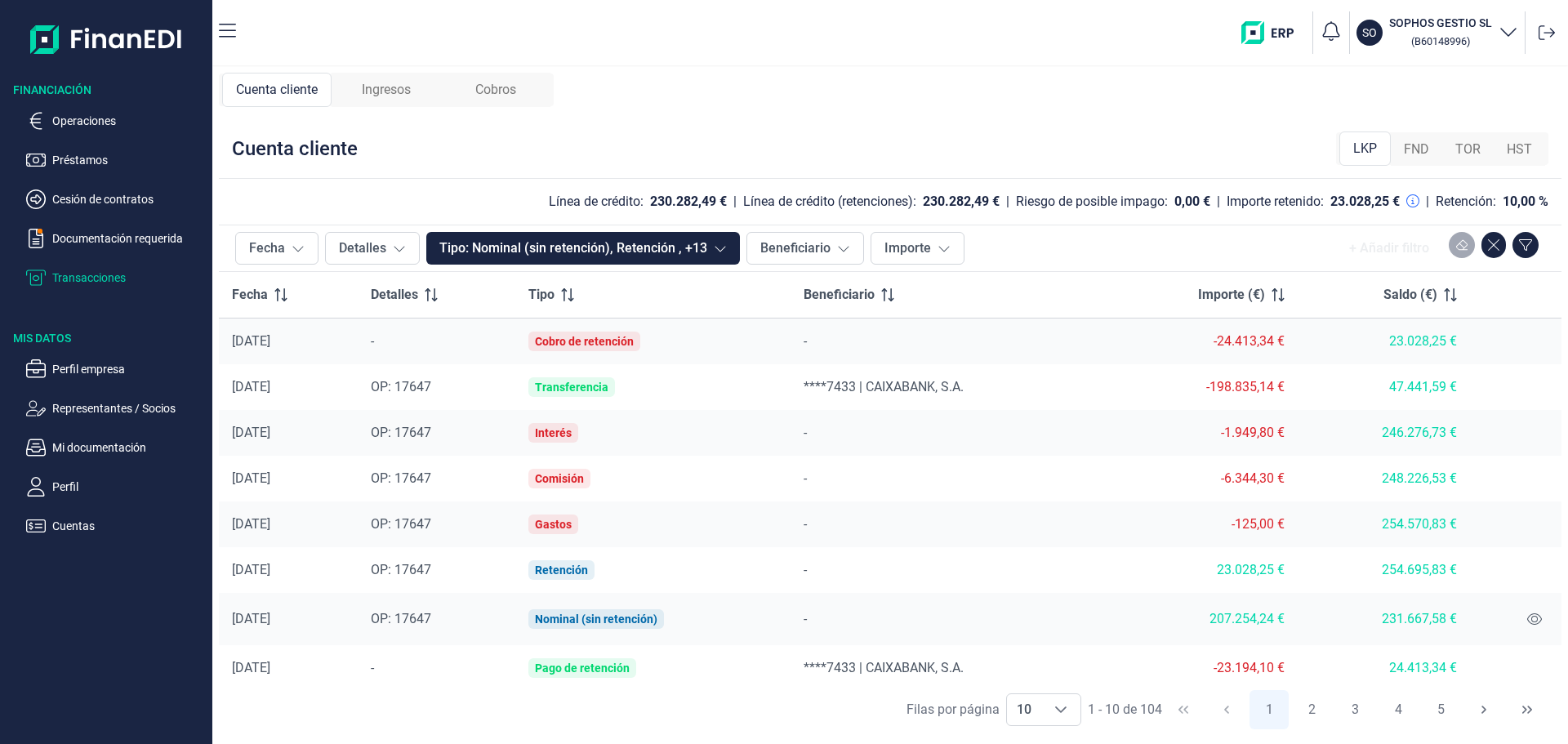
click at [388, 90] on span "Ingresos" at bounding box center [386, 90] width 49 height 19
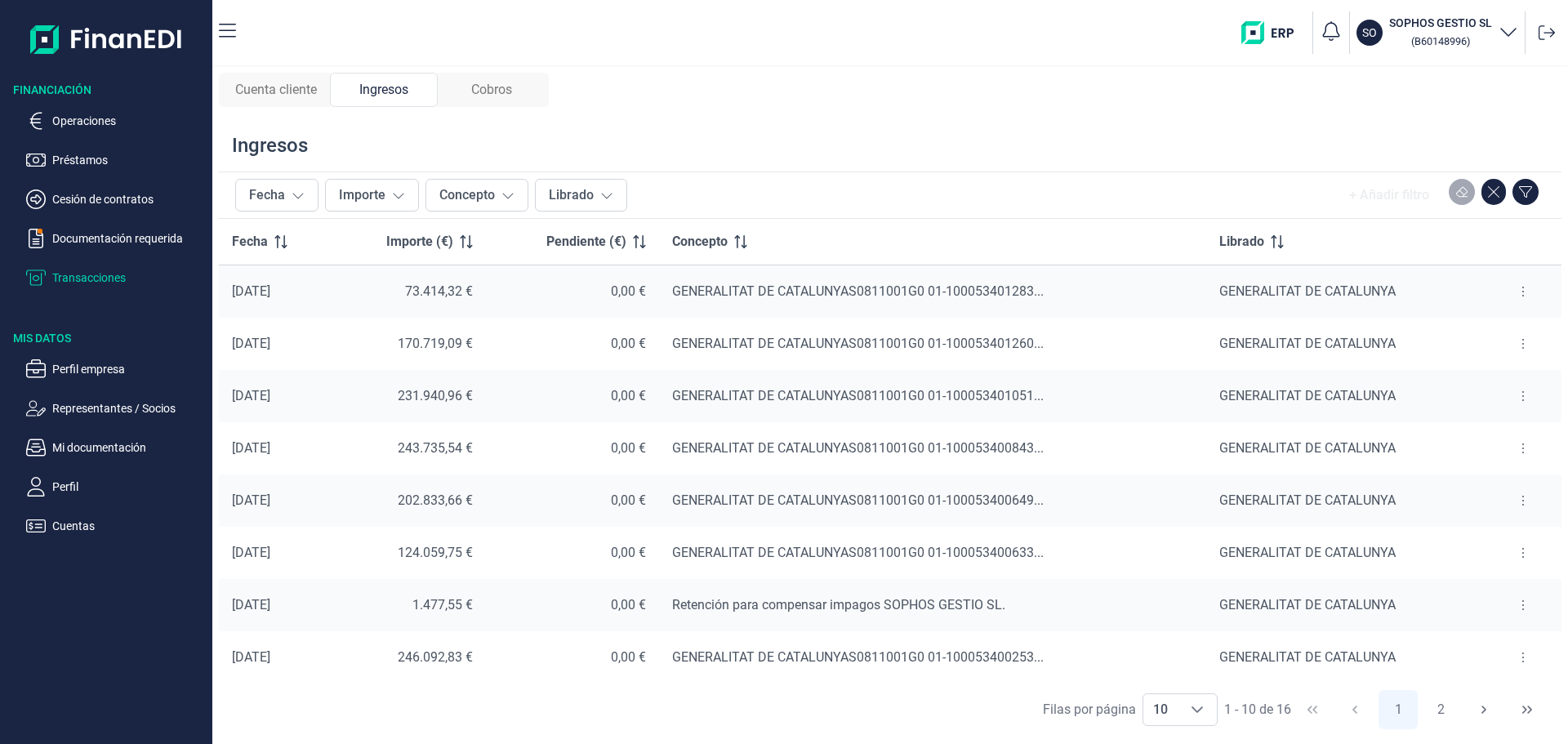
click at [1514, 293] on button at bounding box center [1524, 291] width 30 height 26
click at [1496, 328] on span "Ver cobros" at bounding box center [1491, 333] width 55 height 17
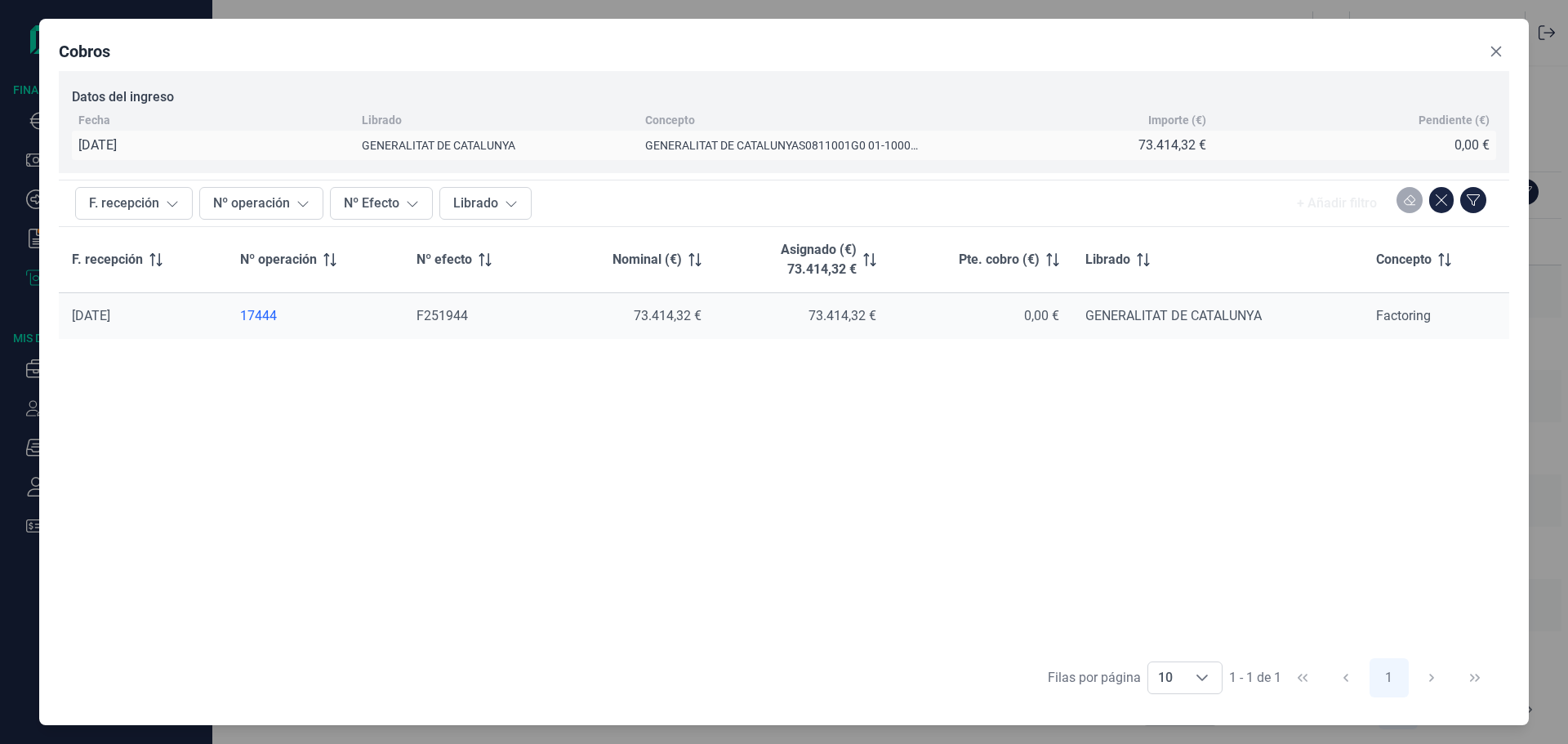
click at [267, 315] on div "17444" at bounding box center [315, 316] width 151 height 17
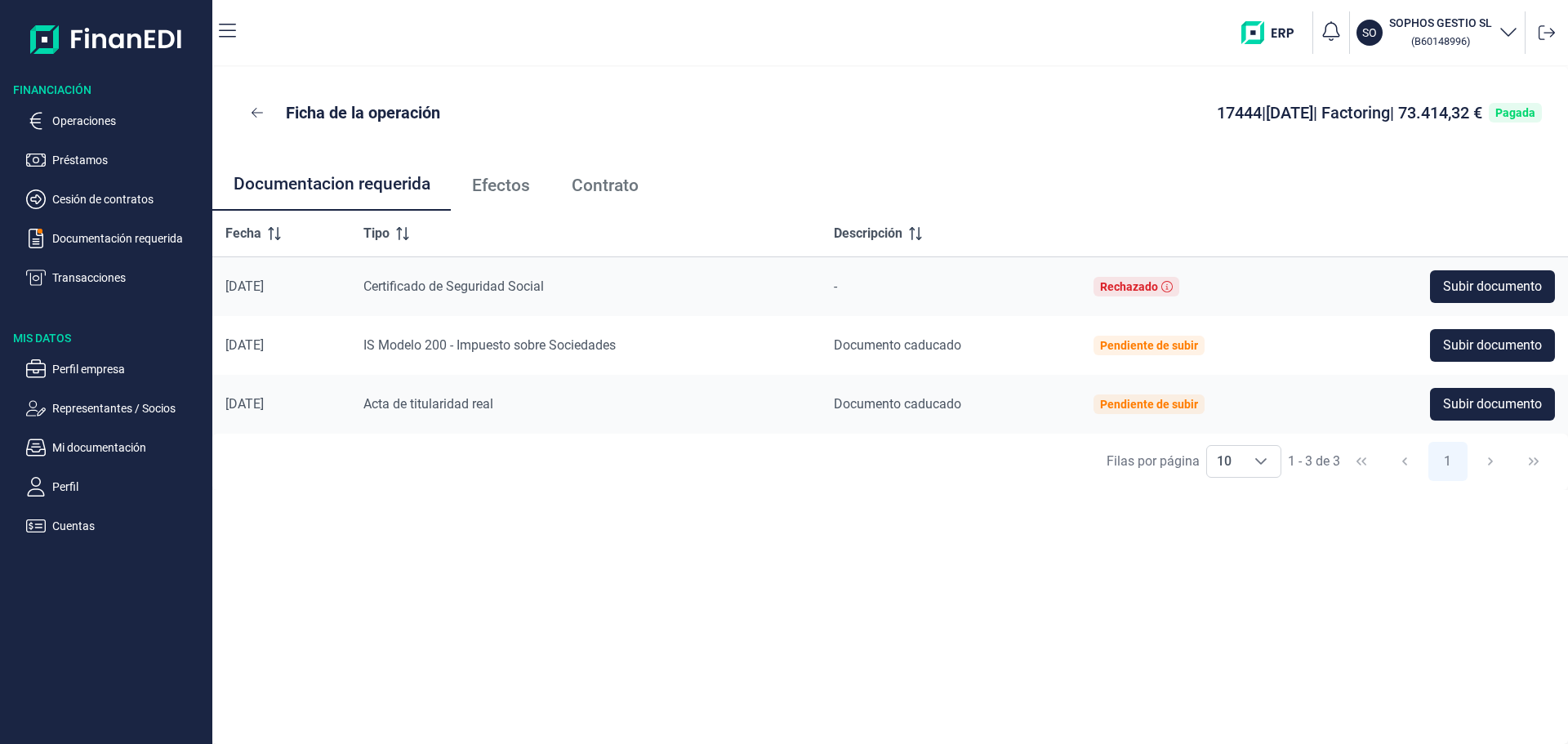
click at [619, 185] on span "Contrato" at bounding box center [605, 186] width 67 height 18
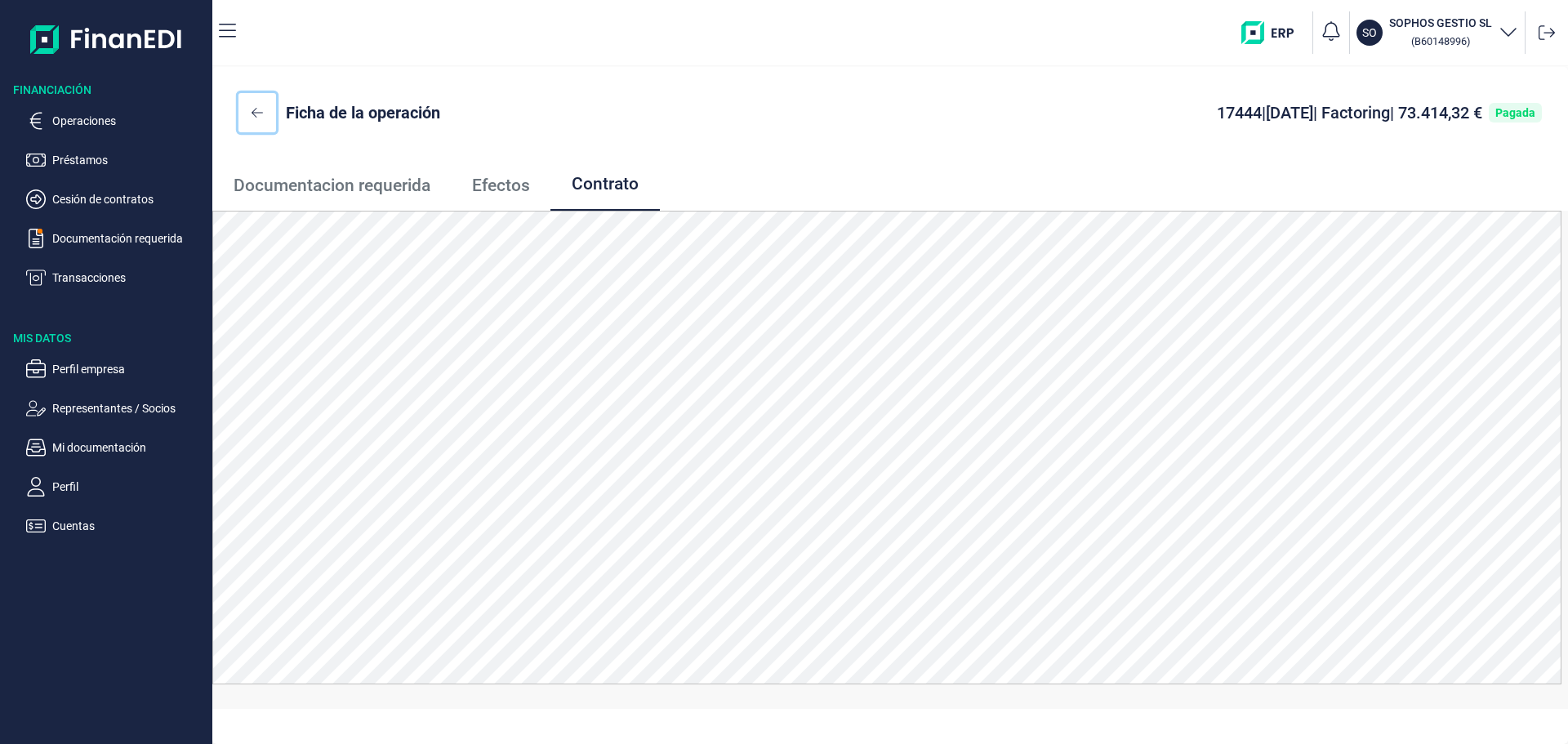
click at [251, 114] on icon at bounding box center [257, 113] width 11 height 13
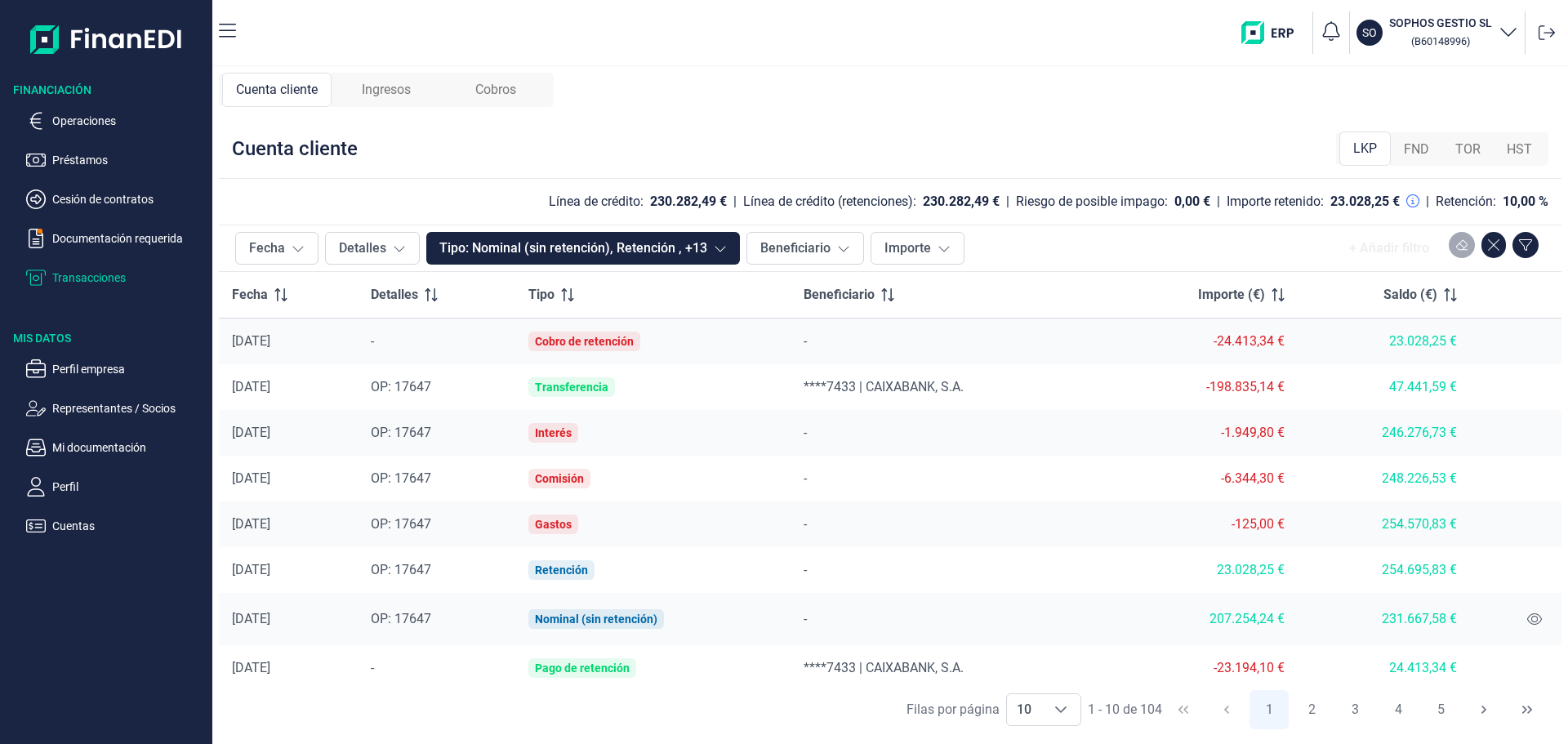
click at [387, 83] on span "Ingresos" at bounding box center [386, 90] width 49 height 19
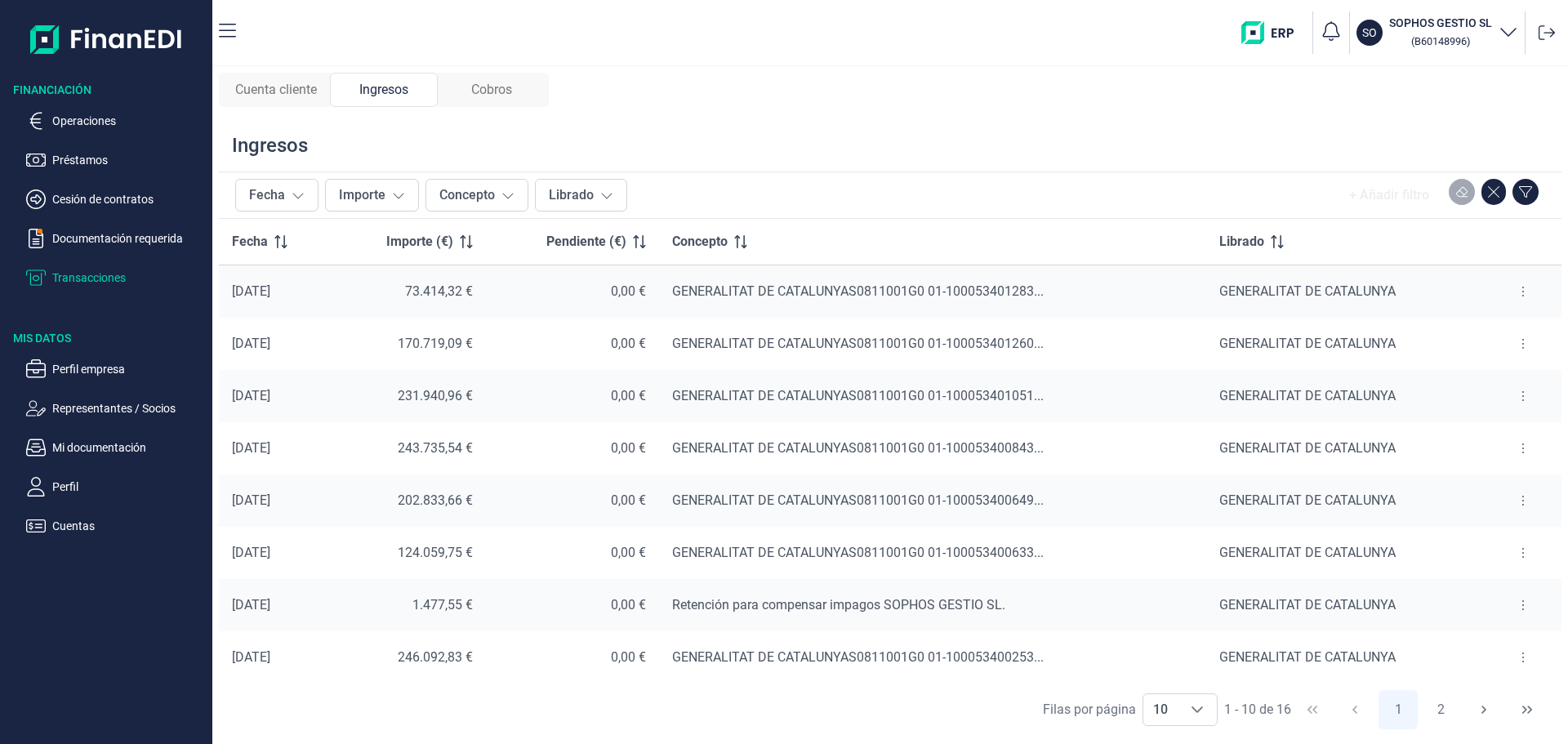
click at [1512, 291] on button at bounding box center [1524, 291] width 30 height 26
click at [1505, 333] on span "Ver cobros" at bounding box center [1491, 333] width 55 height 17
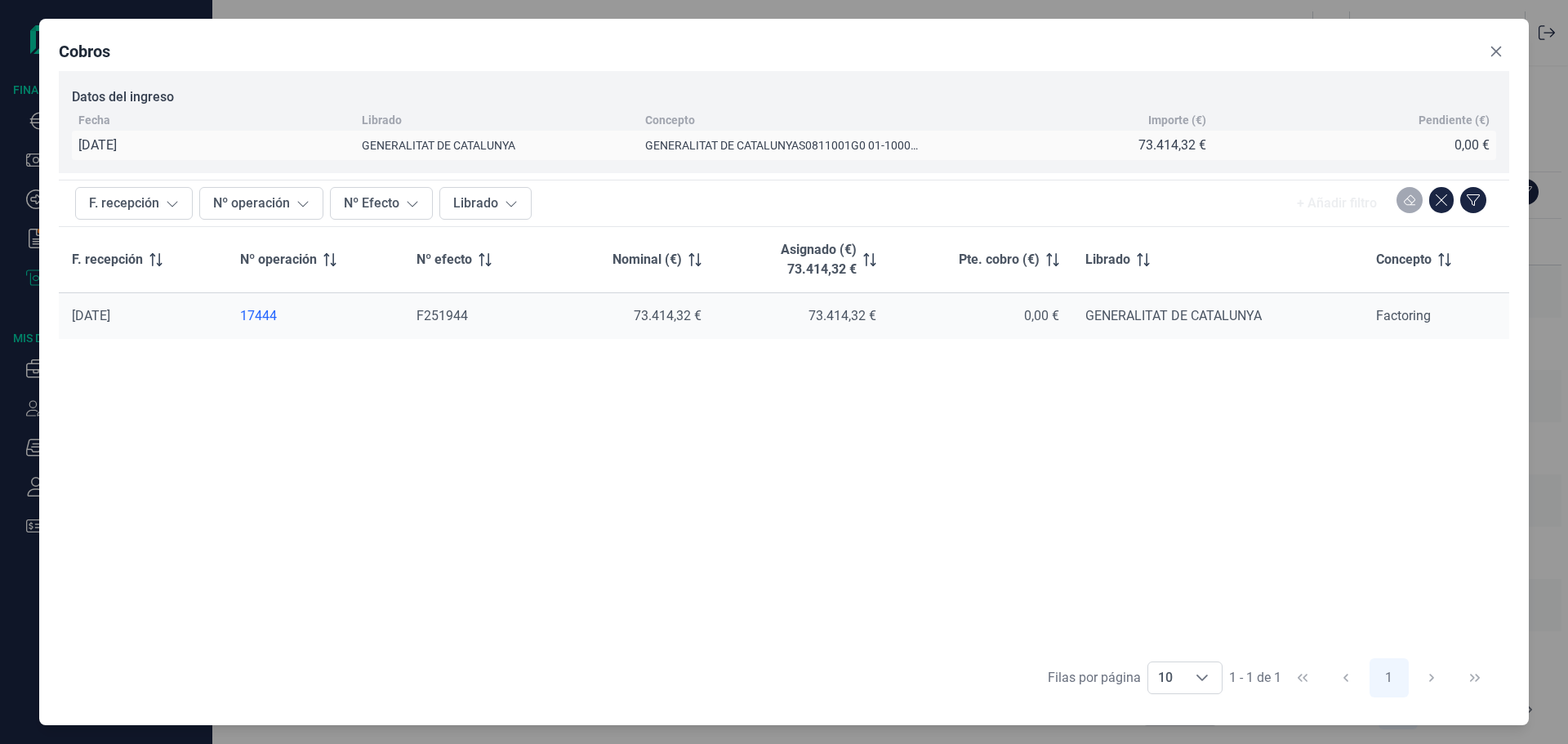
click at [642, 482] on div "F. recepción Nº operación Nº efecto Nominal (€) Asignado (€) 73.414,32 € Pte. c…" at bounding box center [784, 439] width 1451 height 423
click at [1492, 48] on icon "Close" at bounding box center [1497, 52] width 13 height 13
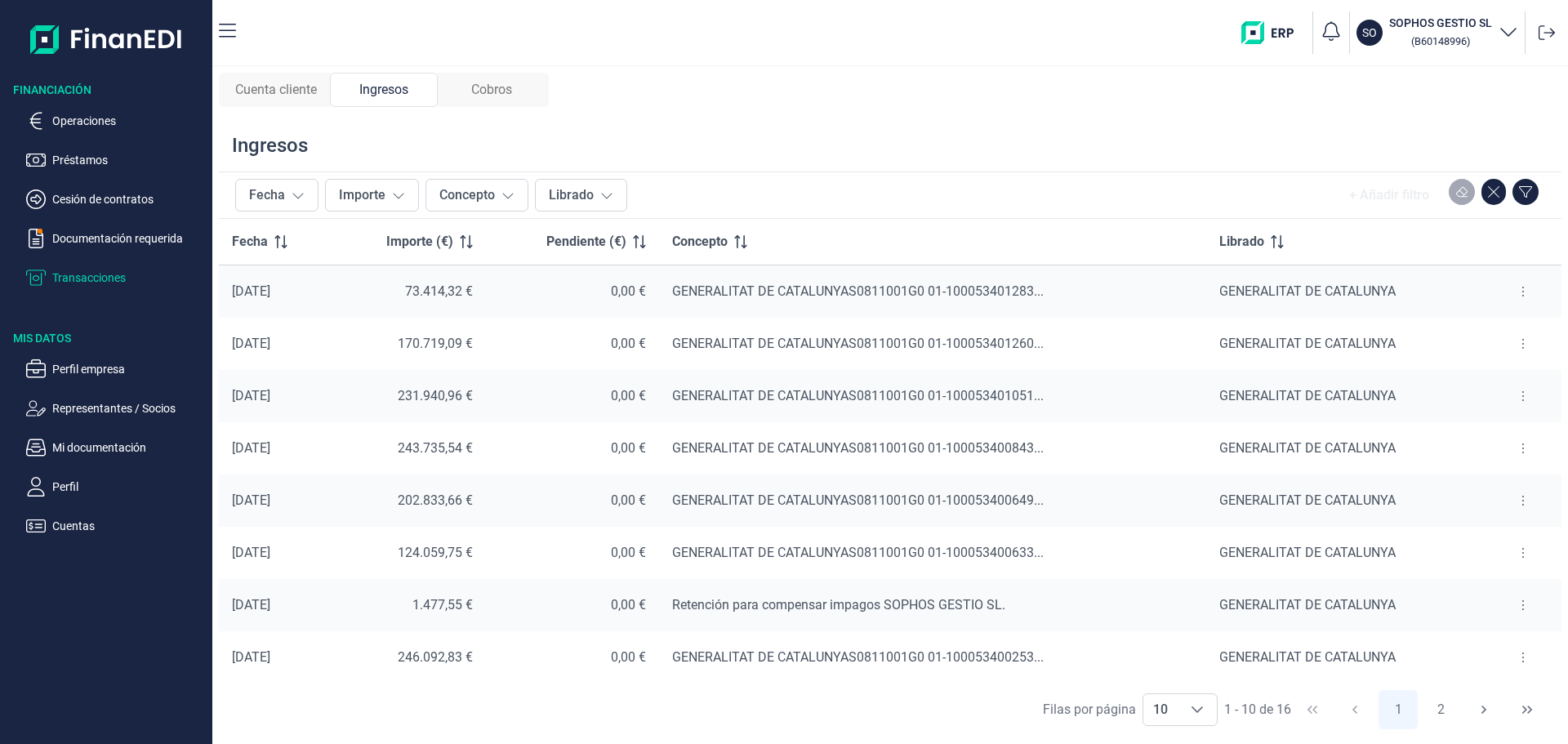
click at [486, 89] on span "Cobros" at bounding box center [492, 90] width 41 height 19
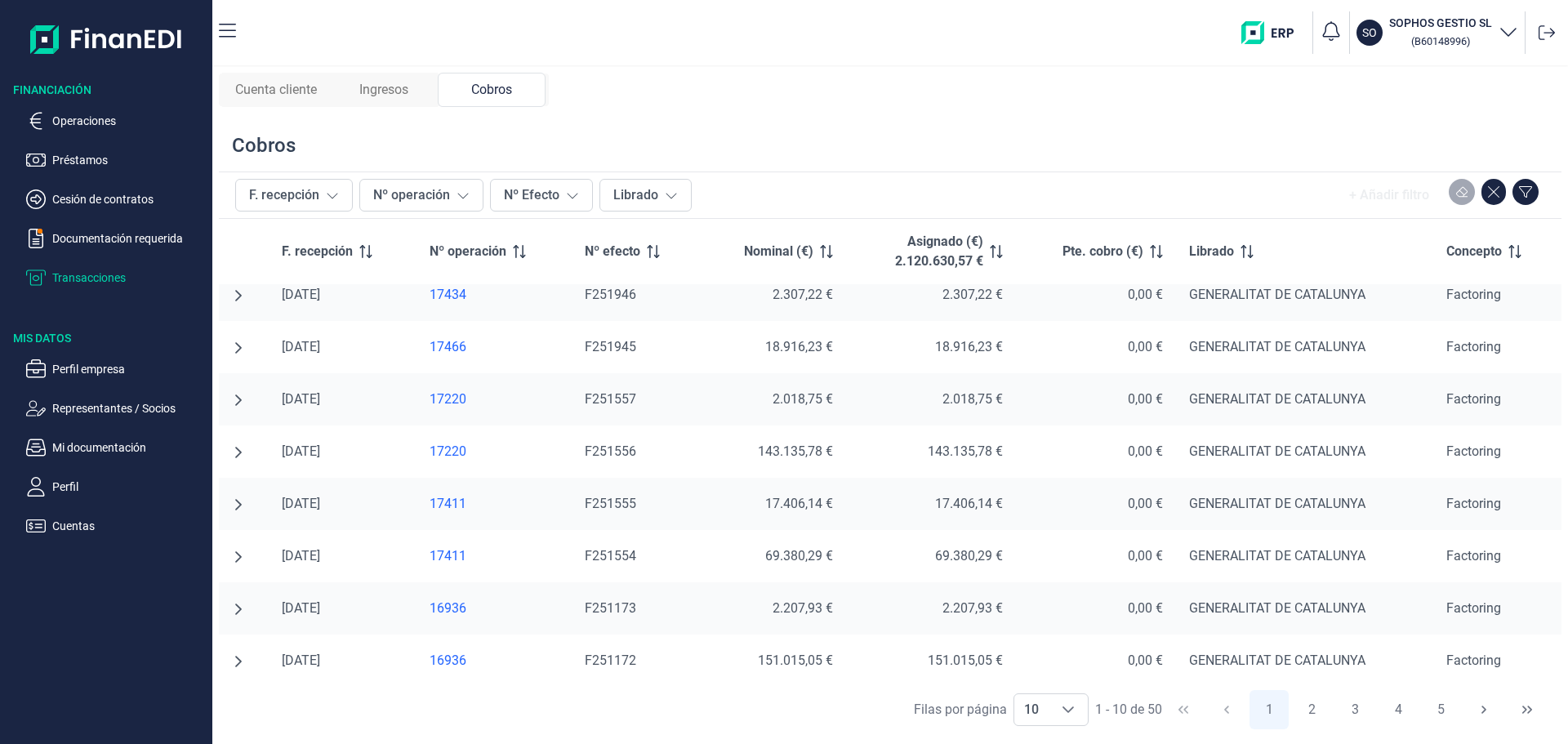
scroll to position [127, 0]
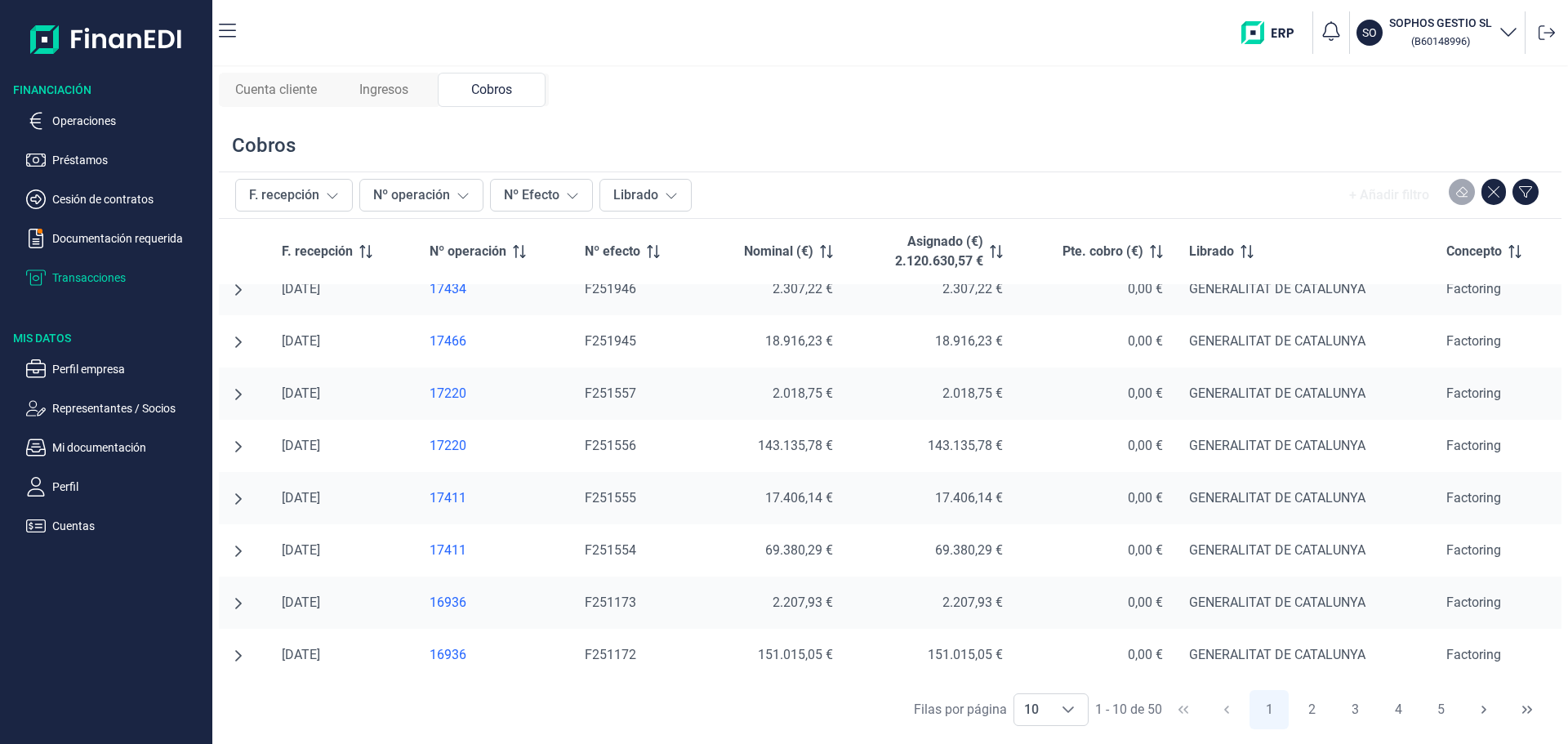
drag, startPoint x: 833, startPoint y: 74, endPoint x: 716, endPoint y: 67, distance: 117.2
click at [716, 67] on div "Cuenta cliente Ingresos Cobros Cobros F. recepción Nº operación Nº Efecto Libra…" at bounding box center [890, 405] width 1356 height 677
drag, startPoint x: 290, startPoint y: 155, endPoint x: 300, endPoint y: 155, distance: 10.0
click at [300, 155] on div "Cobros" at bounding box center [890, 145] width 1343 height 53
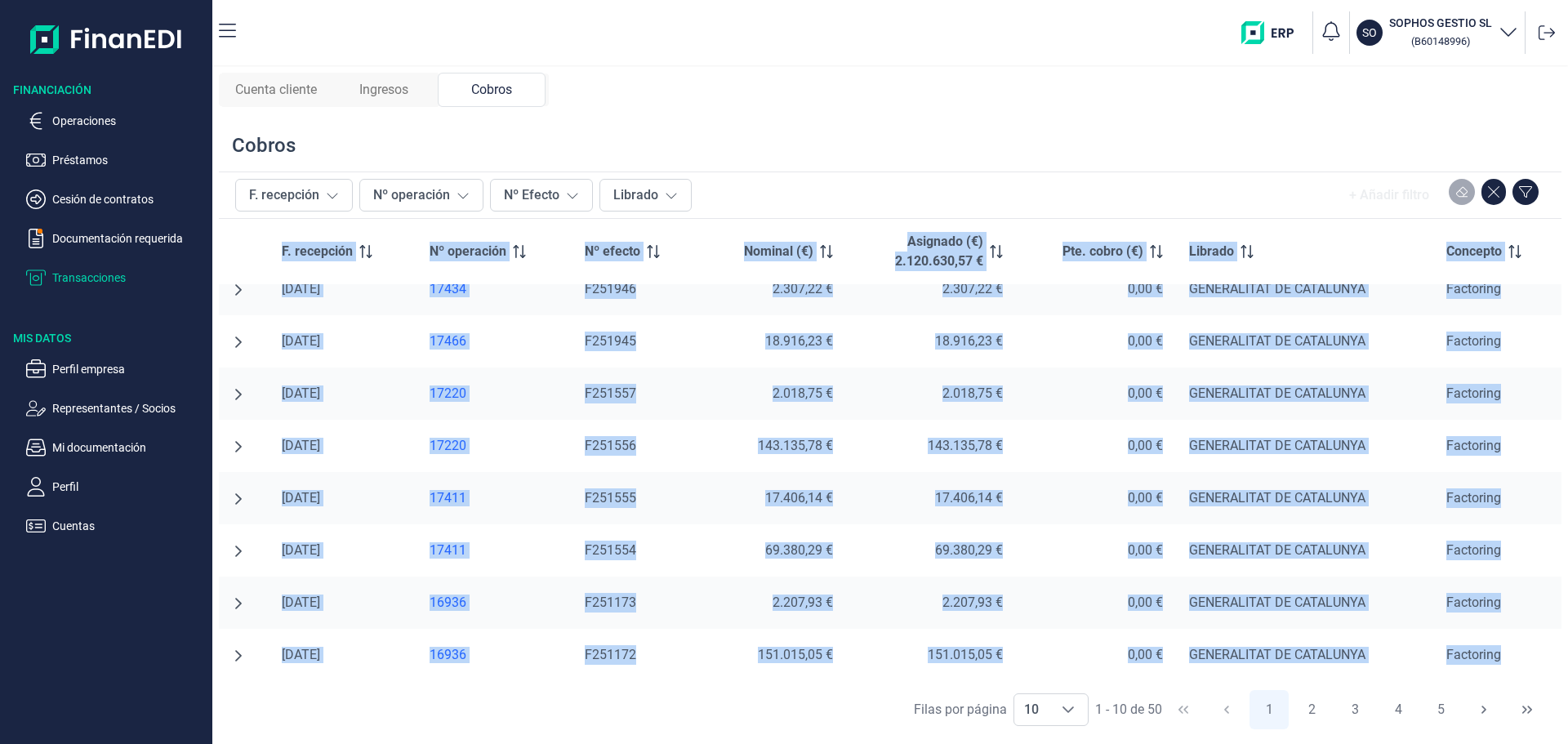
drag, startPoint x: 256, startPoint y: 255, endPoint x: 1516, endPoint y: 665, distance: 1325.0
click at [1516, 665] on table "F. recepción Nº operación Nº efecto Nominal (€) Asignado (€) 2.120.630,57 € Pte…" at bounding box center [890, 386] width 1343 height 589
copy table "L. ipsumdolo Si ametconse Ad elitse Doeiusm (€) Temporin (€) 1.828.916,29 € Utl…"
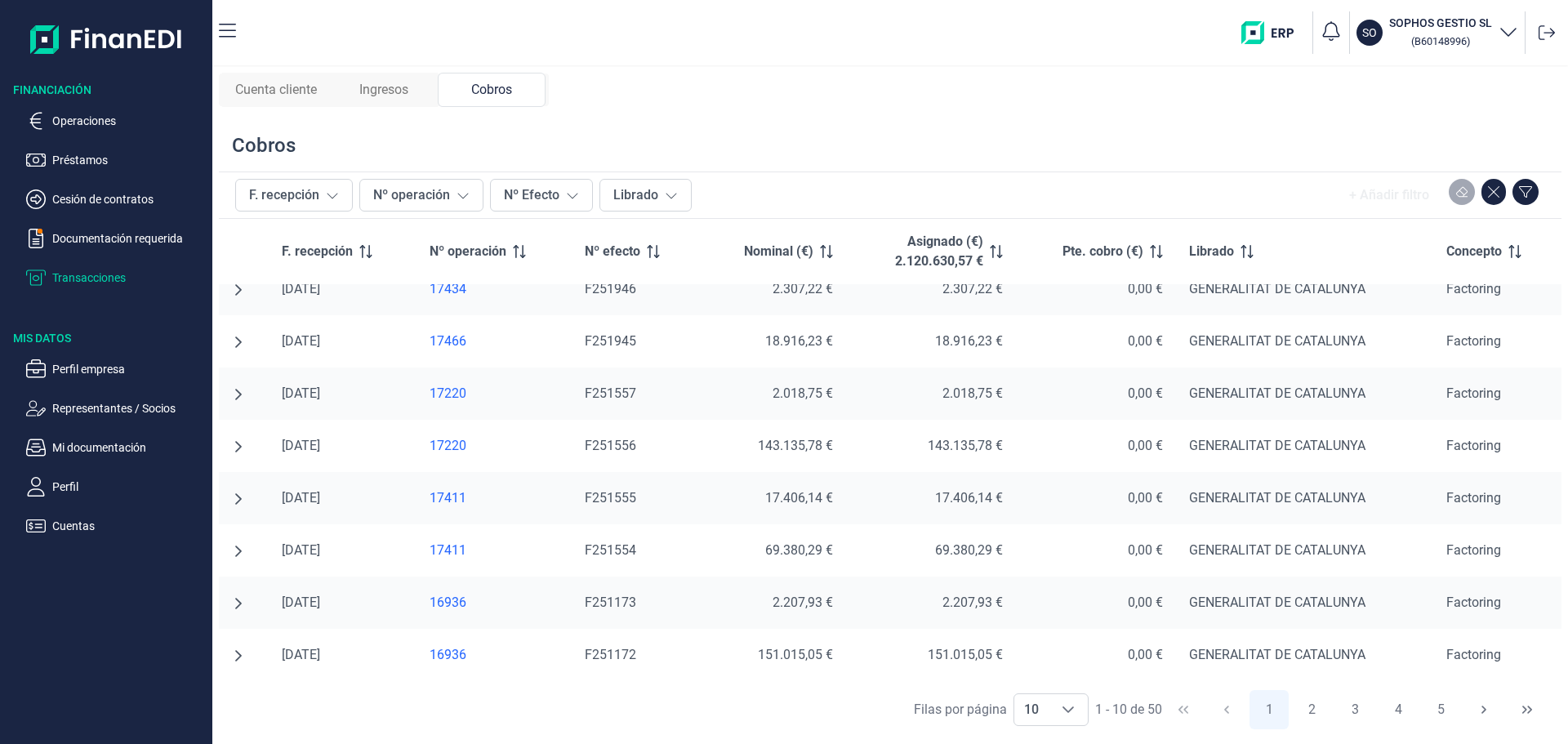
click at [1011, 111] on div "Cuenta cliente Ingresos Cobros Cobros F. recepción Nº operación Nº Efecto Libra…" at bounding box center [890, 405] width 1356 height 677
